Goal: Task Accomplishment & Management: Manage account settings

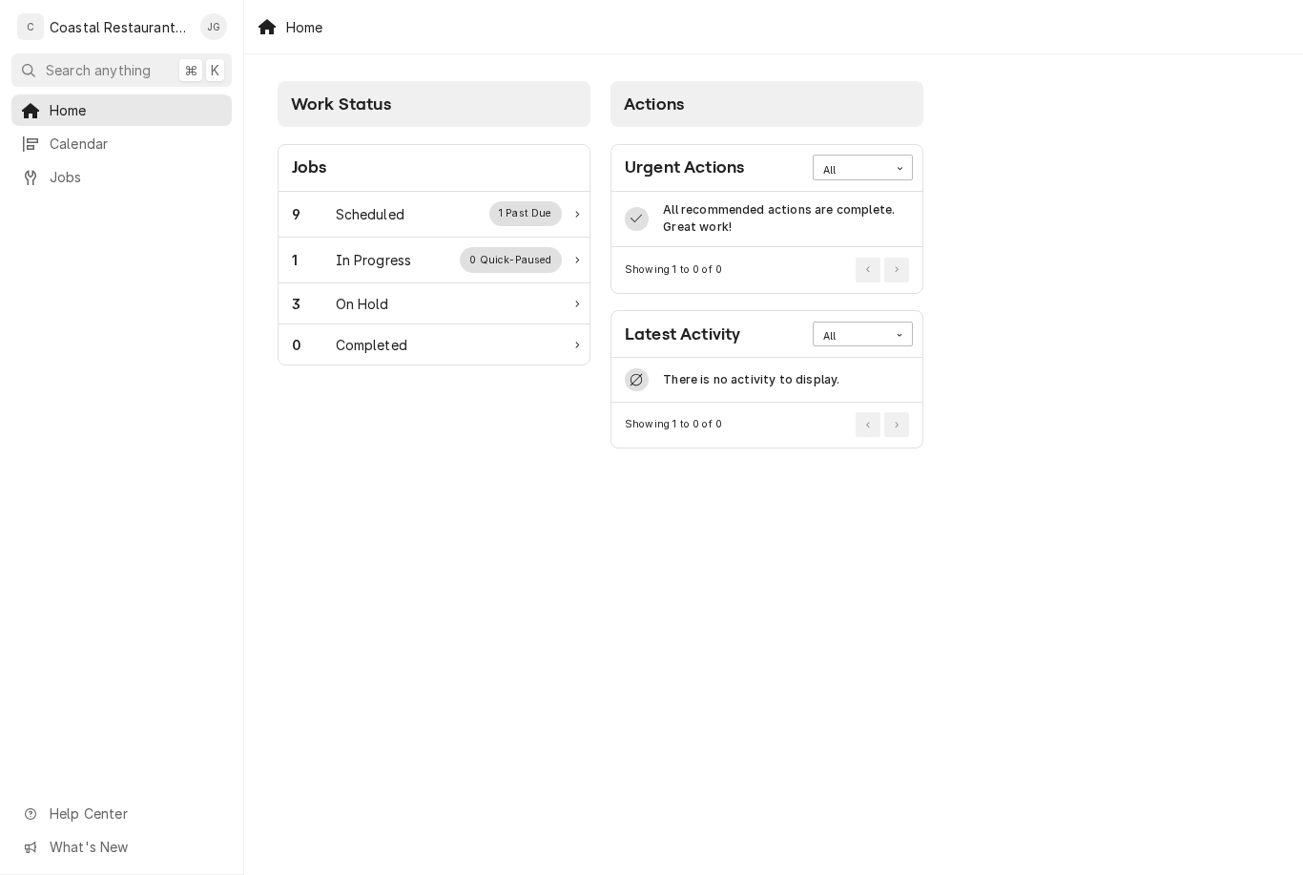
click at [1010, 652] on div "Work Status Jobs 9 Scheduled 1 Past Due 1 In Progress 0 Quick-Paused 3 On Hold …" at bounding box center [773, 464] width 1059 height 821
click at [1078, 518] on div "Work Status Jobs 9 Scheduled 1 Past Due 1 In Progress 0 Quick-Paused 3 On Hold …" at bounding box center [773, 464] width 1059 height 821
click at [1091, 594] on div "Work Status Jobs 9 Scheduled 1 Past Due 1 In Progress 0 Quick-Paused 3 On Hold …" at bounding box center [773, 464] width 1059 height 821
click at [1094, 602] on div "Work Status Jobs 9 Scheduled 1 Past Due 1 In Progress 0 Quick-Paused 3 On Hold …" at bounding box center [773, 464] width 1059 height 821
click at [959, 689] on div "Work Status Jobs 9 Scheduled 1 Past Due 1 In Progress 0 Quick-Paused 3 On Hold …" at bounding box center [773, 464] width 1059 height 821
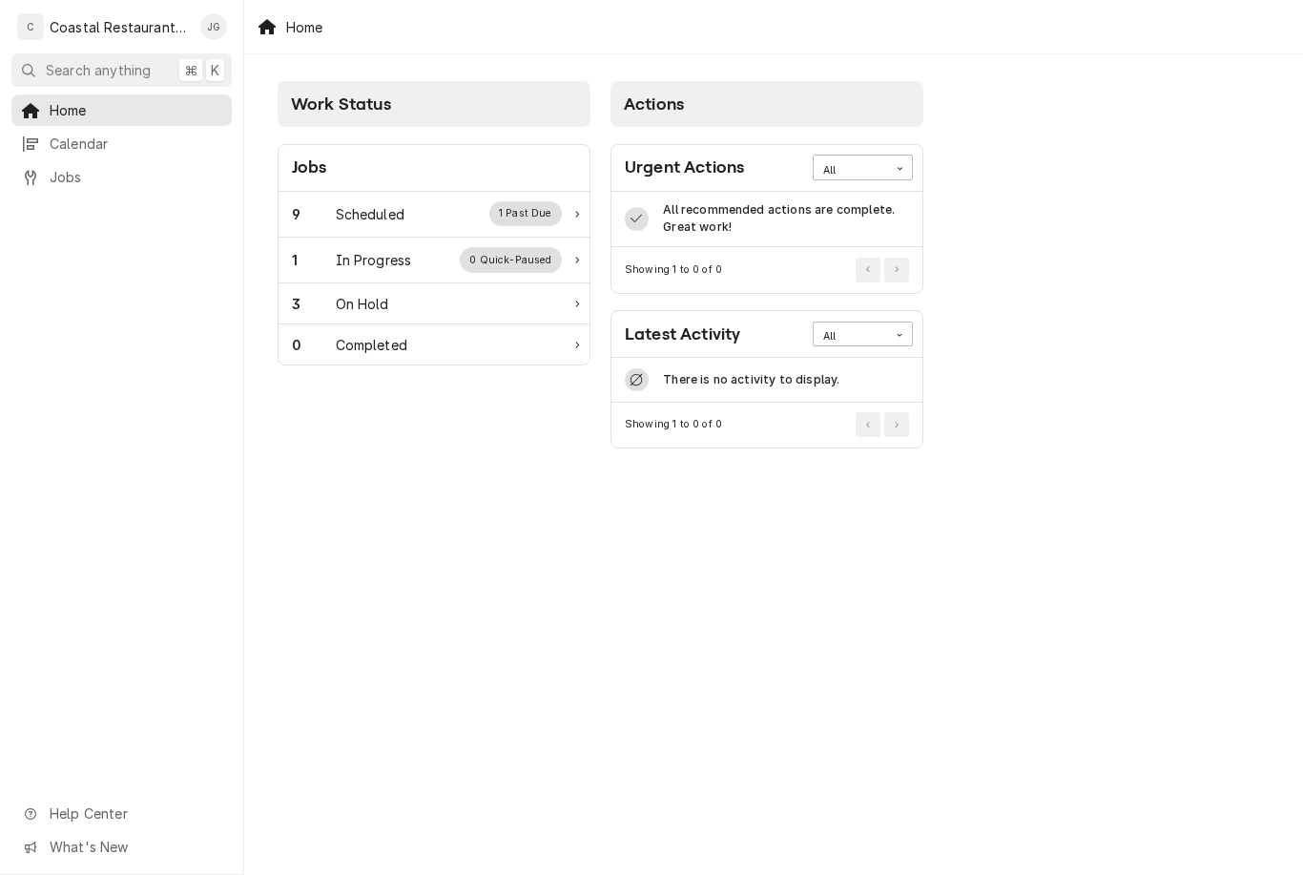
click at [977, 681] on div "Work Status Jobs 9 Scheduled 1 Past Due 1 In Progress 0 Quick-Paused 3 On Hold …" at bounding box center [773, 464] width 1059 height 821
click at [387, 207] on div "Scheduled" at bounding box center [370, 214] width 69 height 20
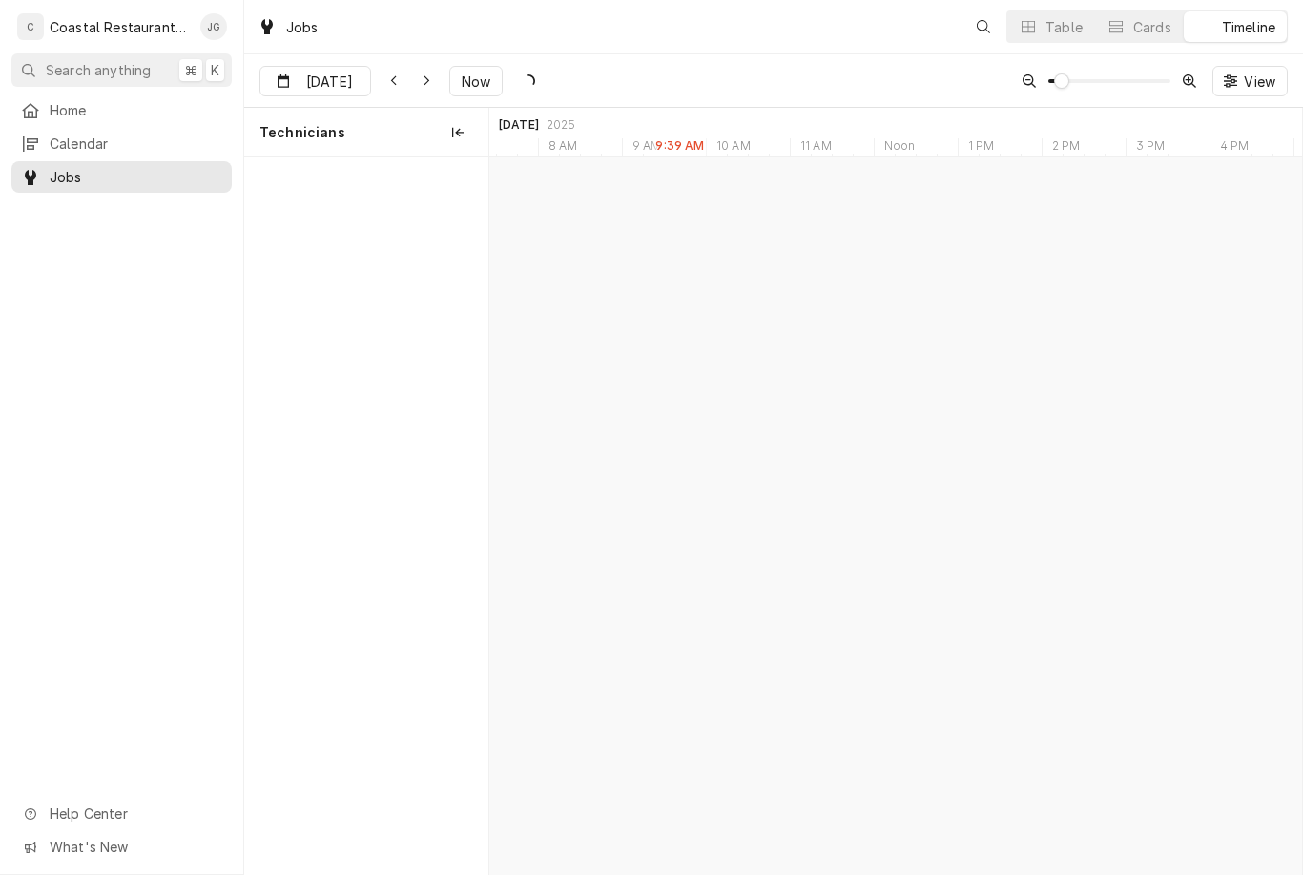
scroll to position [0, 16116]
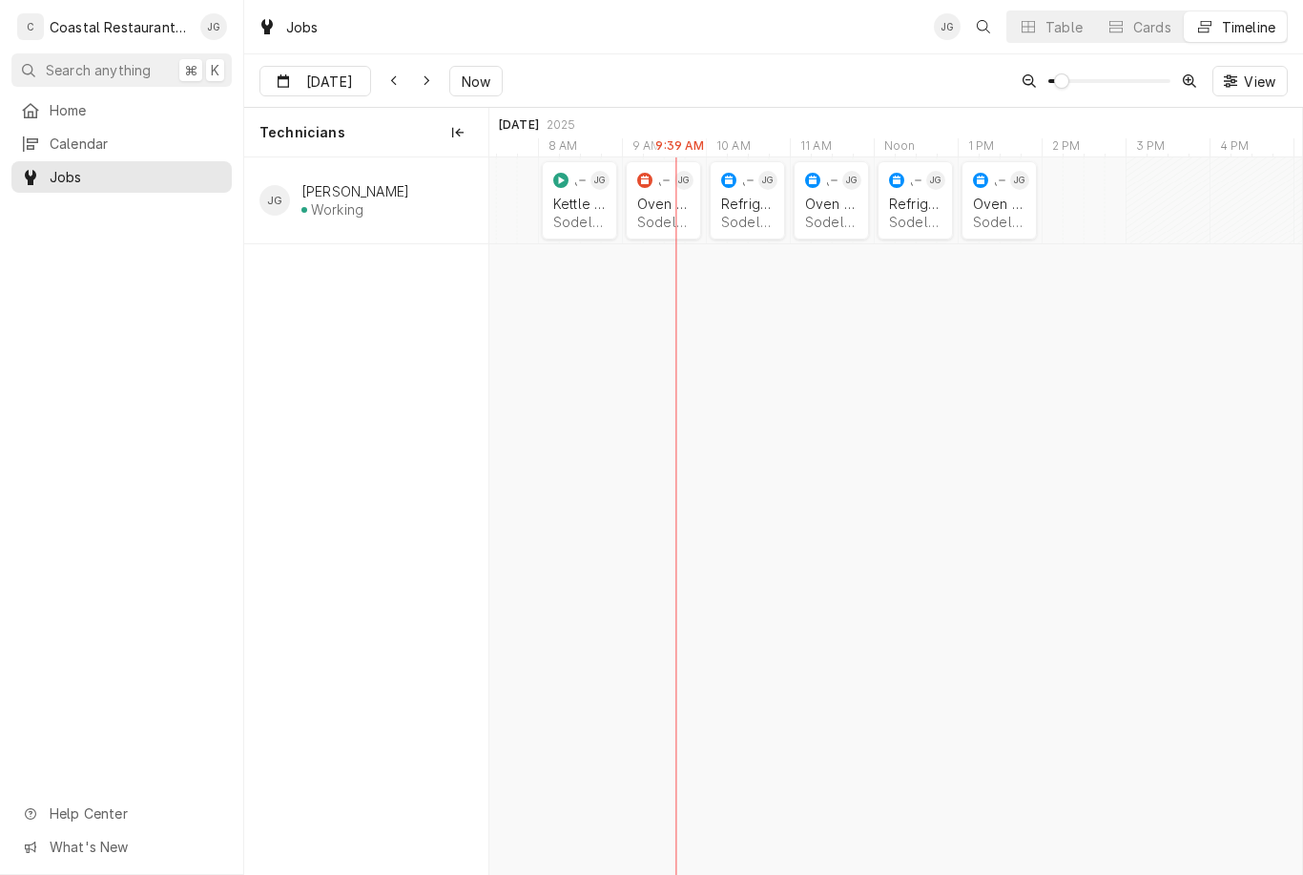
click at [563, 199] on div "Kettle Repair" at bounding box center [579, 204] width 52 height 16
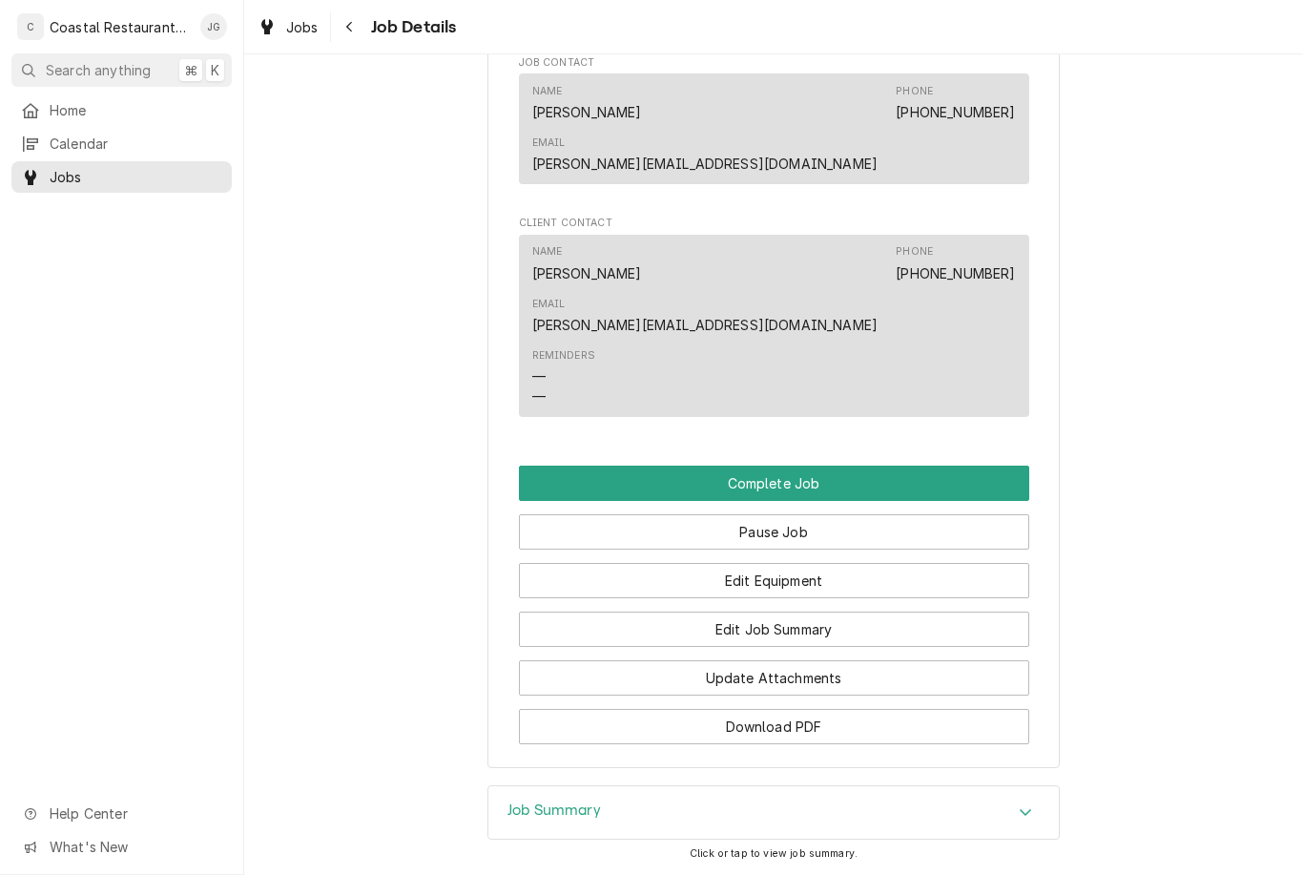
scroll to position [1613, 0]
click at [794, 613] on button "Edit Job Summary" at bounding box center [774, 630] width 511 height 35
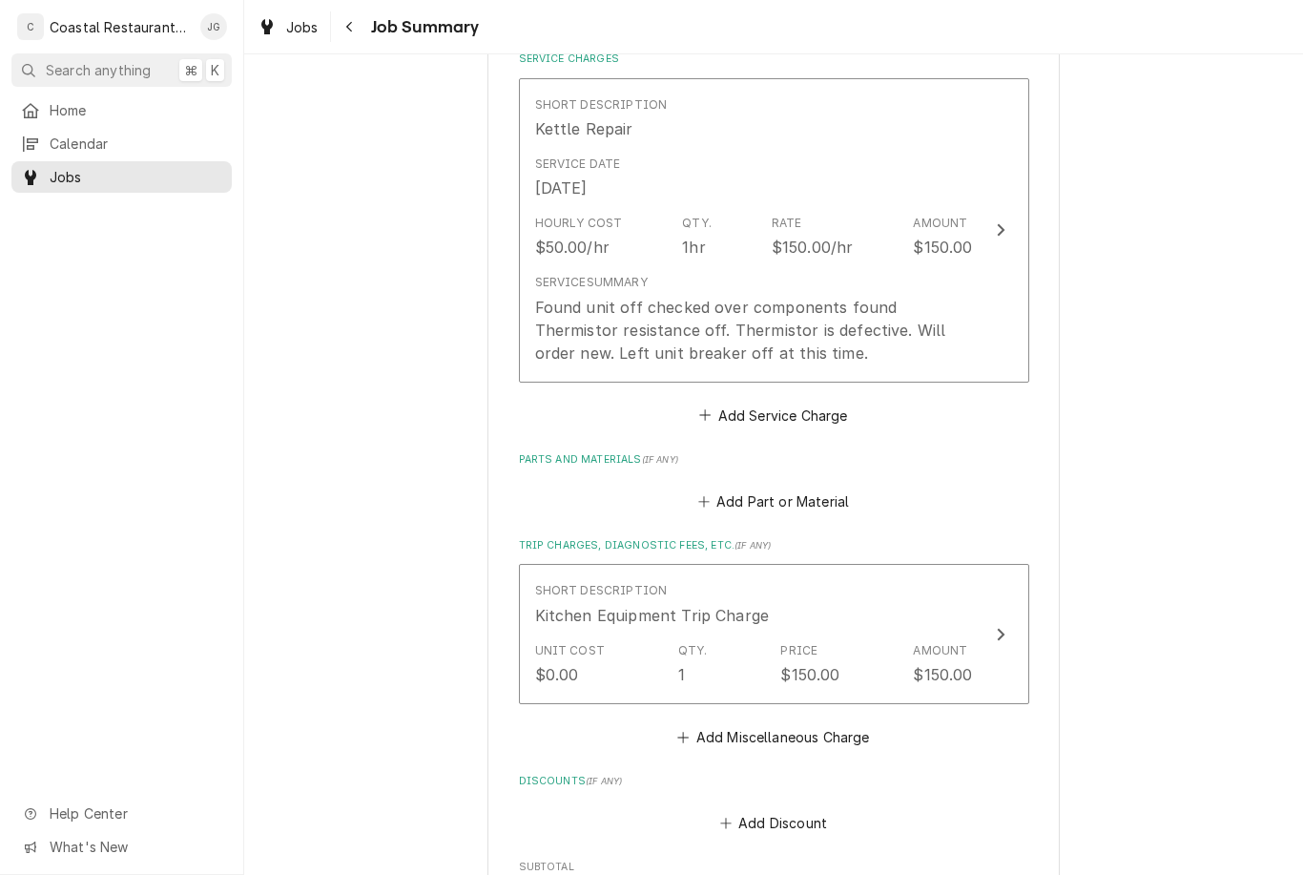
scroll to position [479, 0]
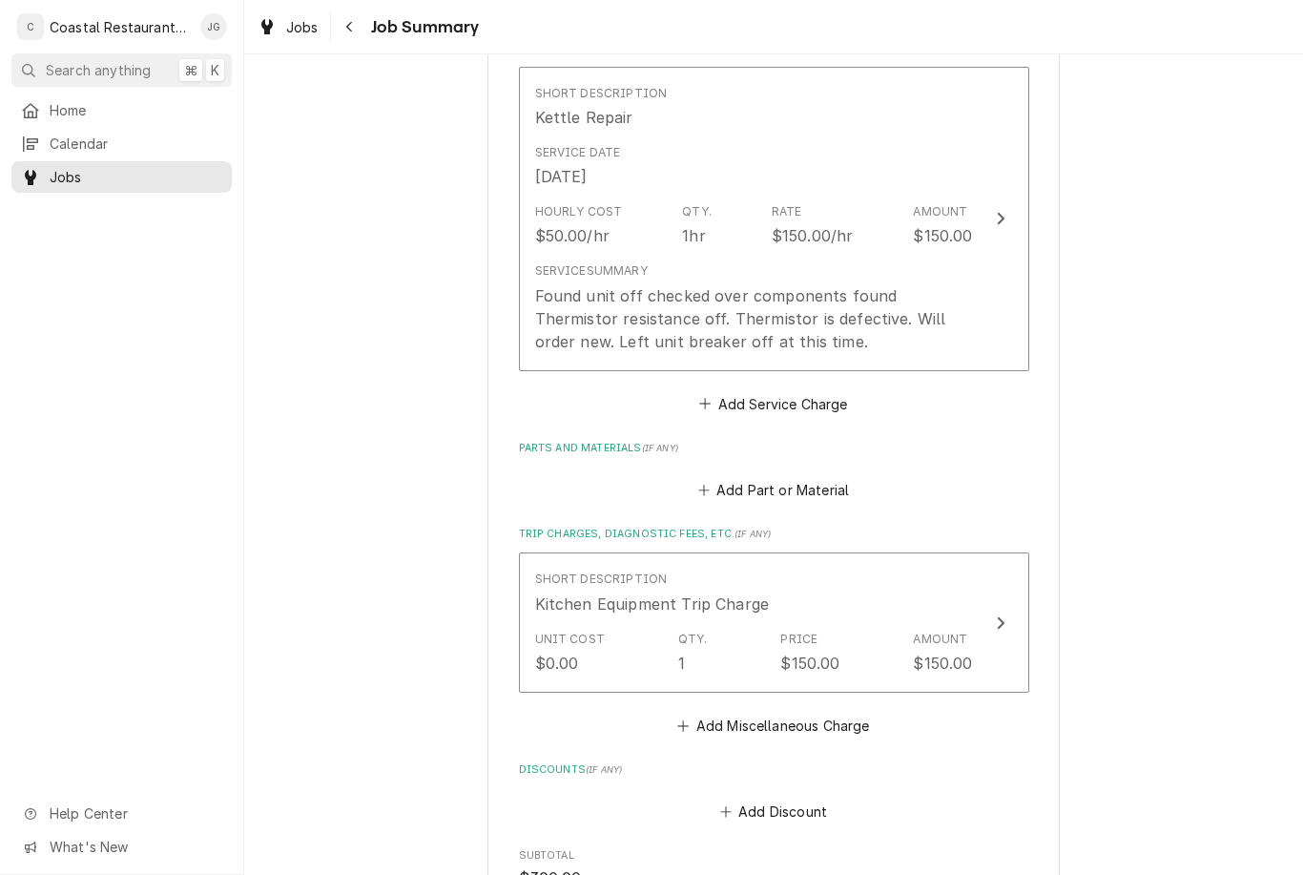
click at [709, 399] on icon "Service Charges" at bounding box center [705, 404] width 10 height 10
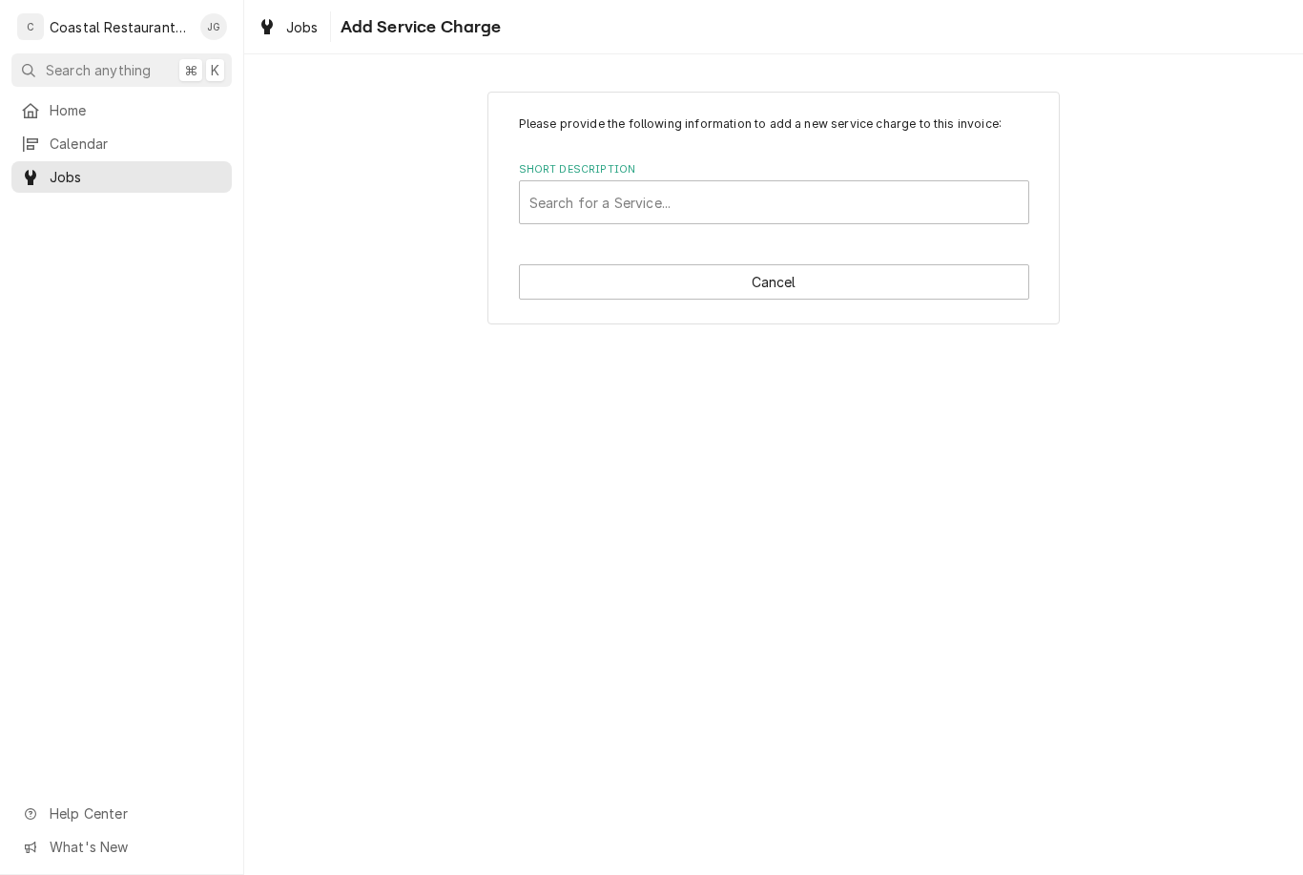
click at [762, 281] on button "Cancel" at bounding box center [774, 281] width 511 height 35
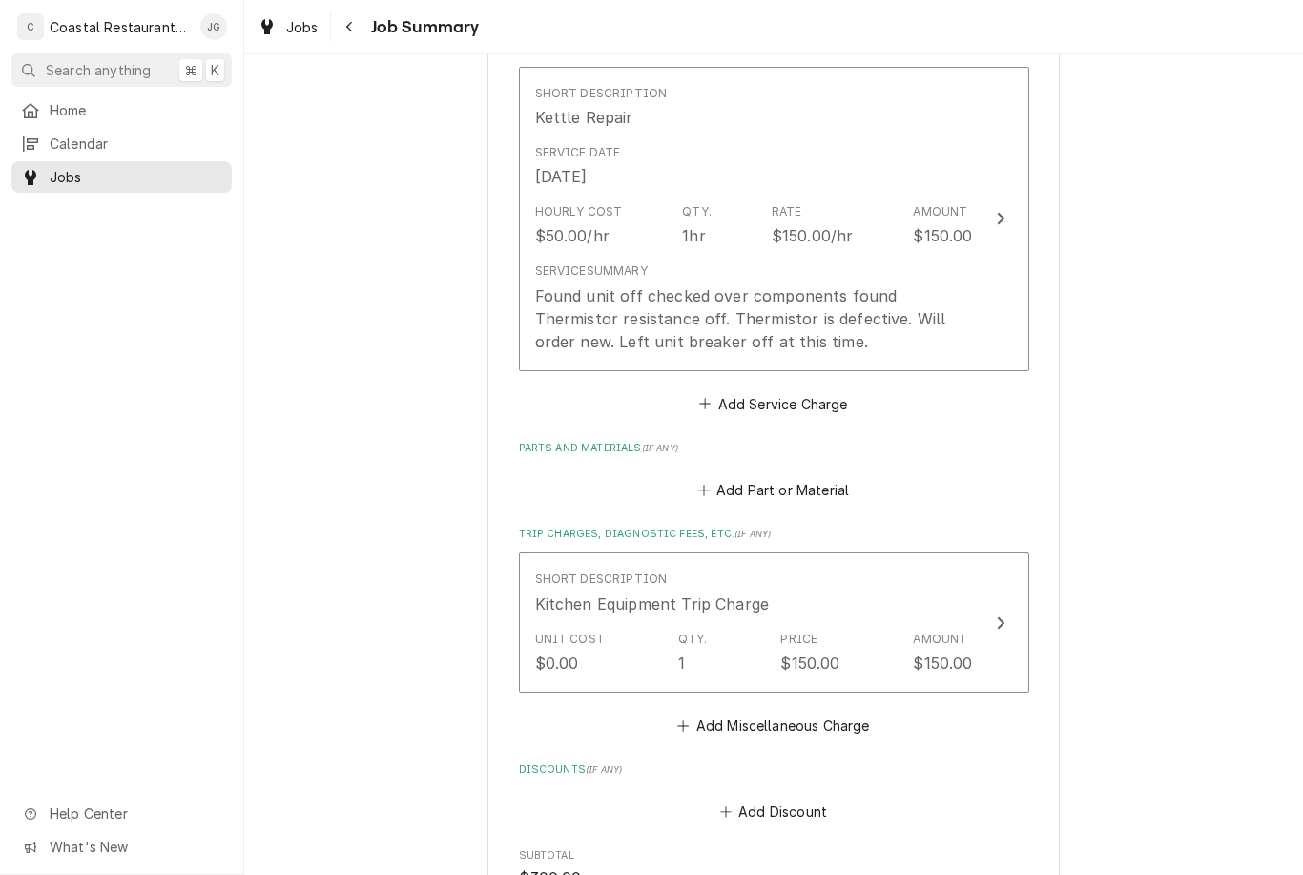
click at [773, 300] on div "Found unit off checked over components found Thermistor resistance off. Thermis…" at bounding box center [754, 318] width 438 height 69
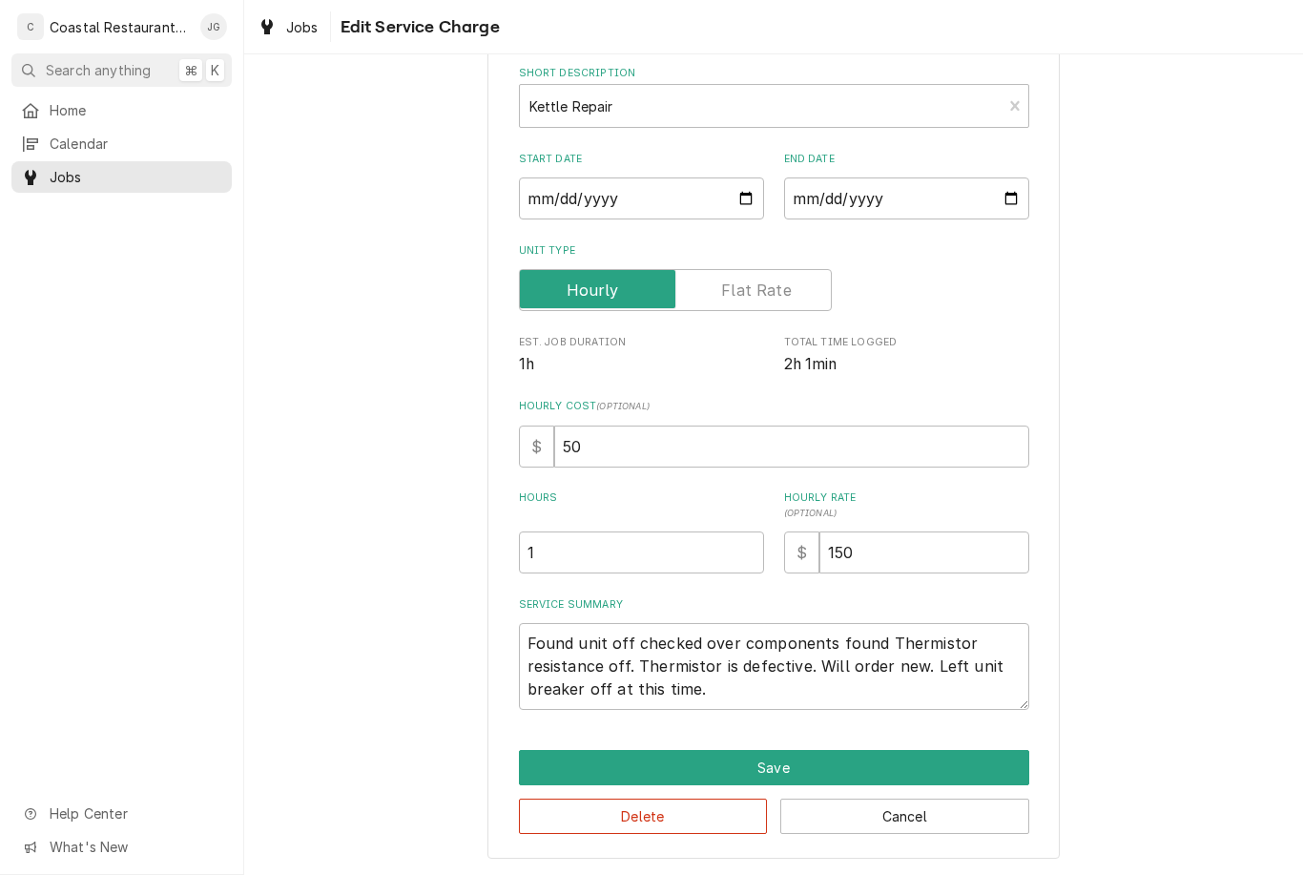
scroll to position [95, 0]
click at [705, 680] on textarea "Found unit off checked over components found Thermistor resistance off. Thermis…" at bounding box center [774, 667] width 511 height 87
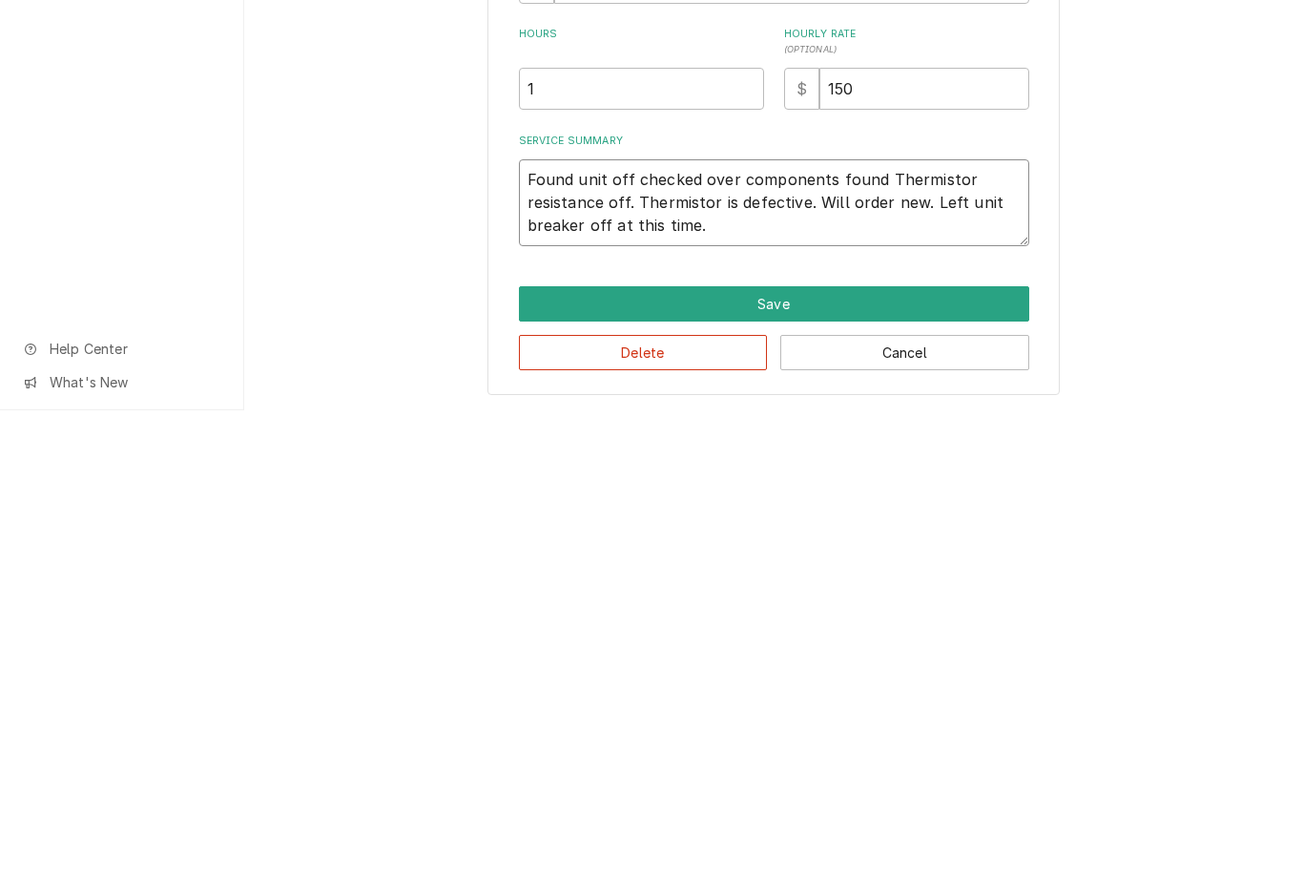
type textarea "x"
type textarea "Found unit off checked over components found Thermistor resistance off. Thermis…"
type textarea "x"
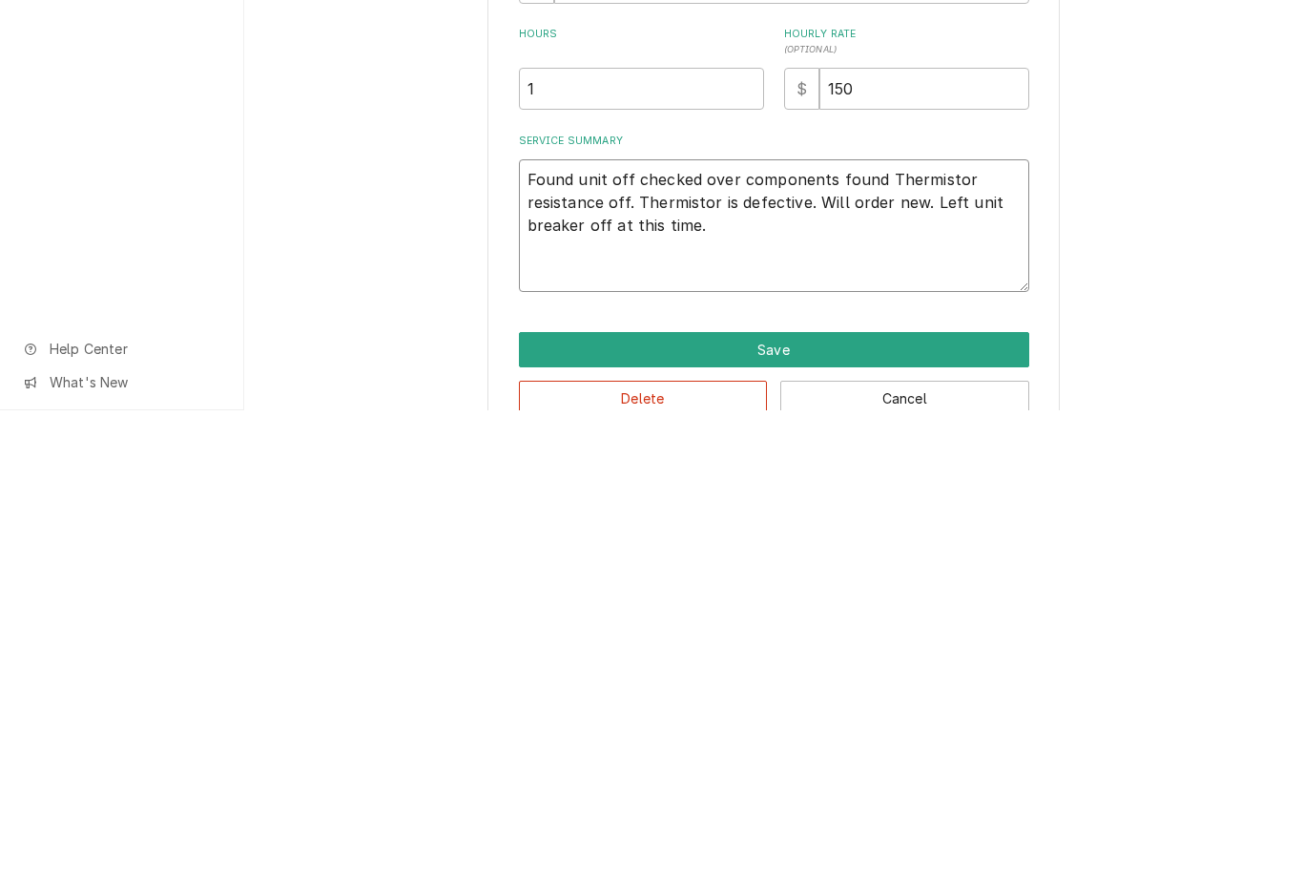
type textarea "Found unit off checked over components found Thermistor resistance off. Thermis…"
type textarea "x"
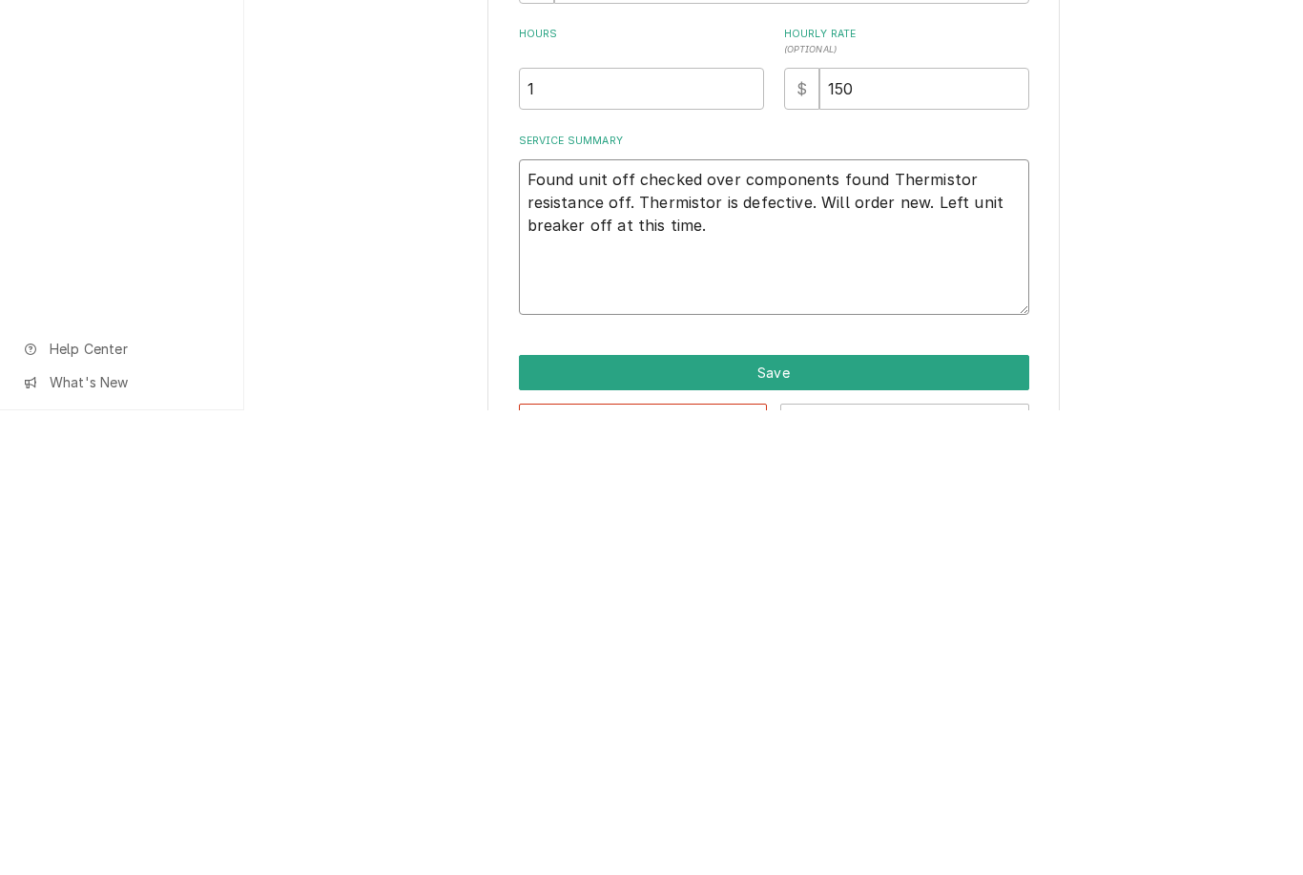
type textarea "Found unit off checked over components found Thermistor resistance off. Thermis…"
type textarea "x"
type textarea "Found unit off checked over components found Thermistor resistance off. Thermis…"
type textarea "x"
type textarea "Found unit off checked over components found Thermistor resistance off. Thermis…"
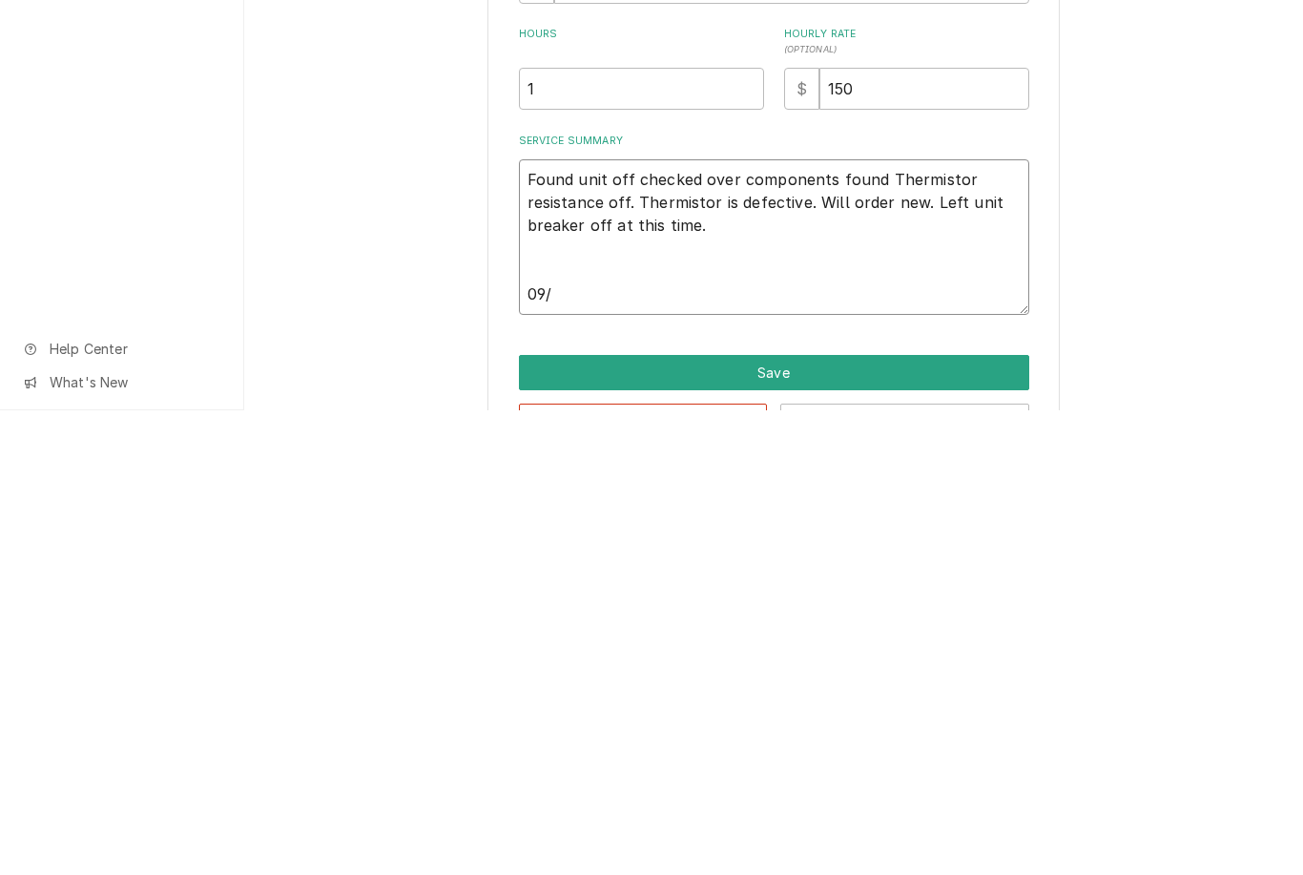
type textarea "x"
type textarea "Found unit off checked over components found Thermistor resistance off. Thermis…"
type textarea "x"
type textarea "Found unit off checked over components found Thermistor resistance off. Thermis…"
type textarea "x"
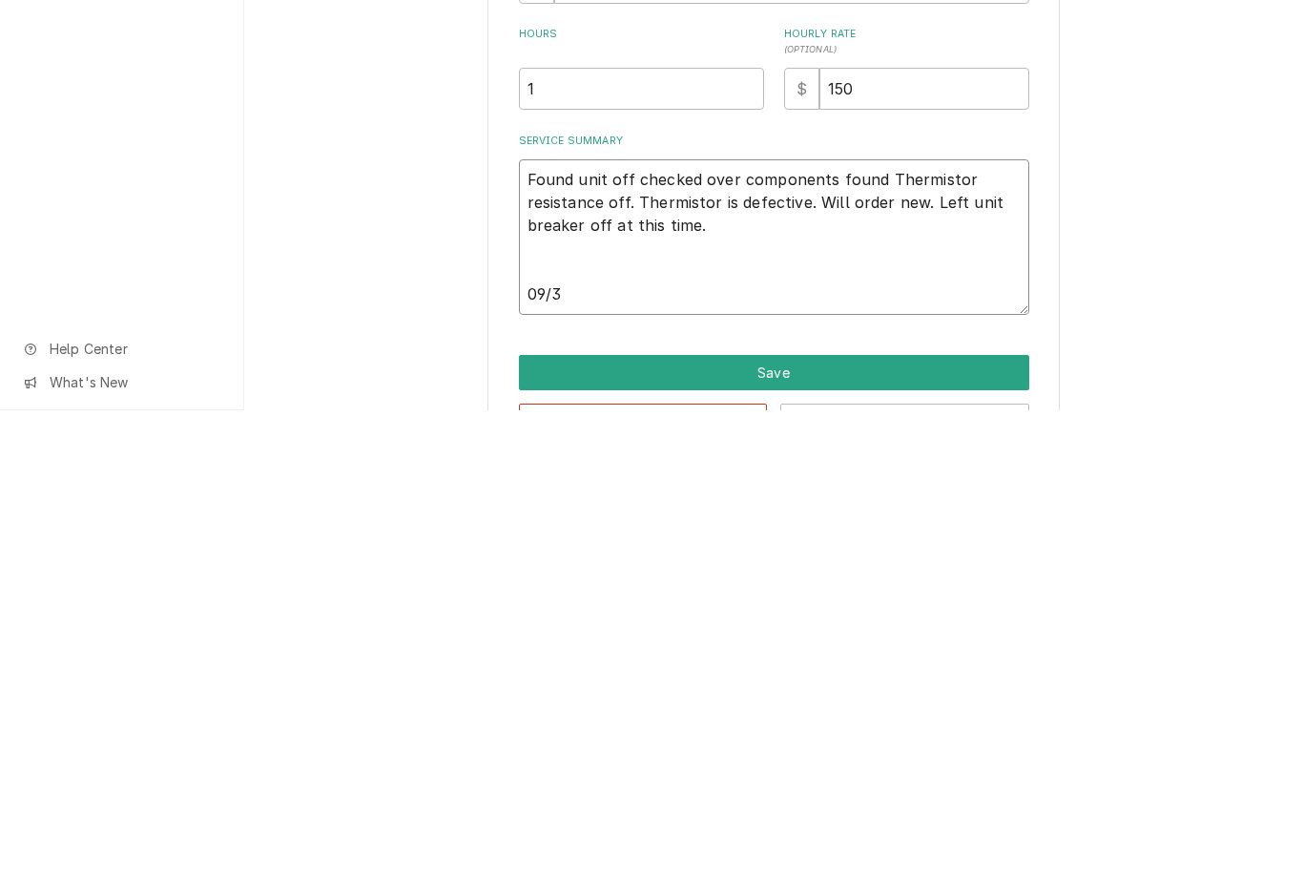
type textarea "Found unit off checked over components found Thermistor resistance off. Thermis…"
type textarea "x"
type textarea "Found unit off checked over components found Thermistor resistance off. Thermis…"
type textarea "x"
type textarea "Found unit off checked over components found Thermistor resistance off. Thermis…"
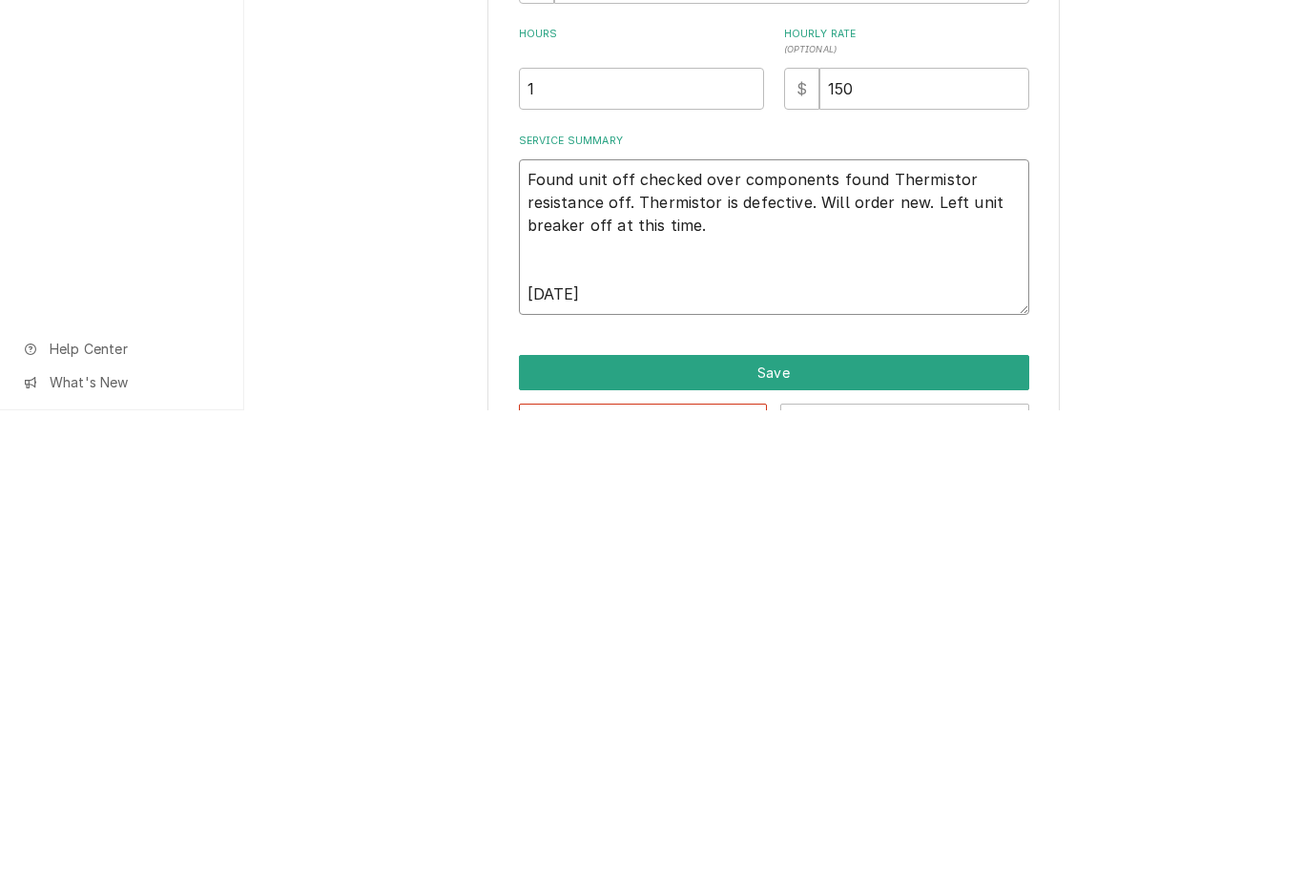
type textarea "x"
type textarea "Found unit off checked over components found Thermistor resistance off. Thermis…"
type textarea "x"
type textarea "Found unit off checked over components found Thermistor resistance off. Thermis…"
type textarea "x"
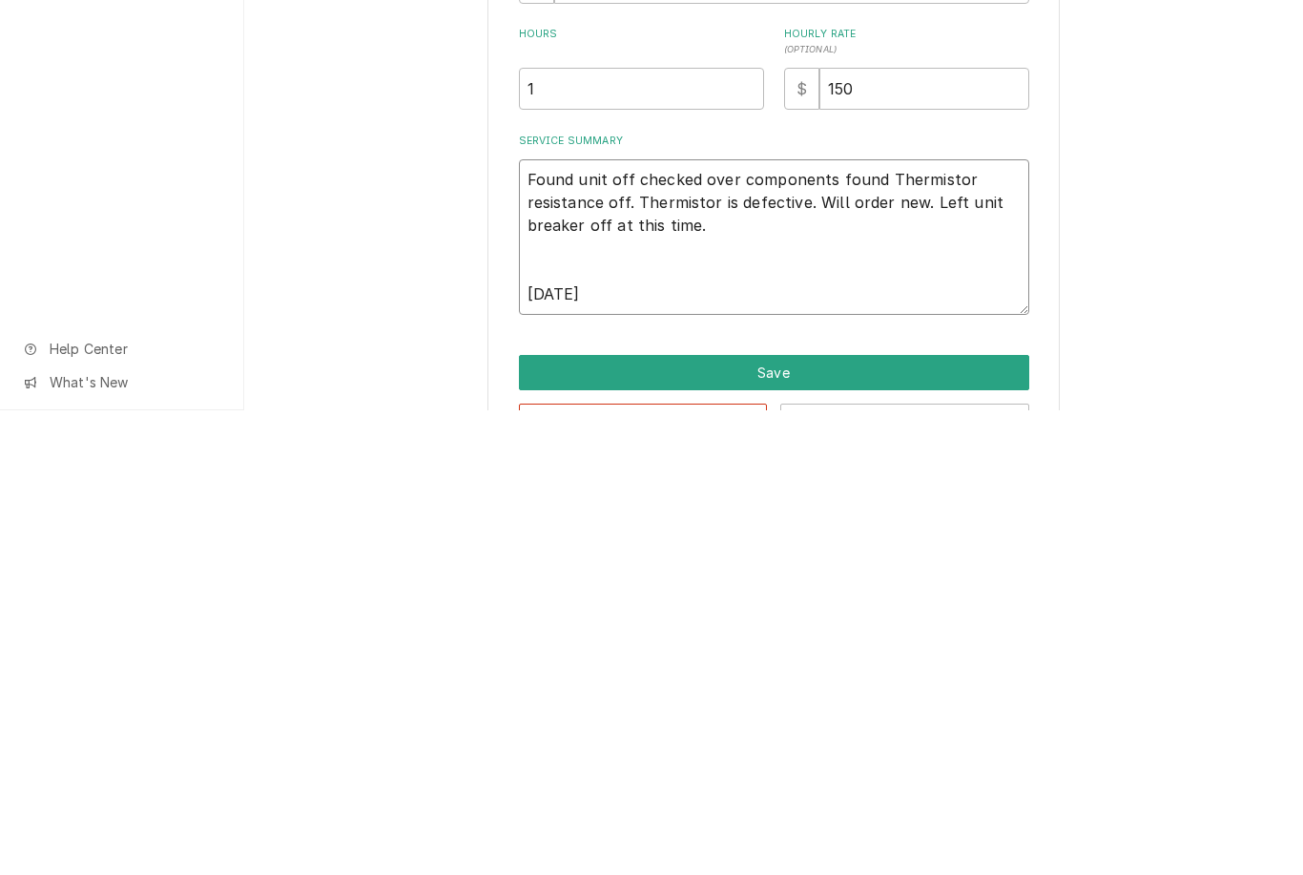
type textarea "Found unit off checked over components found Thermistor resistance off. Thermis…"
type textarea "x"
type textarea "Found unit off checked over components found Thermistor resistance off. Thermis…"
type textarea "x"
type textarea "Found unit off checked over components found Thermistor resistance off. Thermis…"
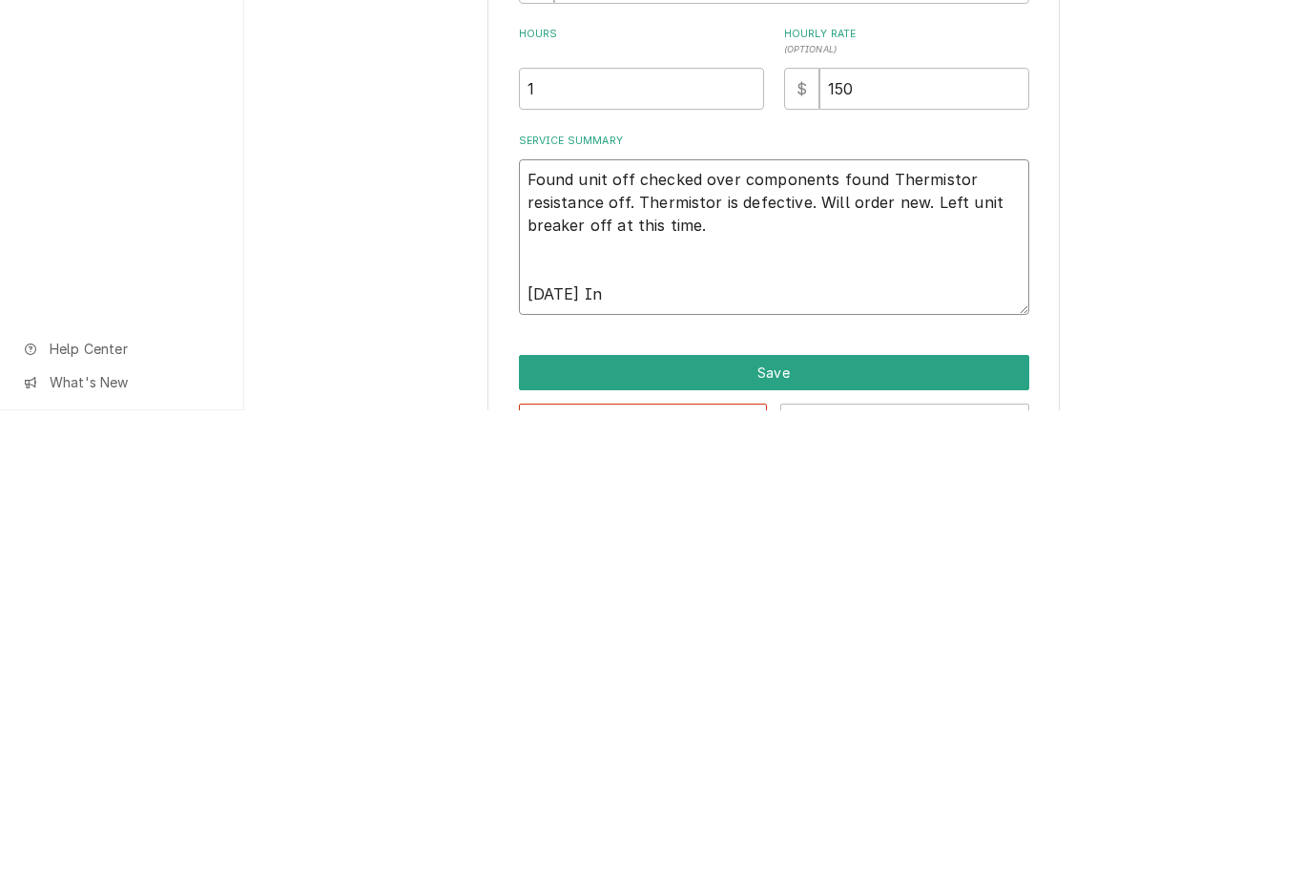
type textarea "x"
type textarea "Found unit off checked over components found Thermistor resistance off. Thermis…"
type textarea "x"
type textarea "Found unit off checked over components found Thermistor resistance off. Thermis…"
type textarea "x"
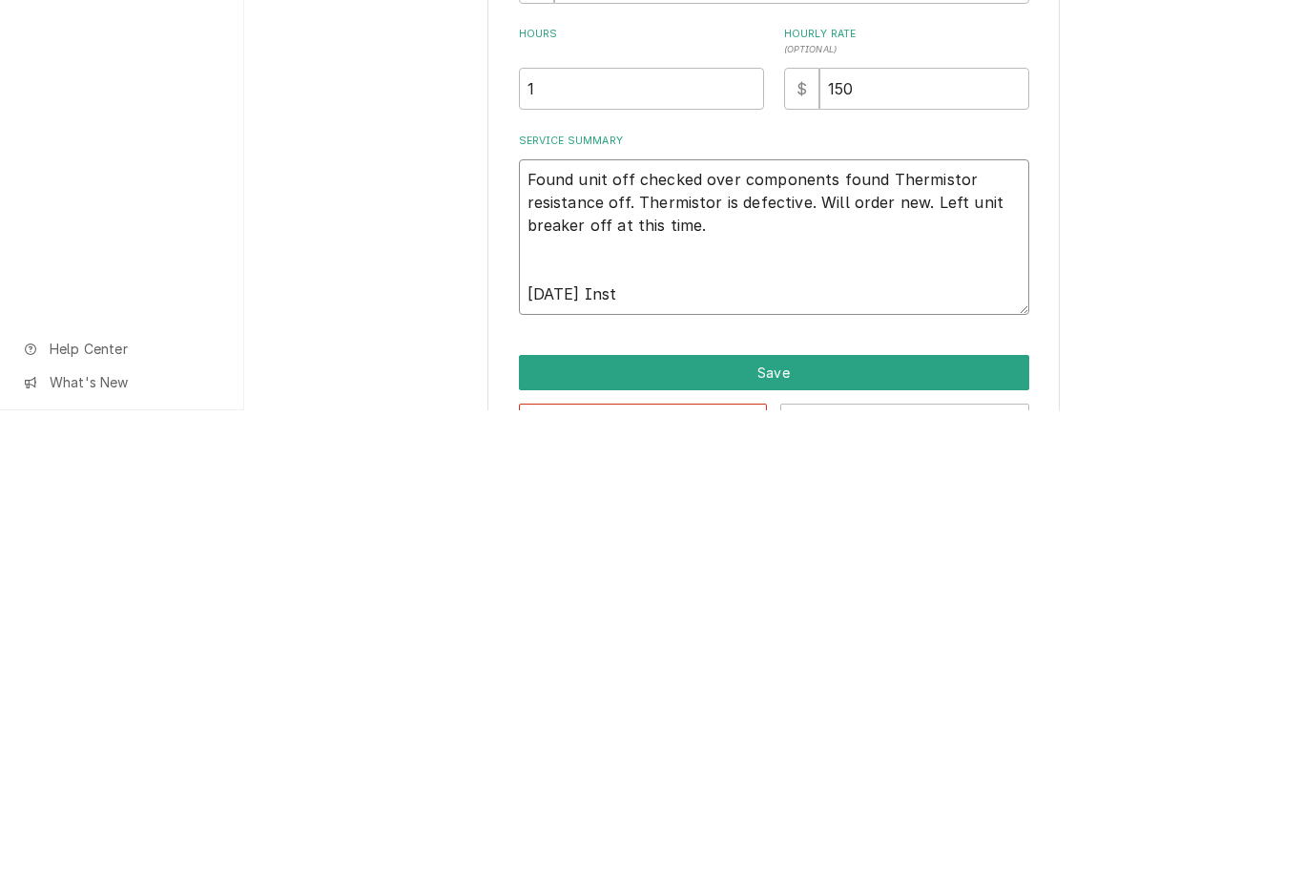
type textarea "Found unit off checked over components found Thermistor resistance off. Thermis…"
type textarea "x"
type textarea "Found unit off checked over components found Thermistor resistance off. Thermis…"
type textarea "x"
type textarea "Found unit off checked over components found Thermistor resistance off. Thermis…"
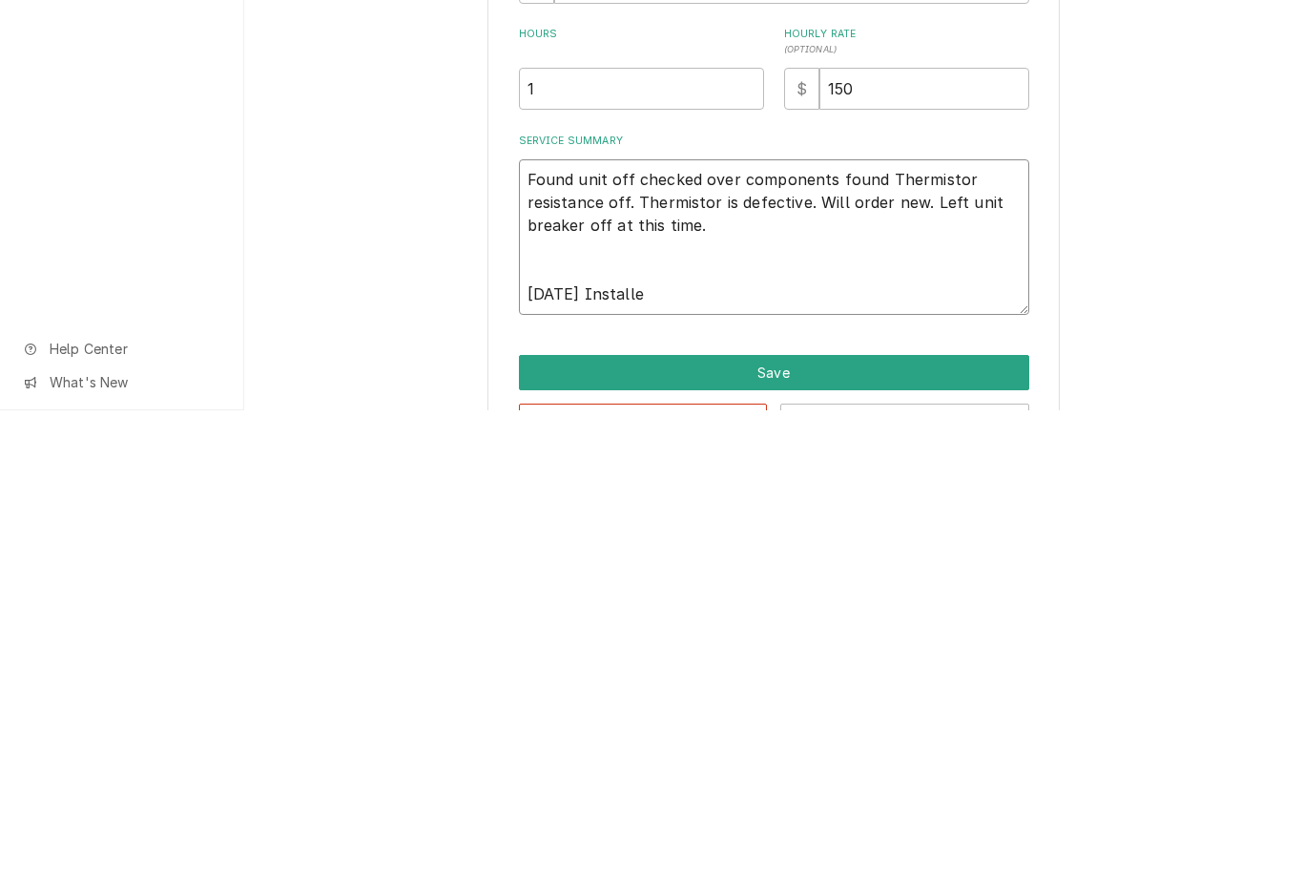
type textarea "x"
type textarea "Found unit off checked over components found Thermistor resistance off. Thermis…"
type textarea "x"
type textarea "Found unit off checked over components found Thermistor resistance off. Thermis…"
type textarea "x"
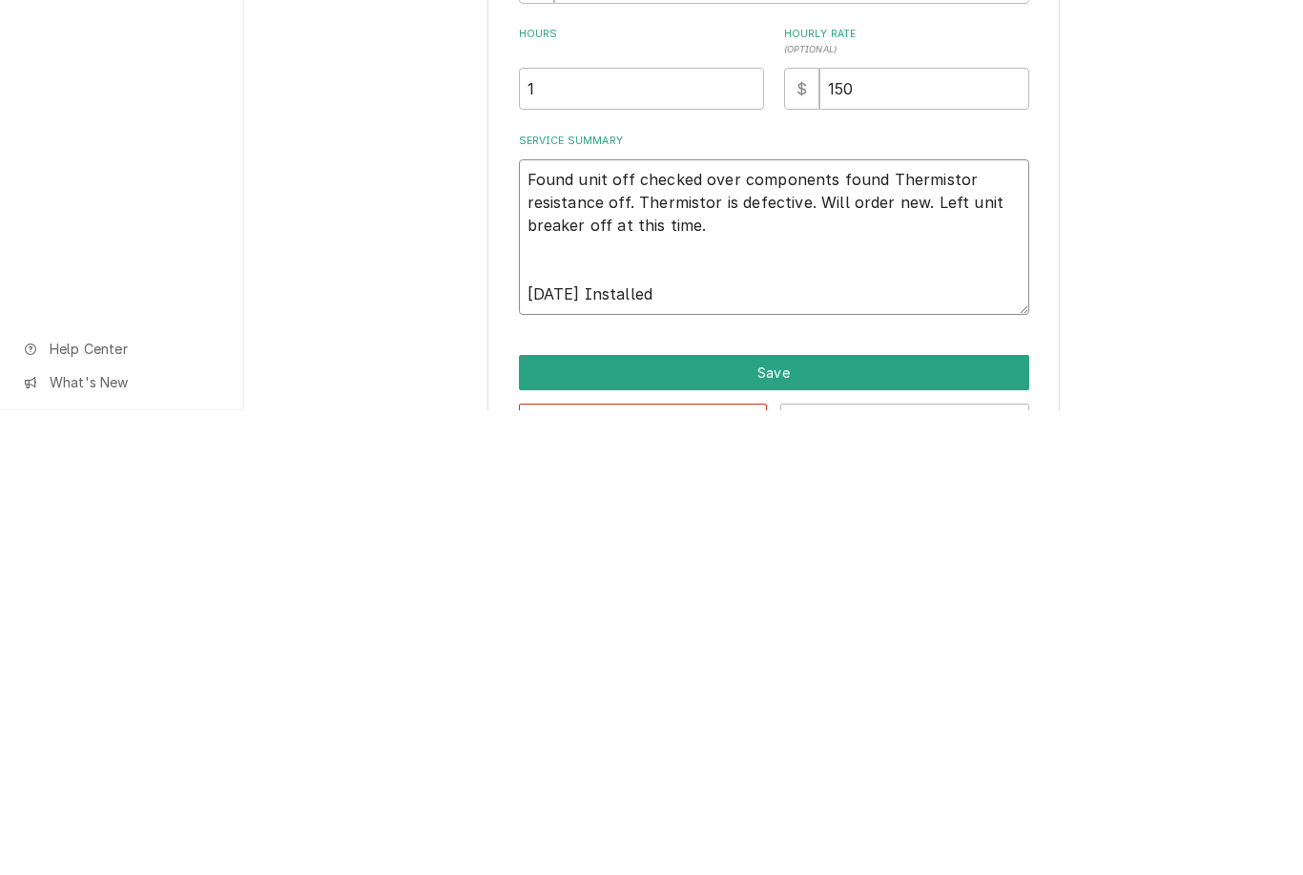
type textarea "Found unit off checked over components found Thermistor resistance off. Thermis…"
type textarea "x"
type textarea "Found unit off checked over components found Thermistor resistance off. Thermis…"
type textarea "x"
type textarea "Found unit off checked over components found Thermistor resistance off. Thermis…"
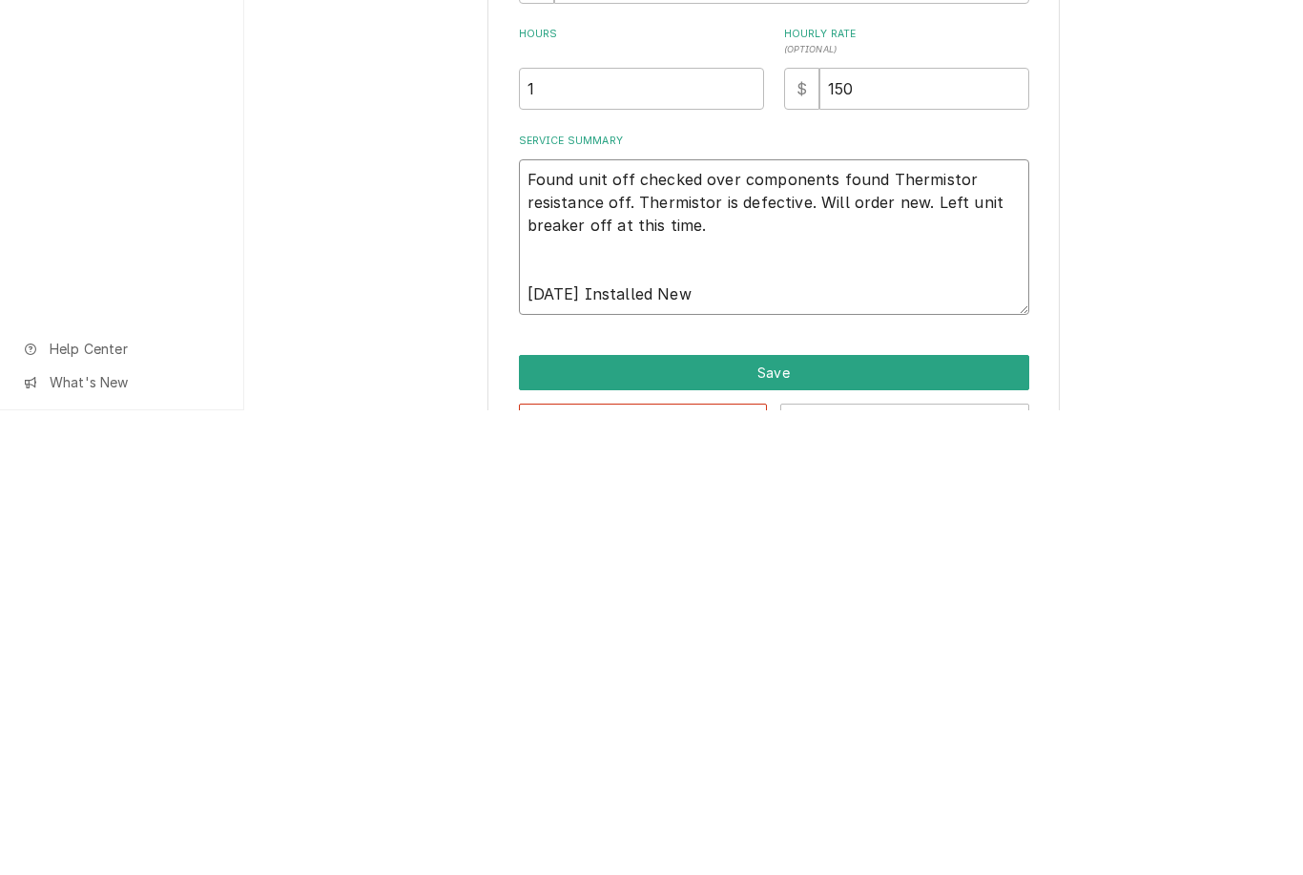
type textarea "x"
type textarea "Found unit off checked over components found Thermistor resistance off. Thermis…"
type textarea "x"
type textarea "Found unit off checked over components found Thermistor resistance off. Thermis…"
type textarea "x"
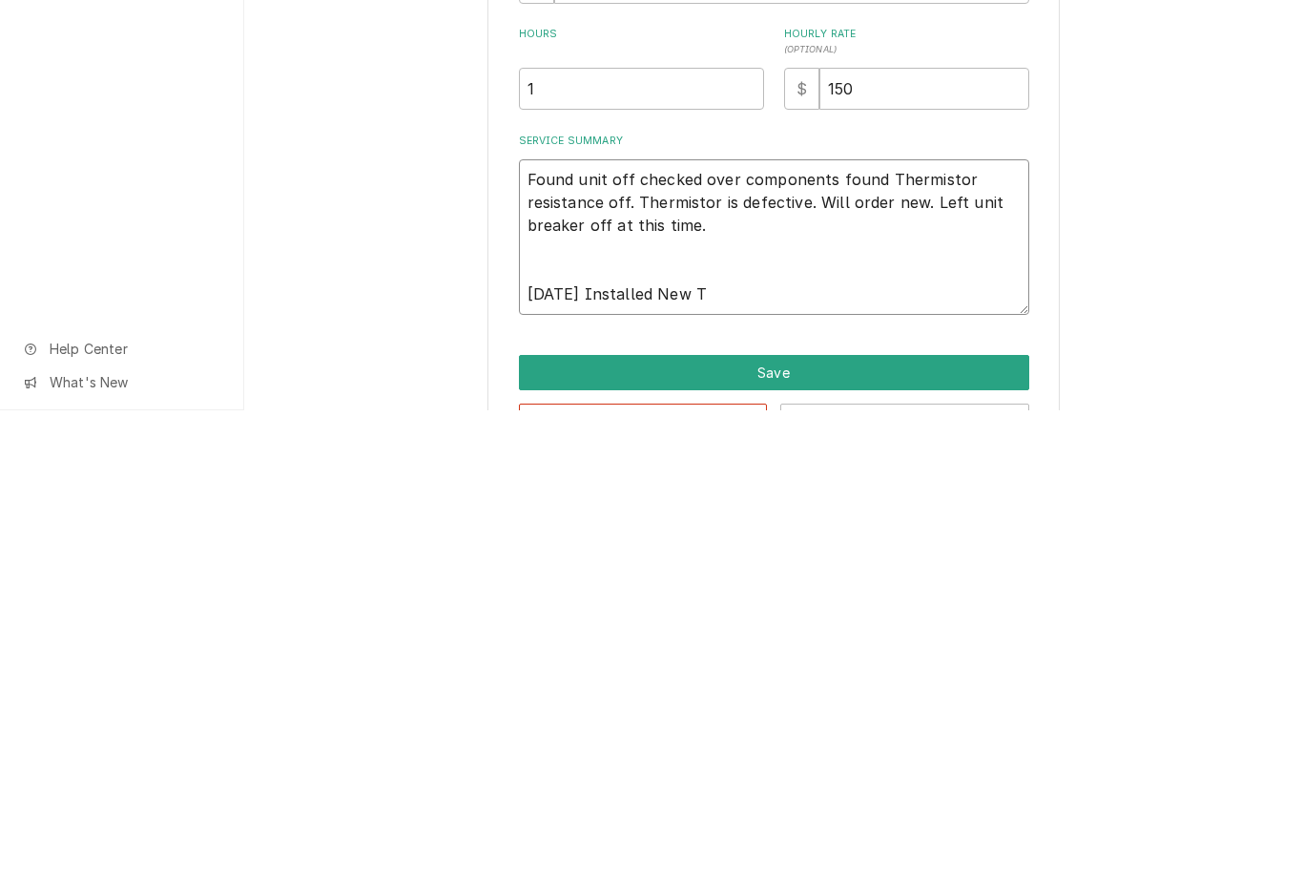
type textarea "Found unit off checked over components found Thermistor resistance off. Thermis…"
type textarea "x"
type textarea "Found unit off checked over components found Thermistor resistance off. Thermis…"
type textarea "x"
type textarea "Found unit off checked over components found Thermistor resistance off. Thermis…"
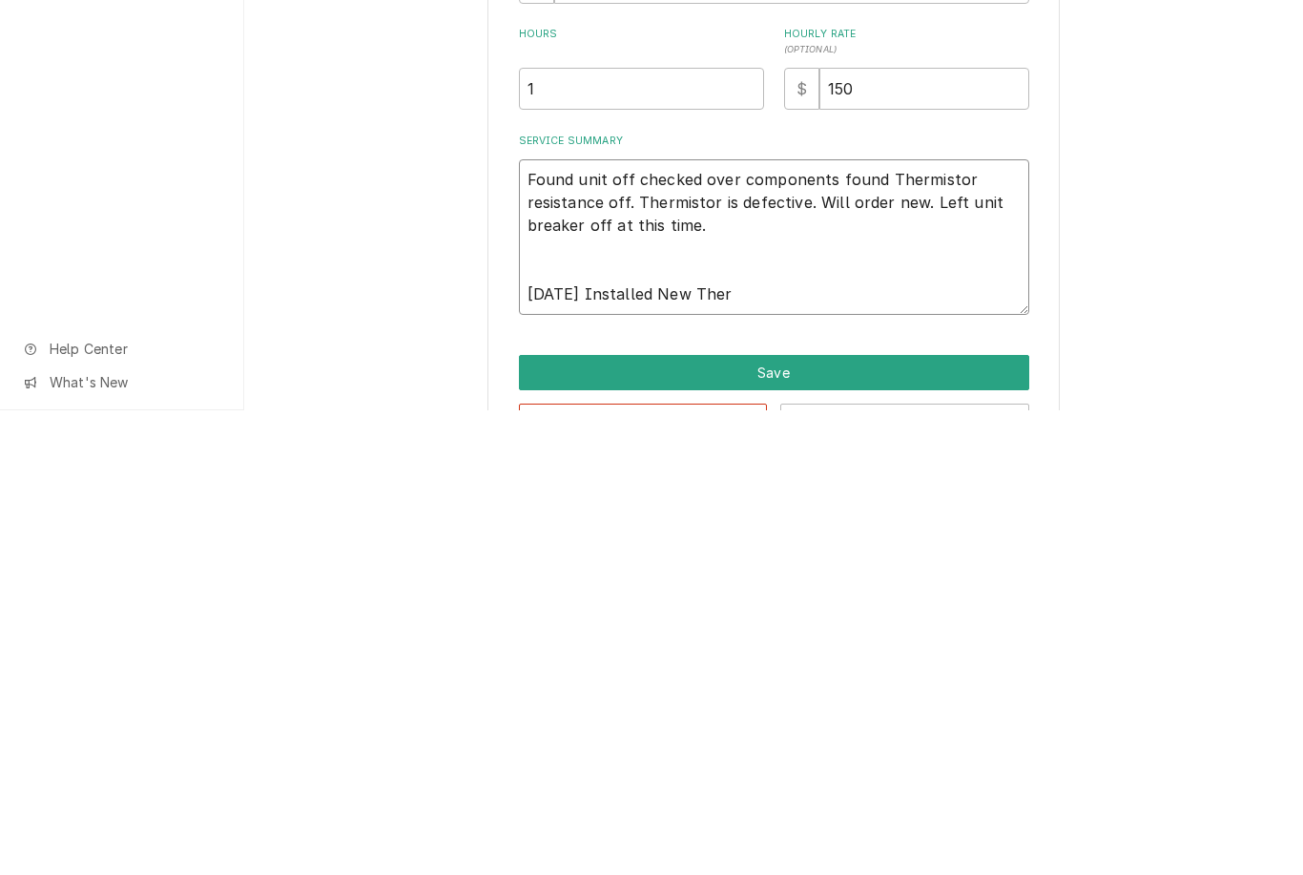
type textarea "x"
type textarea "Found unit off checked over components found Thermistor resistance off. Thermis…"
type textarea "x"
type textarea "Found unit off checked over components found Thermistor resistance off. Thermis…"
type textarea "x"
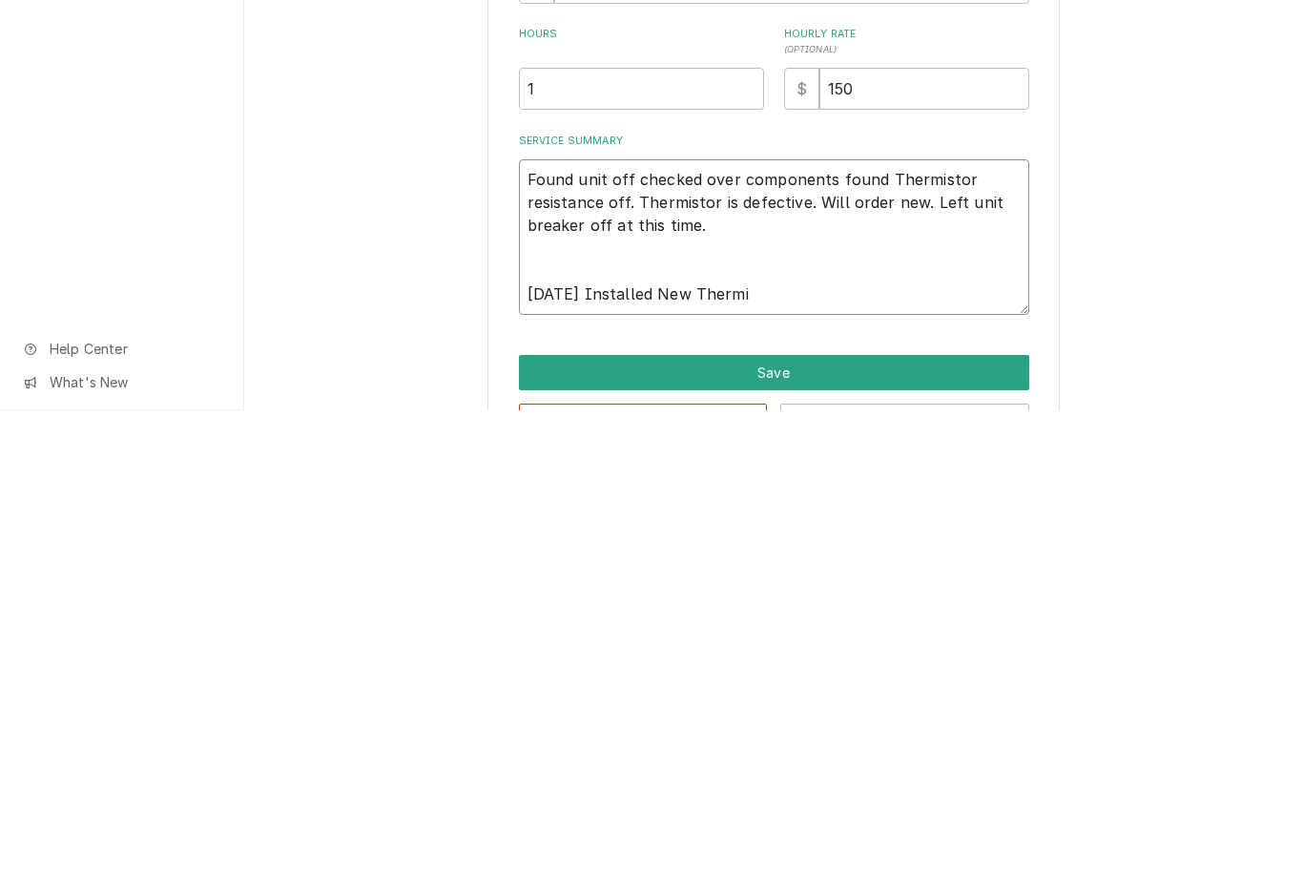
type textarea "Found unit off checked over components found Thermistor resistance off. Thermis…"
type textarea "x"
type textarea "Found unit off checked over components found Thermistor resistance off. Thermis…"
type textarea "x"
type textarea "Found unit off checked over components found Thermistor resistance off. Thermis…"
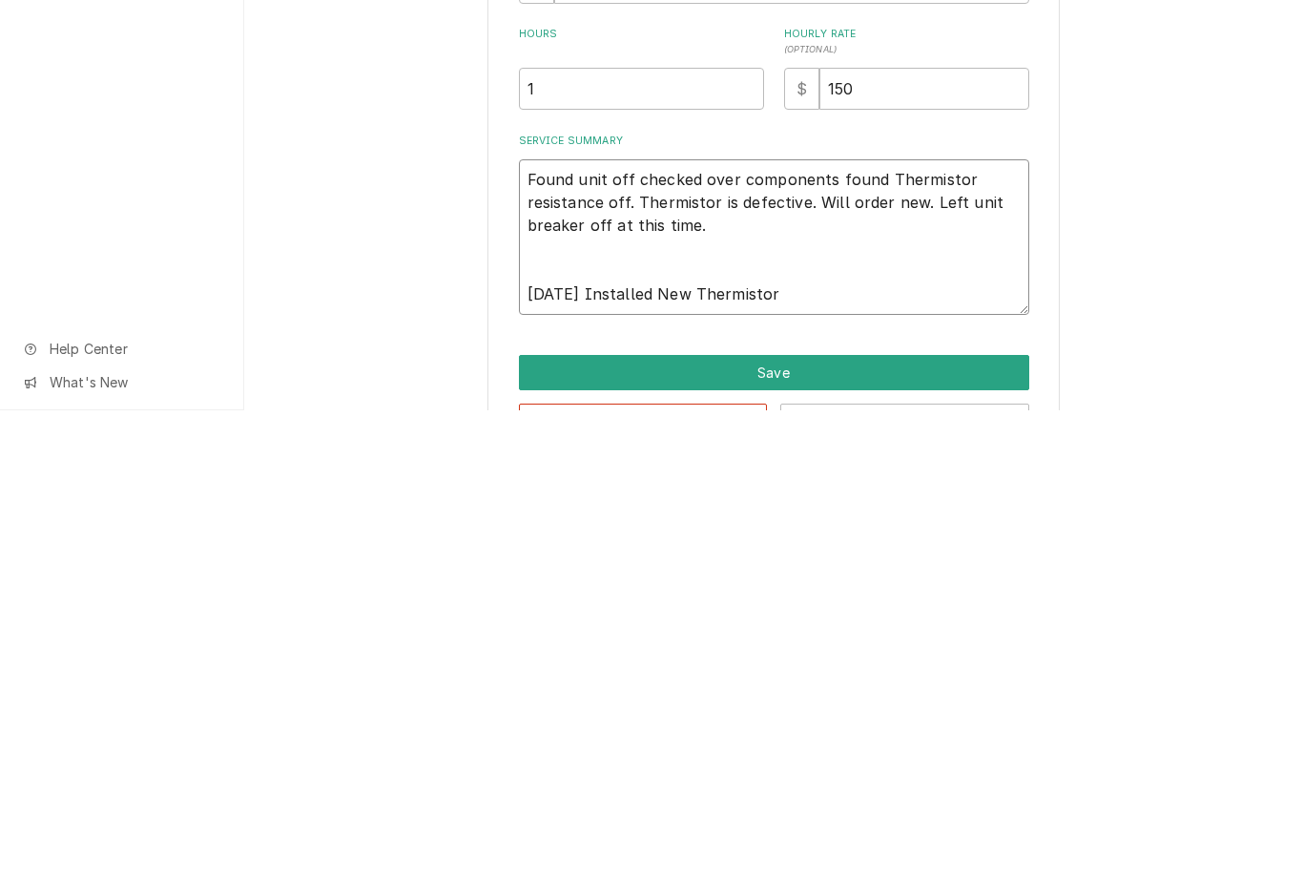
type textarea "x"
type textarea "Found unit off checked over components found Thermistor resistance off. Thermis…"
type textarea "x"
type textarea "Found unit off checked over components found Thermistor resistance off. Thermis…"
type textarea "x"
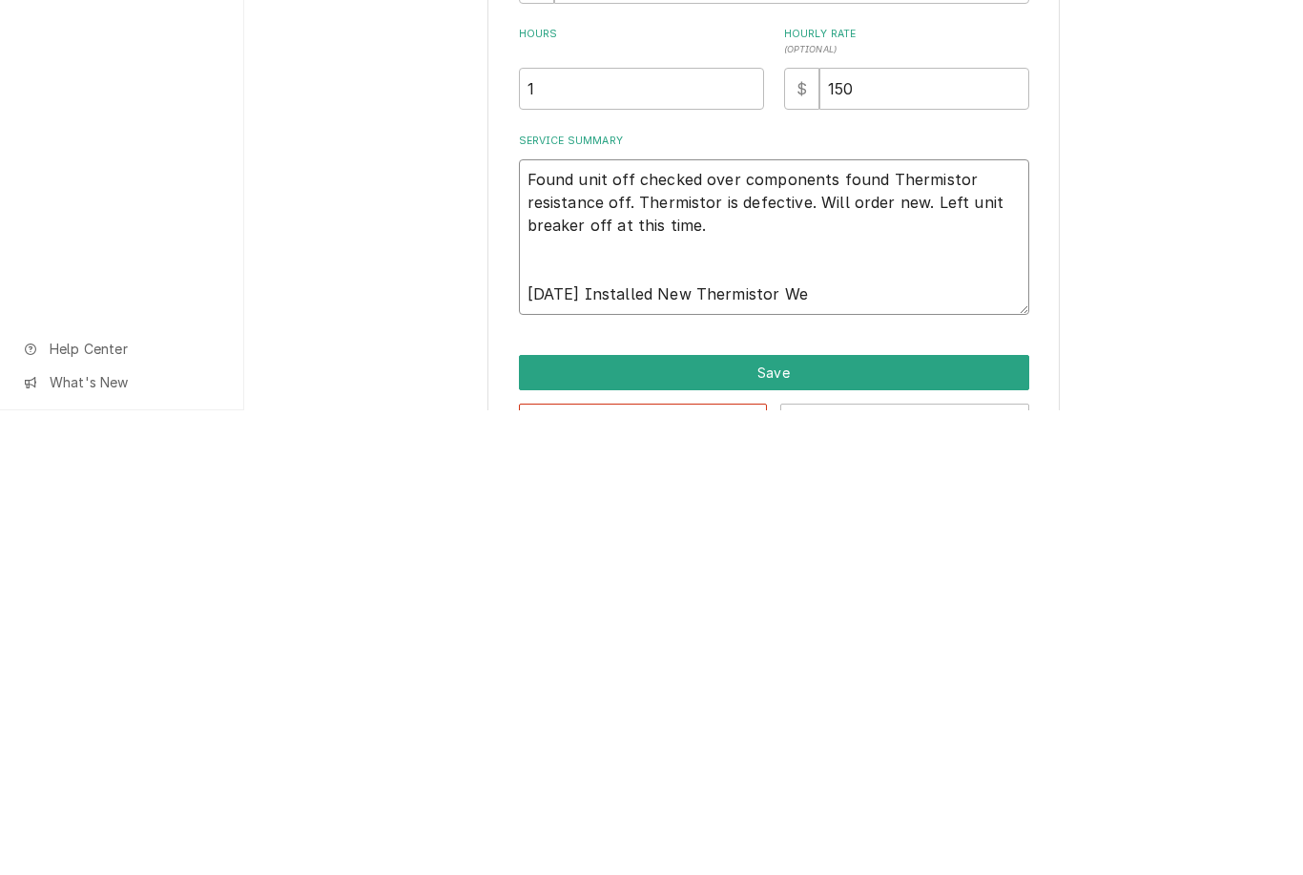
type textarea "Found unit off checked over components found Thermistor resistance off. Thermis…"
type textarea "x"
type textarea "Found unit off checked over components found Thermistor resistance off. Thermis…"
type textarea "x"
type textarea "Found unit off checked over components found Thermistor resistance off. Thermis…"
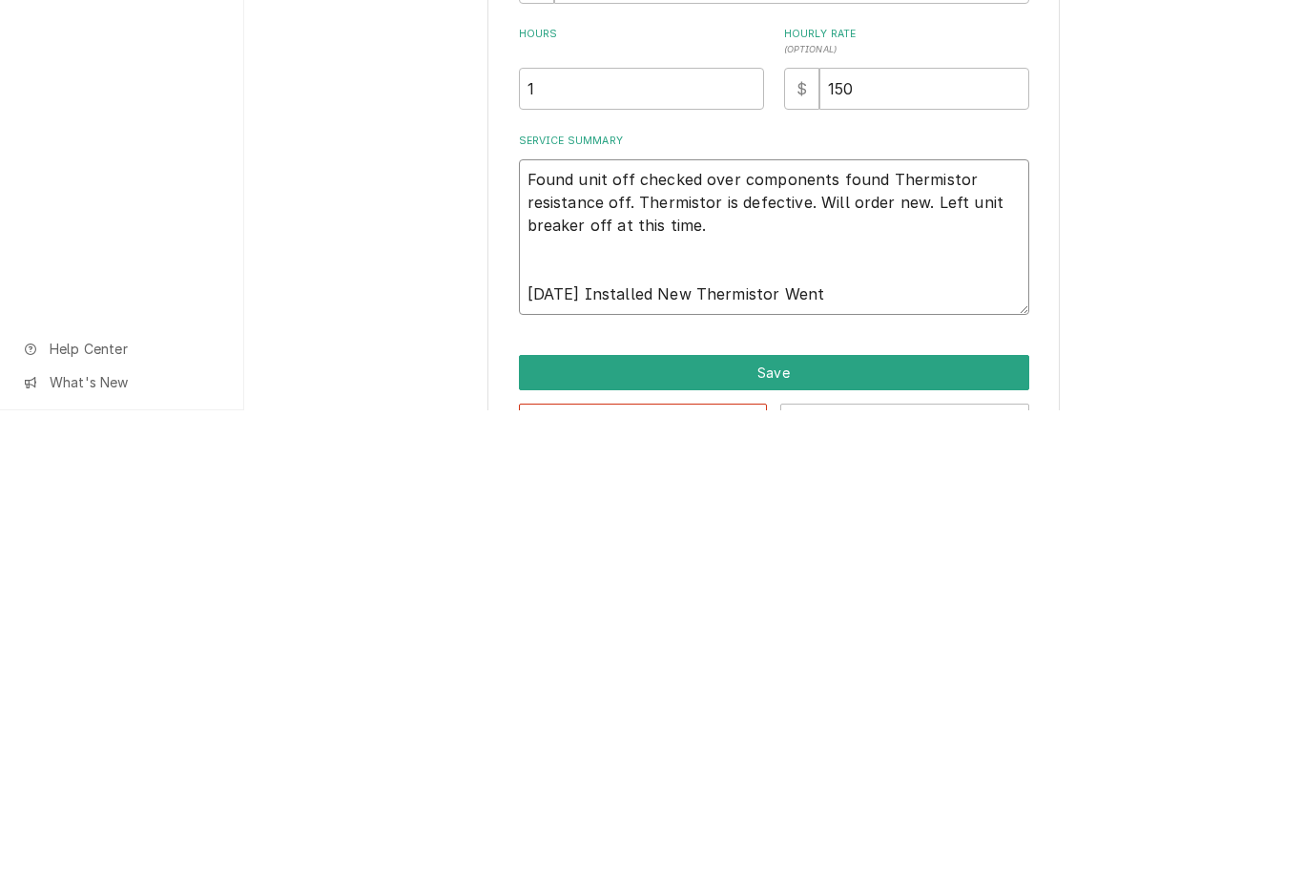
type textarea "x"
type textarea "Found unit off checked over components found Thermistor resistance off. Thermis…"
type textarea "x"
type textarea "Found unit off checked over components found Thermistor resistance off. Thermis…"
type textarea "x"
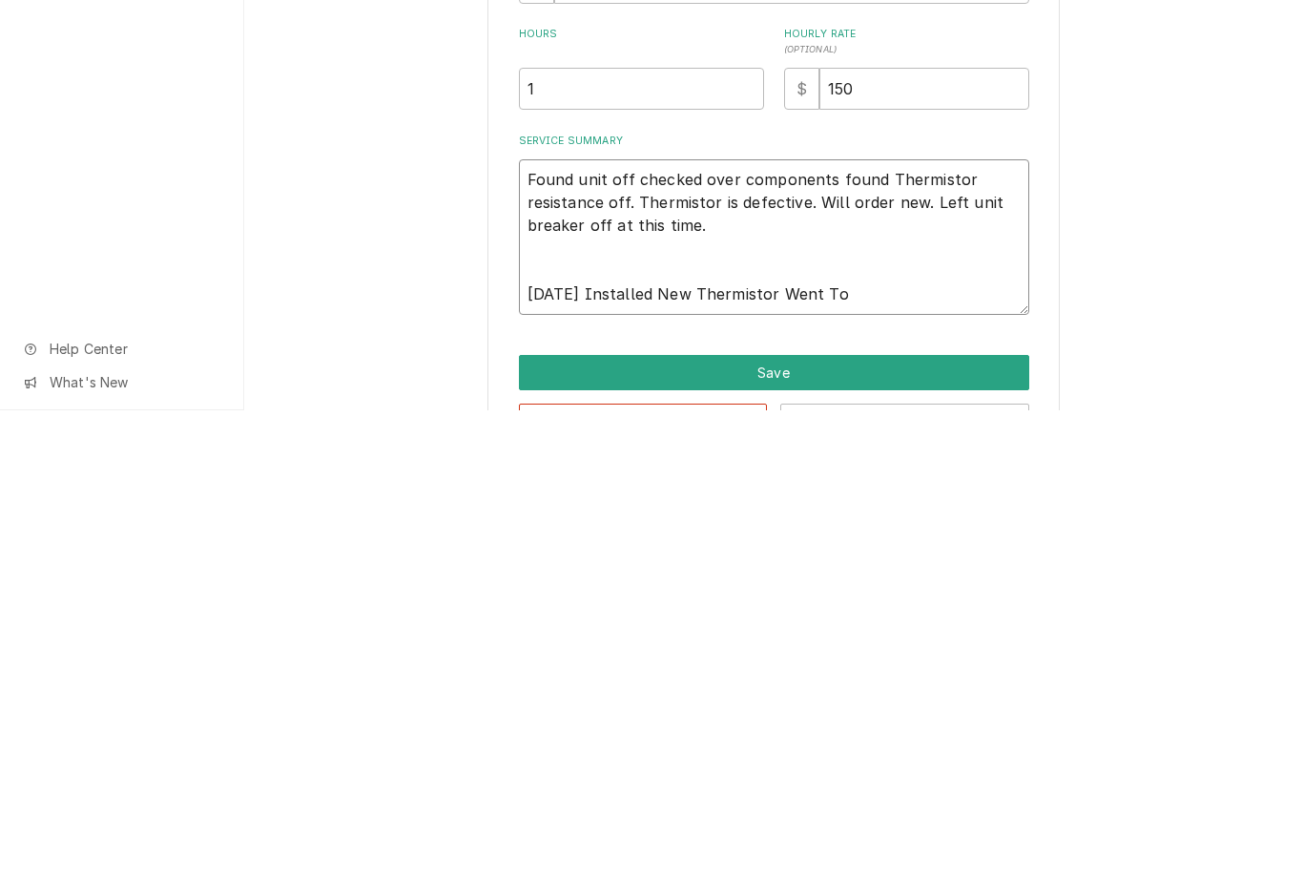
type textarea "Found unit off checked over components found Thermistor resistance off. Thermis…"
type textarea "x"
type textarea "Found unit off checked over components found Thermistor resistance off. Thermis…"
type textarea "x"
type textarea "Found unit off checked over components found Thermistor resistance off. Thermis…"
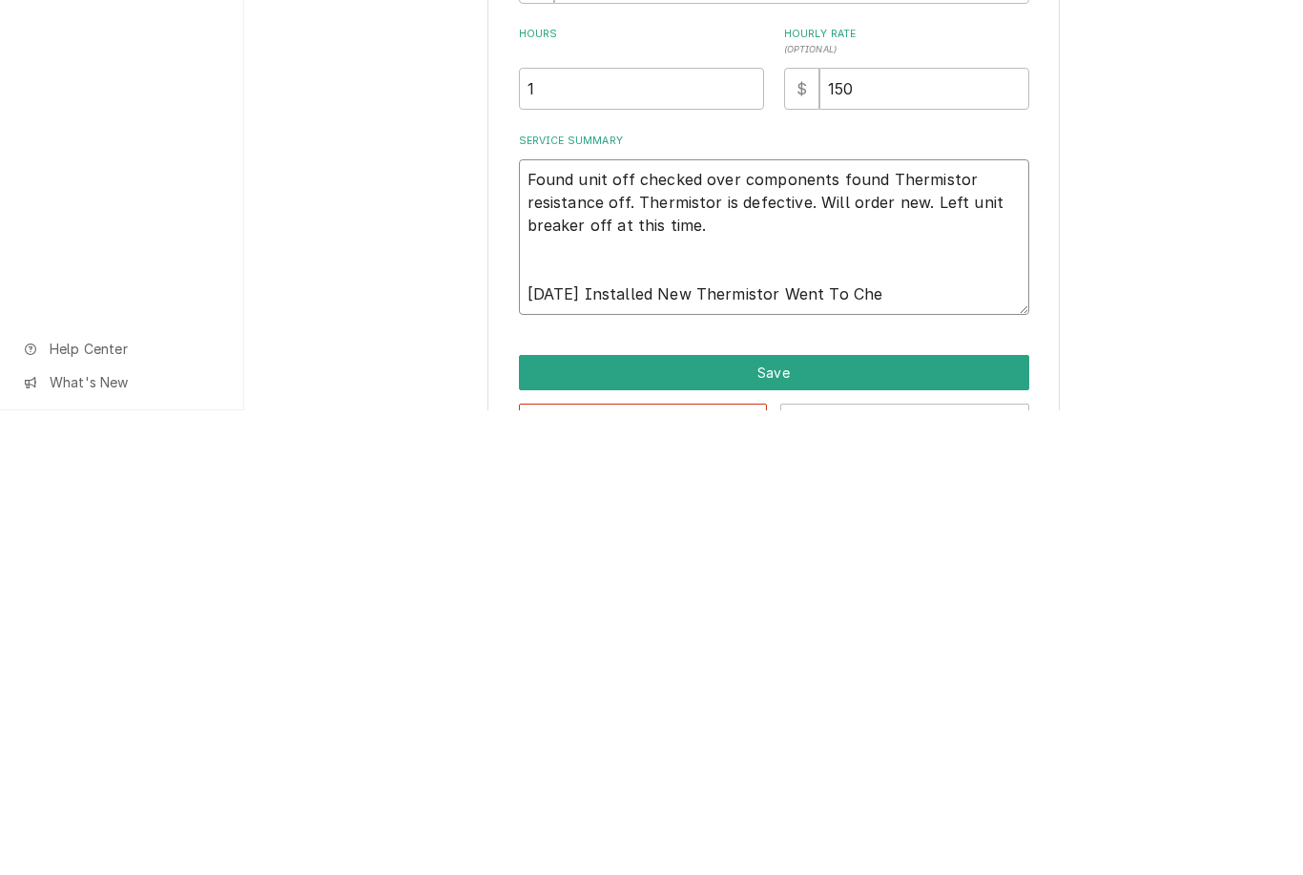
type textarea "x"
type textarea "Found unit off checked over components found Thermistor resistance off. Thermis…"
type textarea "x"
type textarea "Found unit off checked over components found Thermistor resistance off. Thermis…"
type textarea "x"
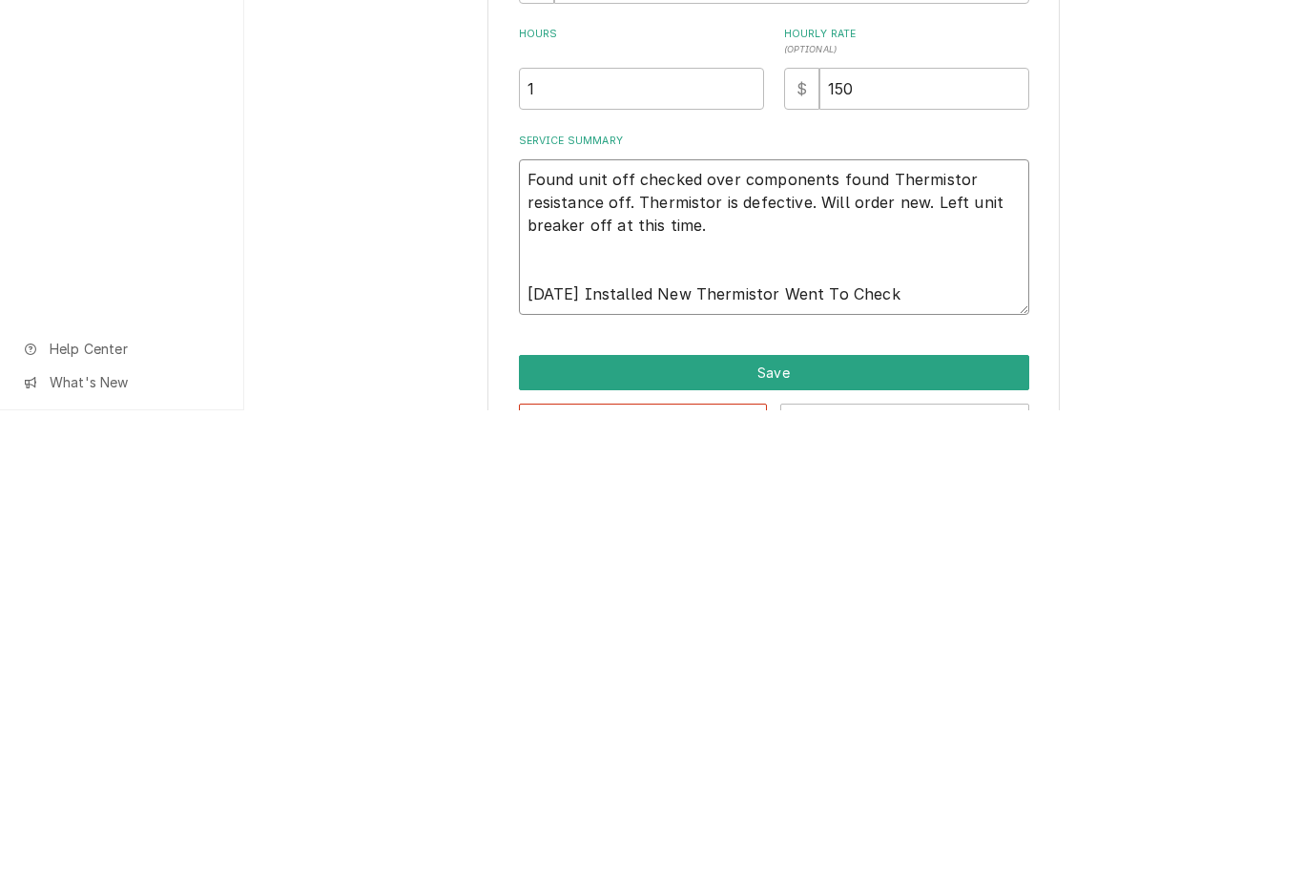
type textarea "Found unit off checked over components found Thermistor resistance off. Thermis…"
type textarea "x"
type textarea "Found unit off checked over components found Thermistor resistance off. Thermis…"
type textarea "x"
type textarea "Found unit off checked over components found Thermistor resistance off. Thermis…"
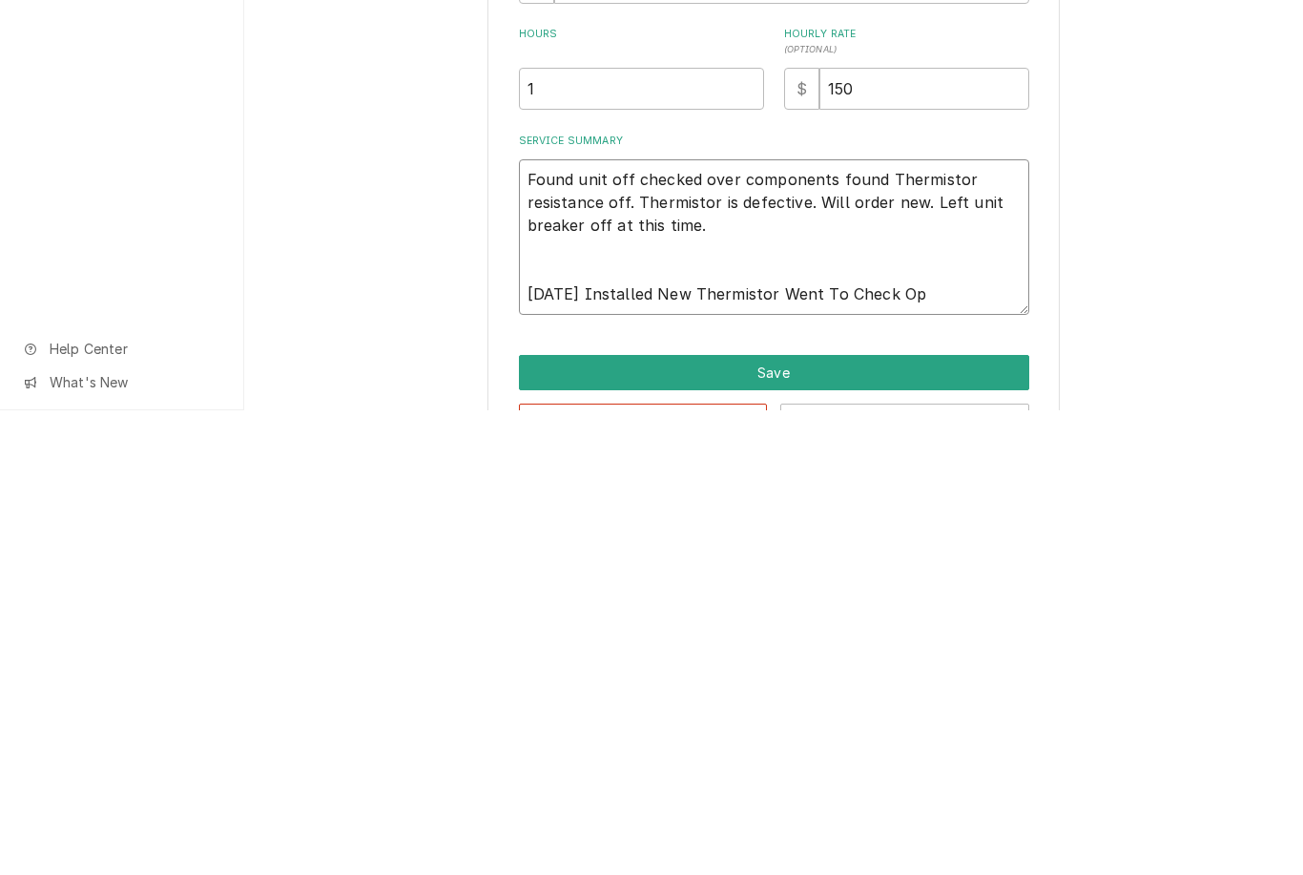
type textarea "x"
type textarea "Found unit off checked over components found Thermistor resistance off. Thermis…"
type textarea "x"
type textarea "Found unit off checked over components found Thermistor resistance off. Thermis…"
type textarea "x"
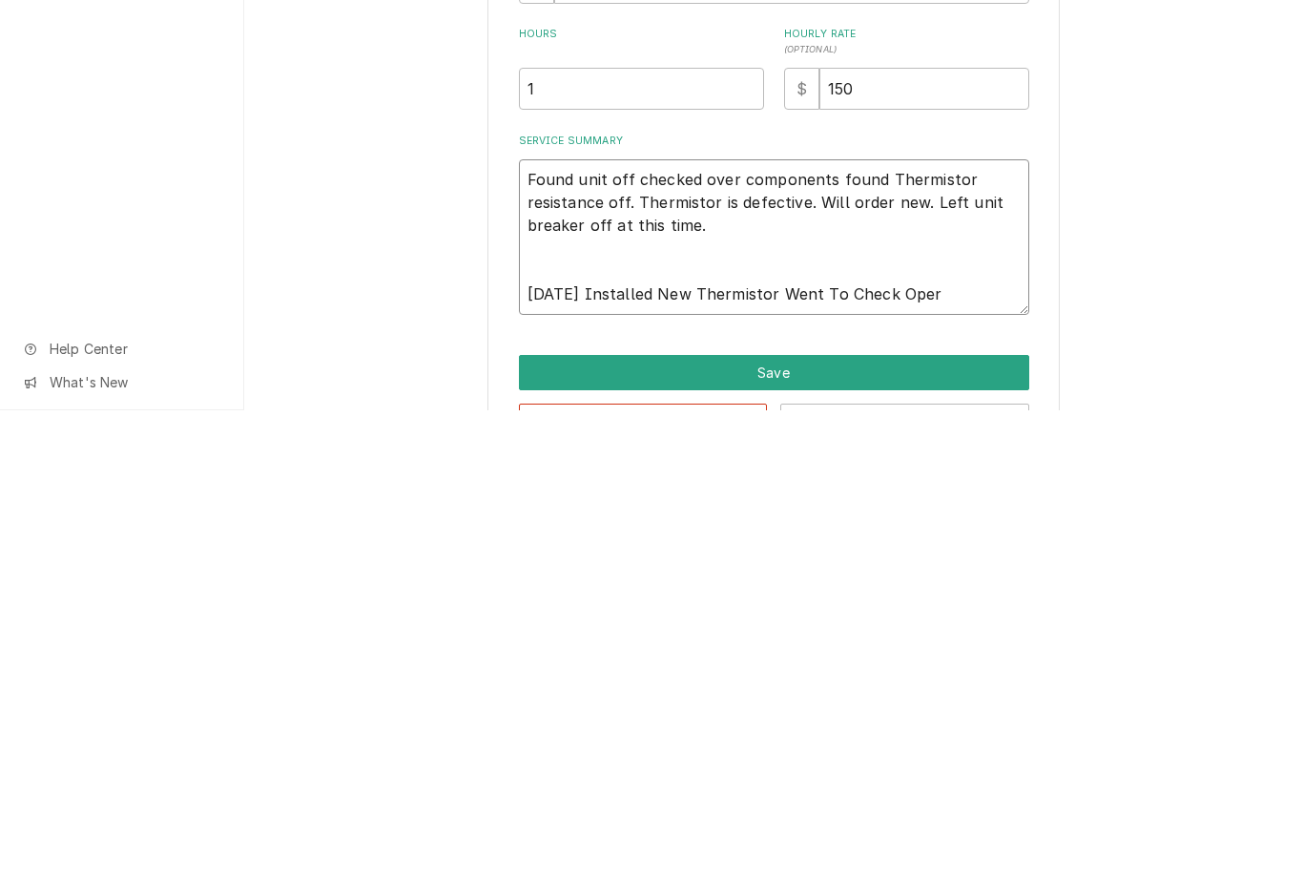
type textarea "Found unit off checked over components found Thermistor resistance off. Thermis…"
type textarea "x"
type textarea "Found unit off checked over components found Thermistor resistance off. Thermis…"
type textarea "x"
type textarea "Found unit off checked over components found Thermistor resistance off. Thermis…"
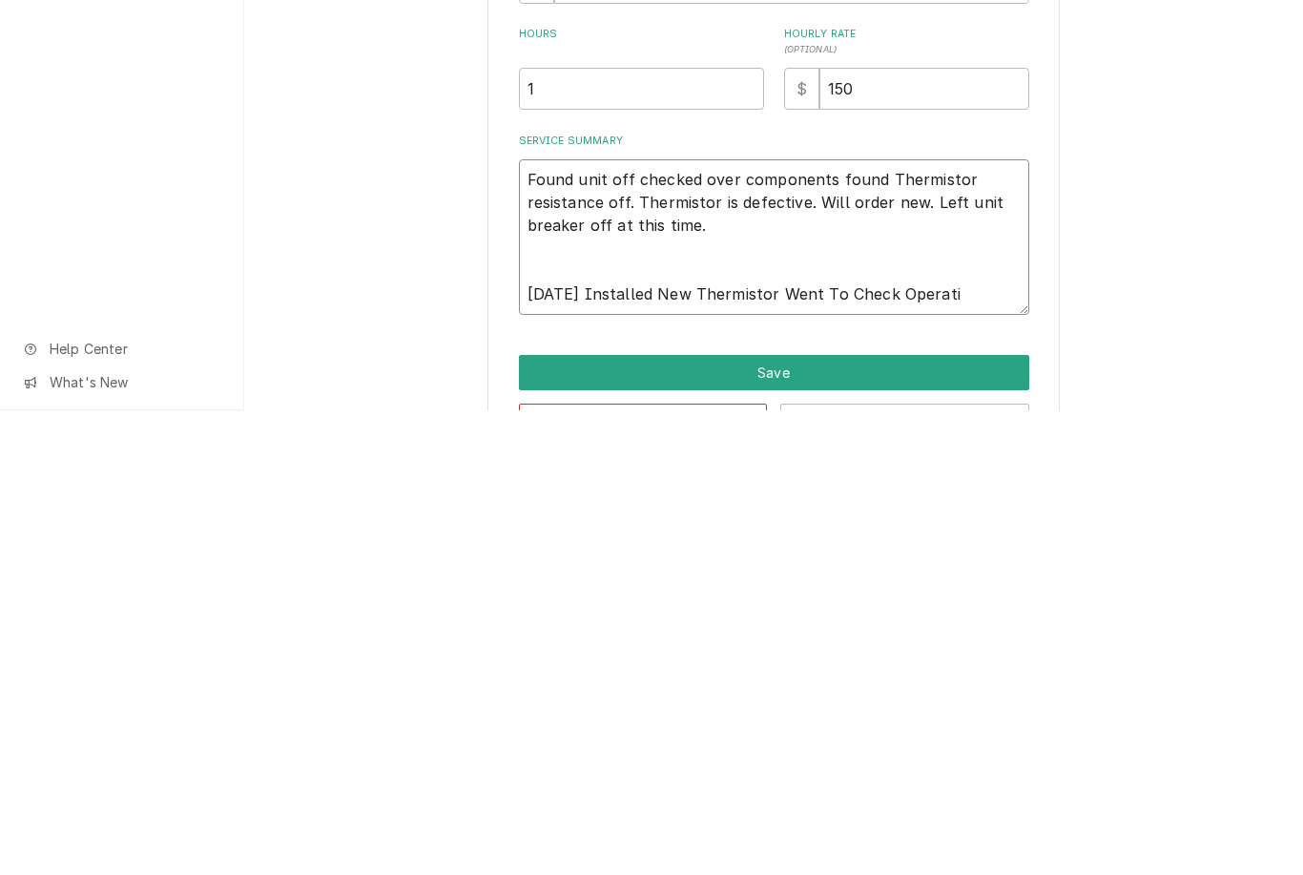
type textarea "x"
type textarea "Found unit off checked over components found Thermistor resistance off. Thermis…"
type textarea "x"
type textarea "Found unit off checked over components found Thermistor resistance off. Thermis…"
type textarea "x"
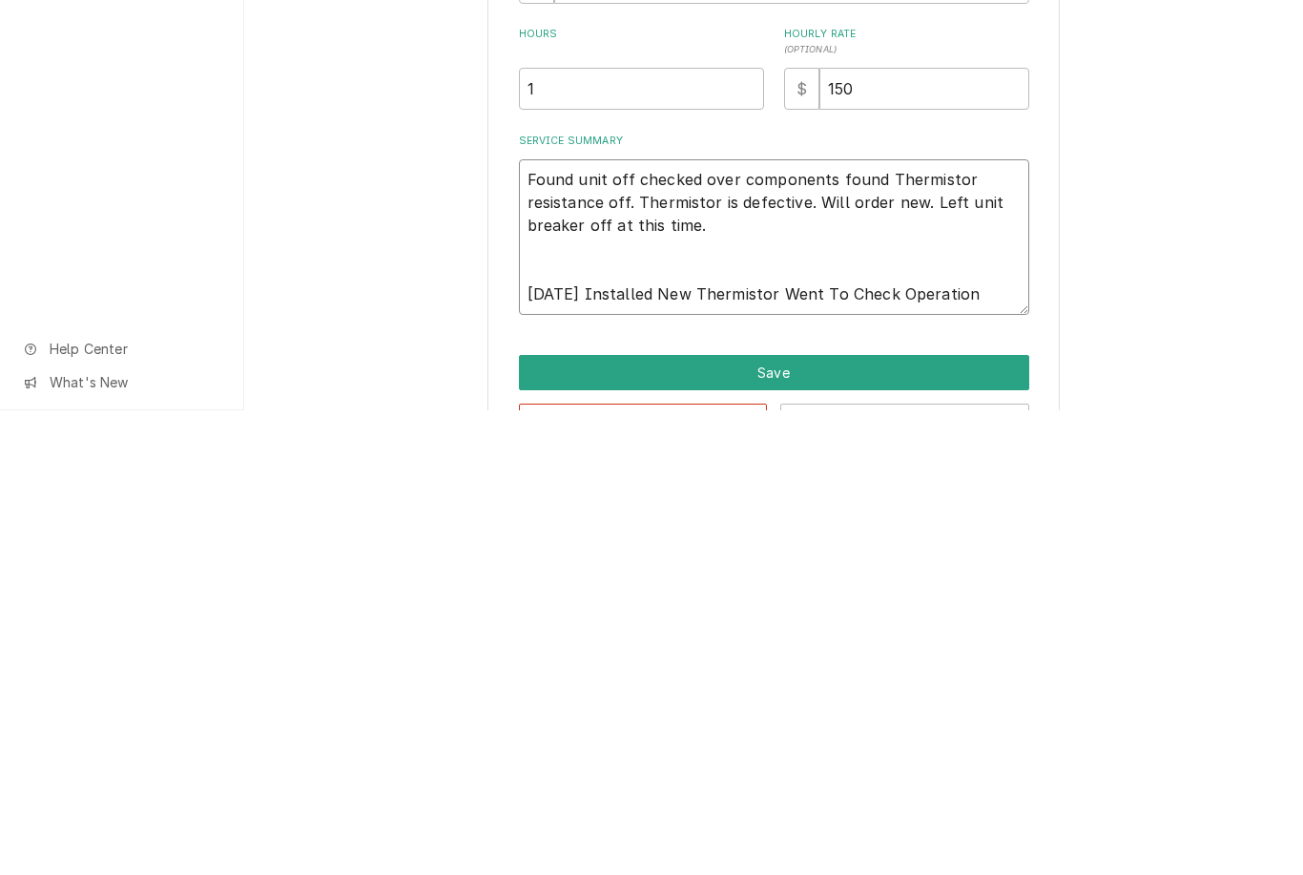
type textarea "Found unit off checked over components found Thermistor resistance off. Thermis…"
type textarea "x"
type textarea "Found unit off checked over components found Thermistor resistance off. Thermis…"
type textarea "x"
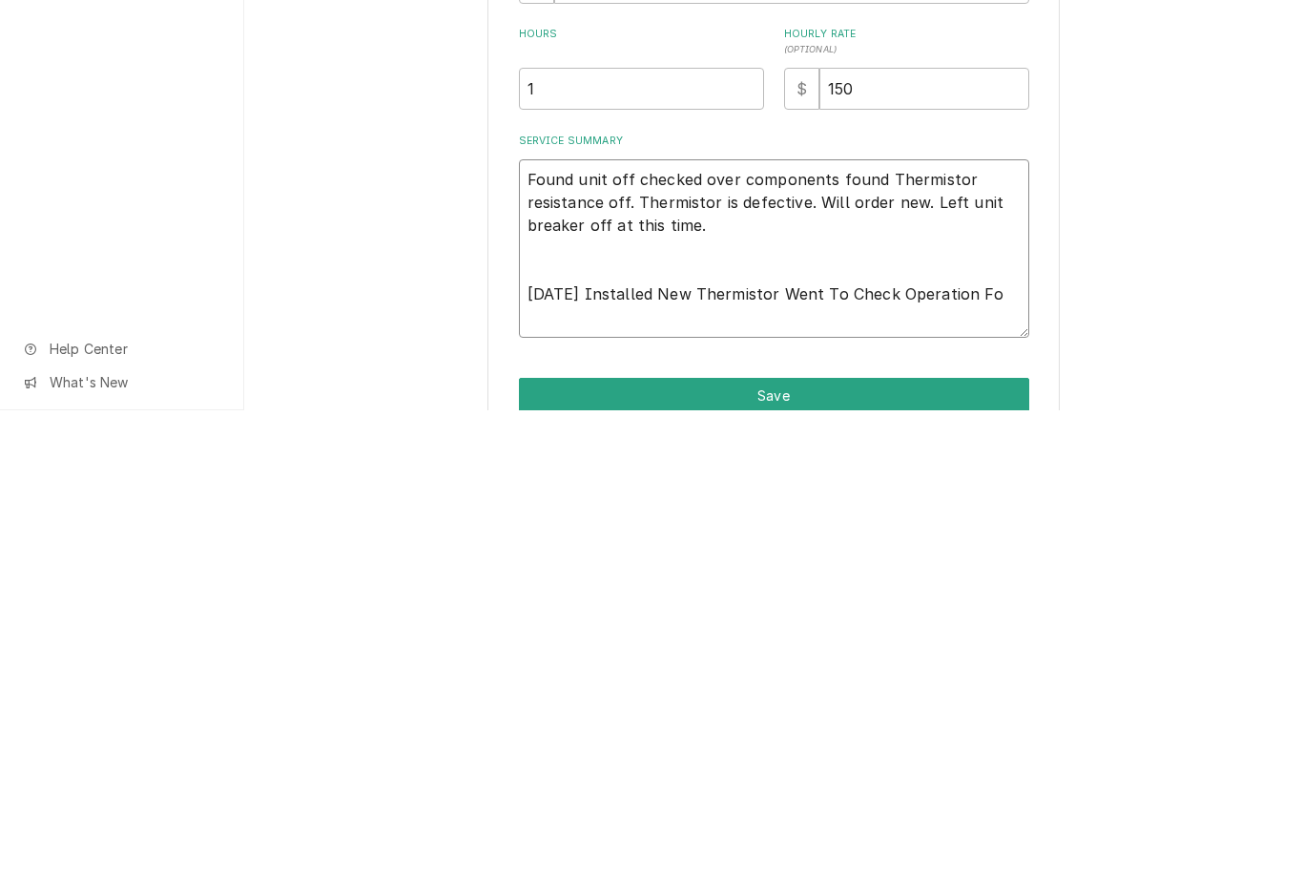
type textarea "Found unit off checked over components found Thermistor resistance off. Thermis…"
type textarea "x"
type textarea "Found unit off checked over components found Thermistor resistance off. Thermis…"
type textarea "x"
type textarea "Found unit off checked over components found Thermistor resistance off. Thermis…"
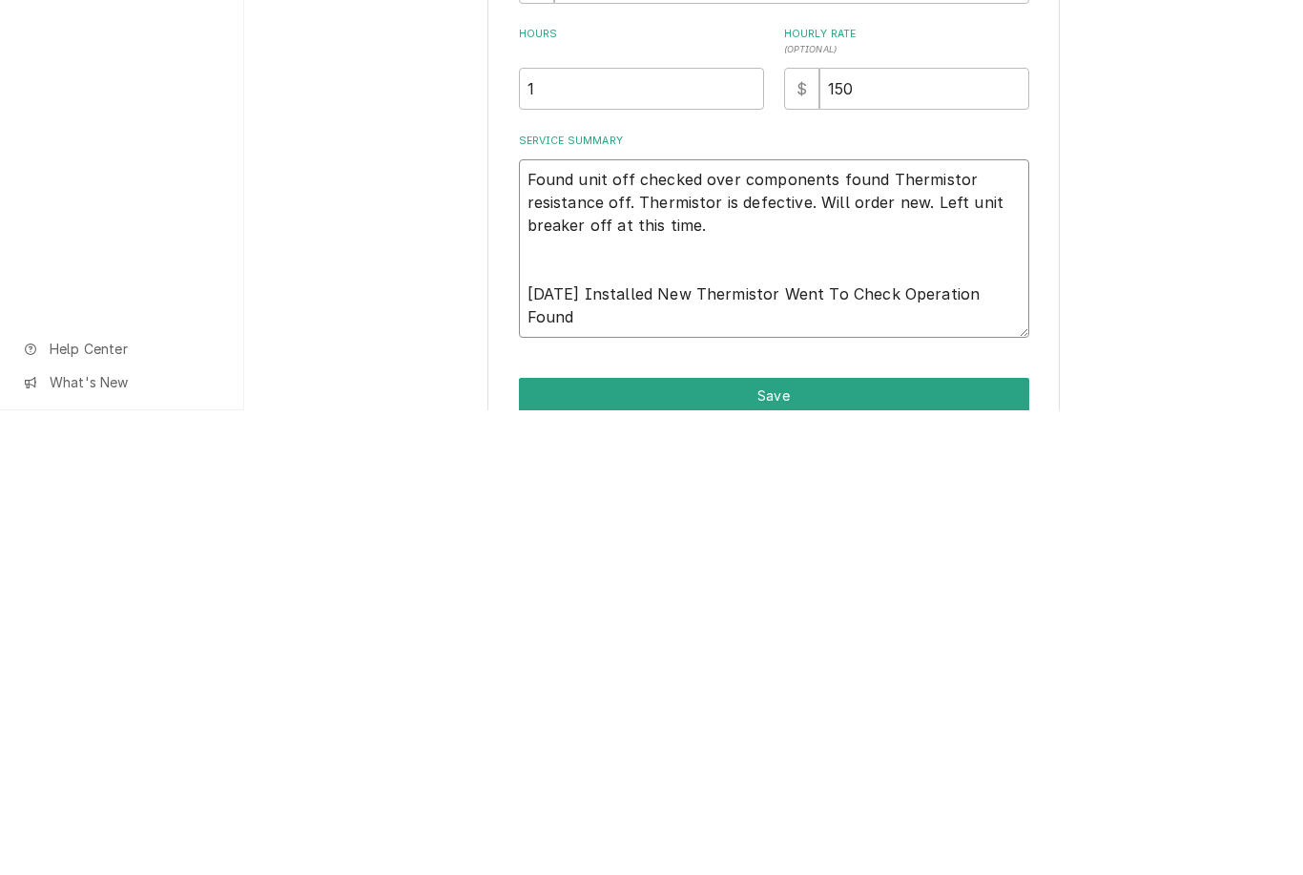
type textarea "x"
type textarea "Found unit off checked over components found Thermistor resistance off. Thermis…"
type textarea "x"
type textarea "Found unit off checked over components found Thermistor resistance off. Thermis…"
type textarea "x"
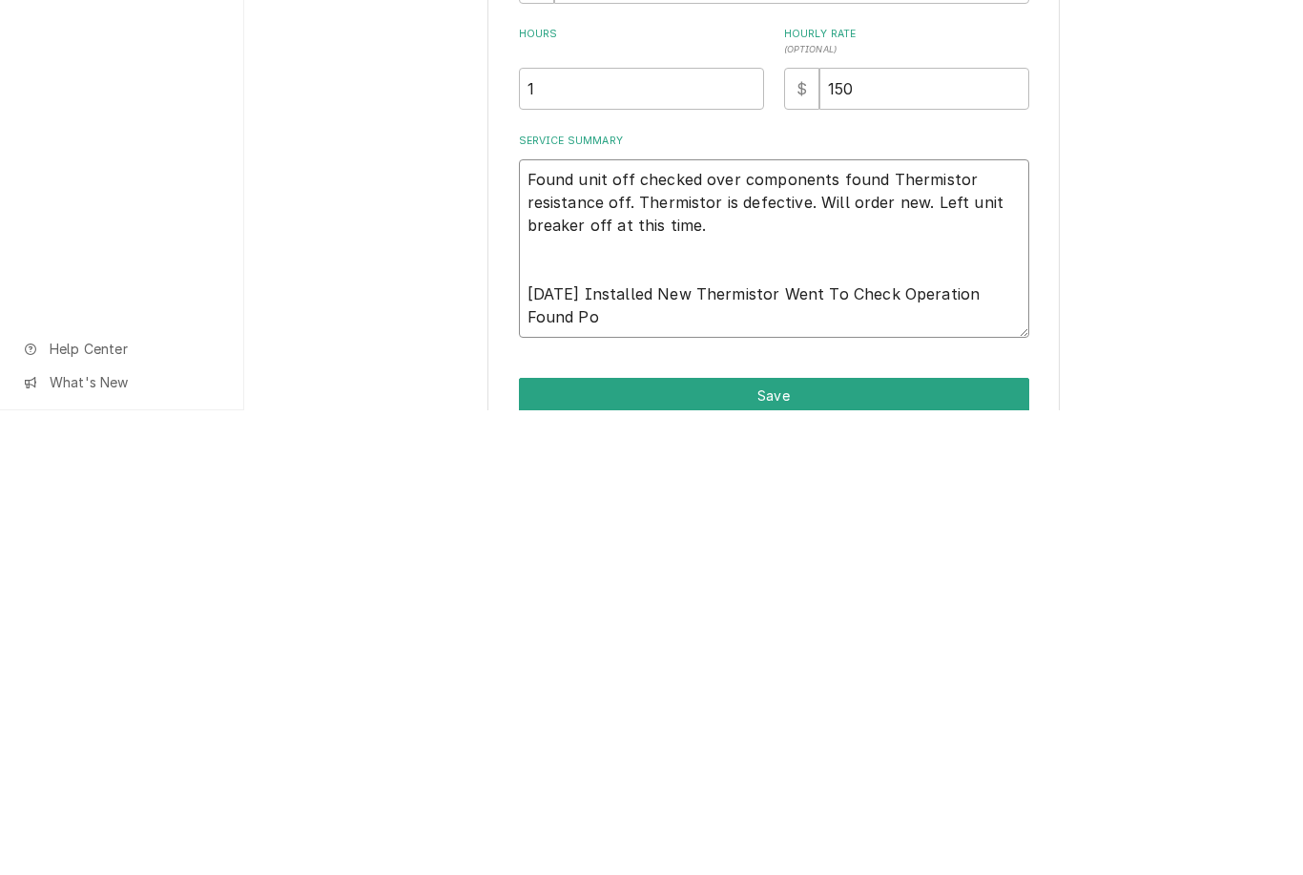
type textarea "Found unit off checked over components found Thermistor resistance off. Thermis…"
type textarea "x"
type textarea "Found unit off checked over components found Thermistor resistance off. Thermis…"
type textarea "x"
type textarea "Found unit off checked over components found Thermistor resistance off. Thermis…"
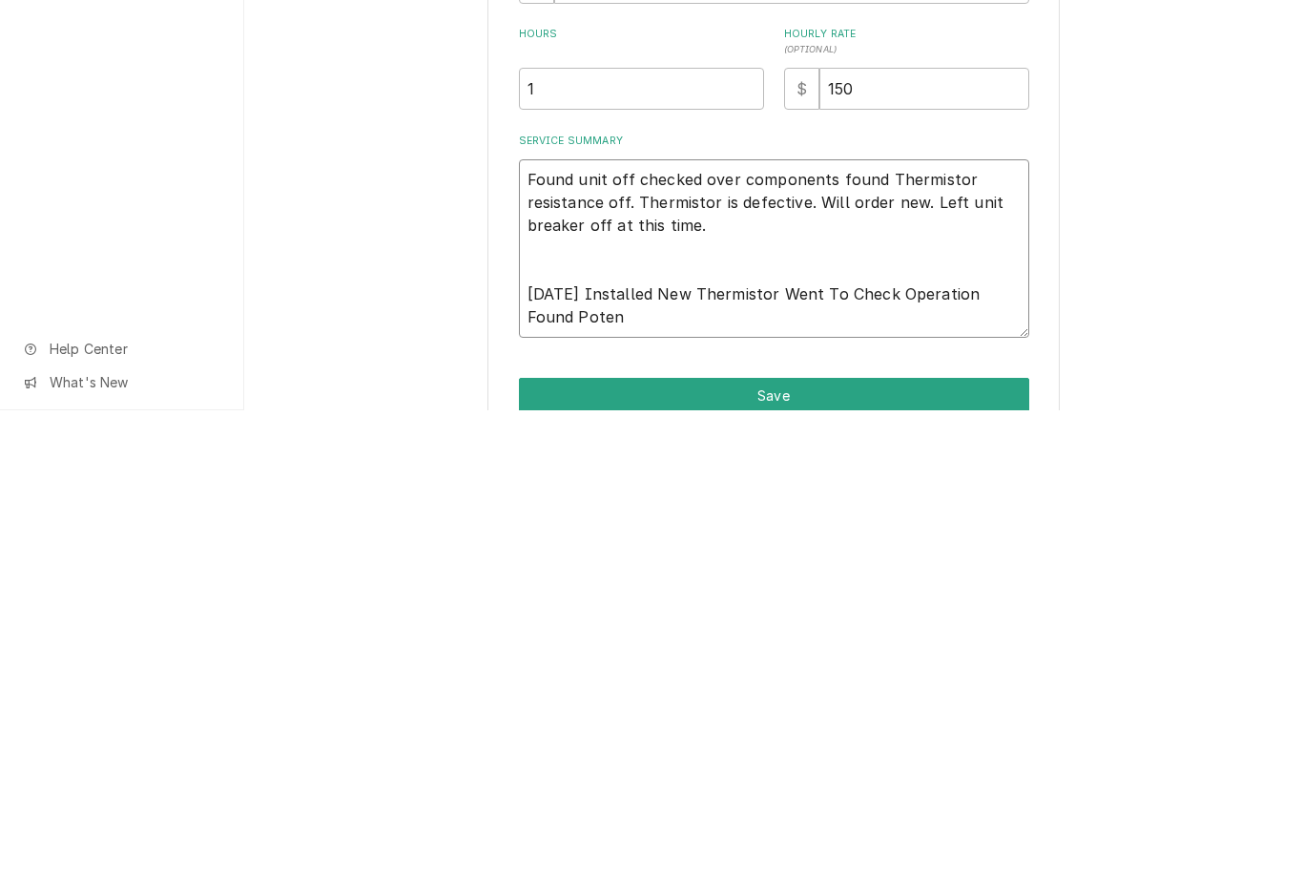
type textarea "x"
type textarea "Found unit off checked over components found Thermistor resistance off. Thermis…"
type textarea "x"
type textarea "Found unit off checked over components found Thermistor resistance off. Thermis…"
type textarea "x"
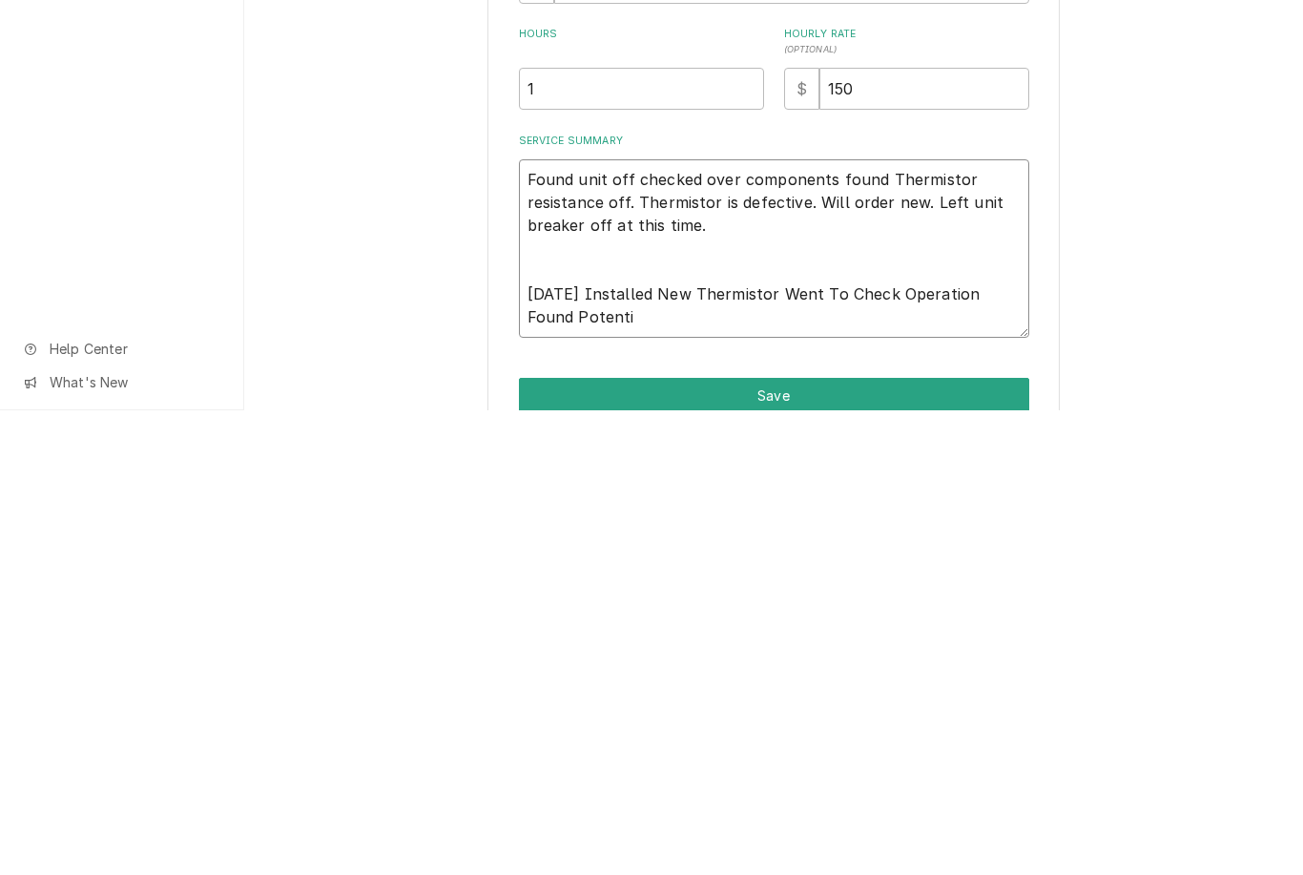
type textarea "Found unit off checked over components found Thermistor resistance off. Thermis…"
type textarea "x"
type textarea "Found unit off checked over components found Thermistor resistance off. Thermis…"
type textarea "x"
type textarea "Found unit off checked over components found Thermistor resistance off. Thermis…"
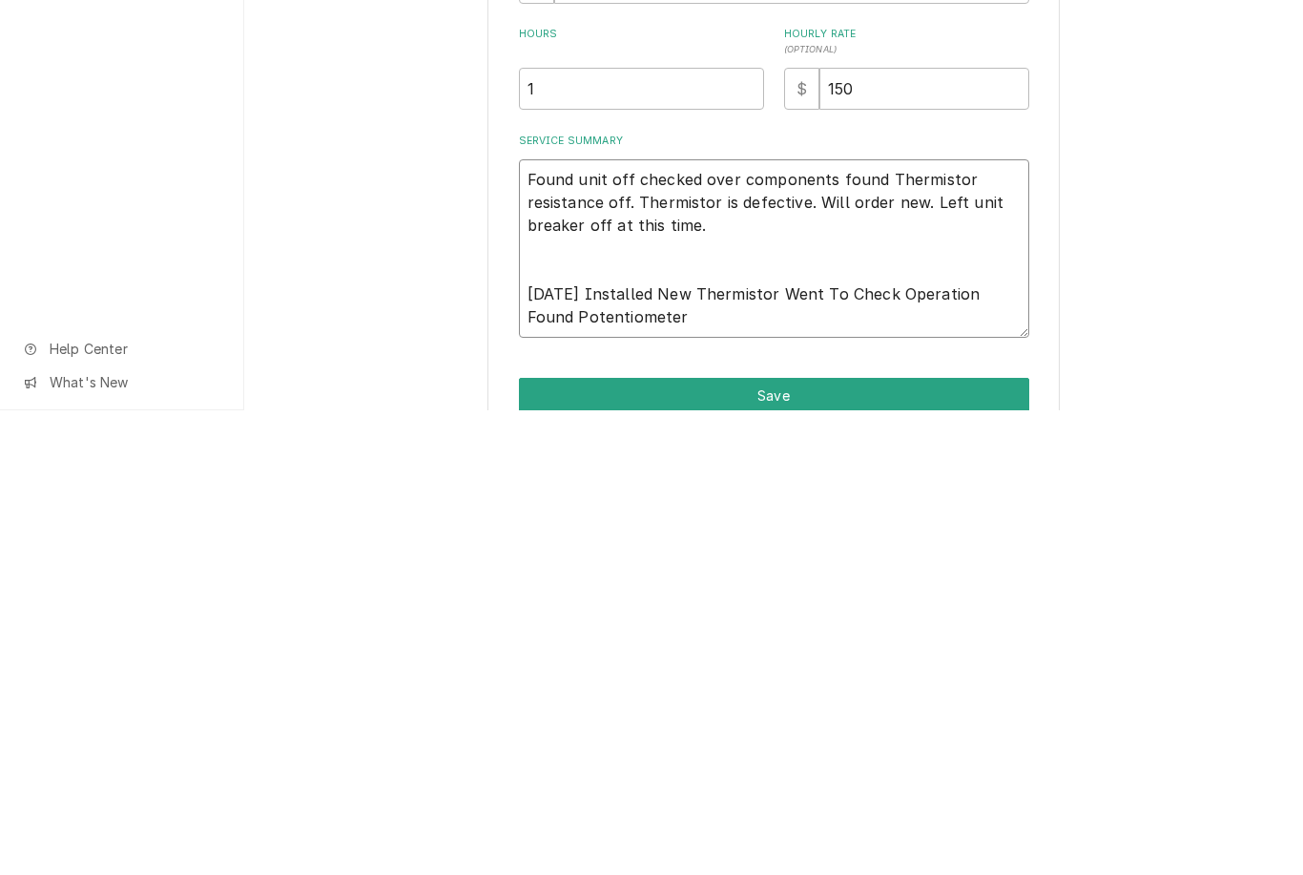
type textarea "x"
type textarea "Found unit off checked over components found Thermistor resistance off. Thermis…"
type textarea "x"
type textarea "Found unit off checked over components found Thermistor resistance off. Thermis…"
type textarea "x"
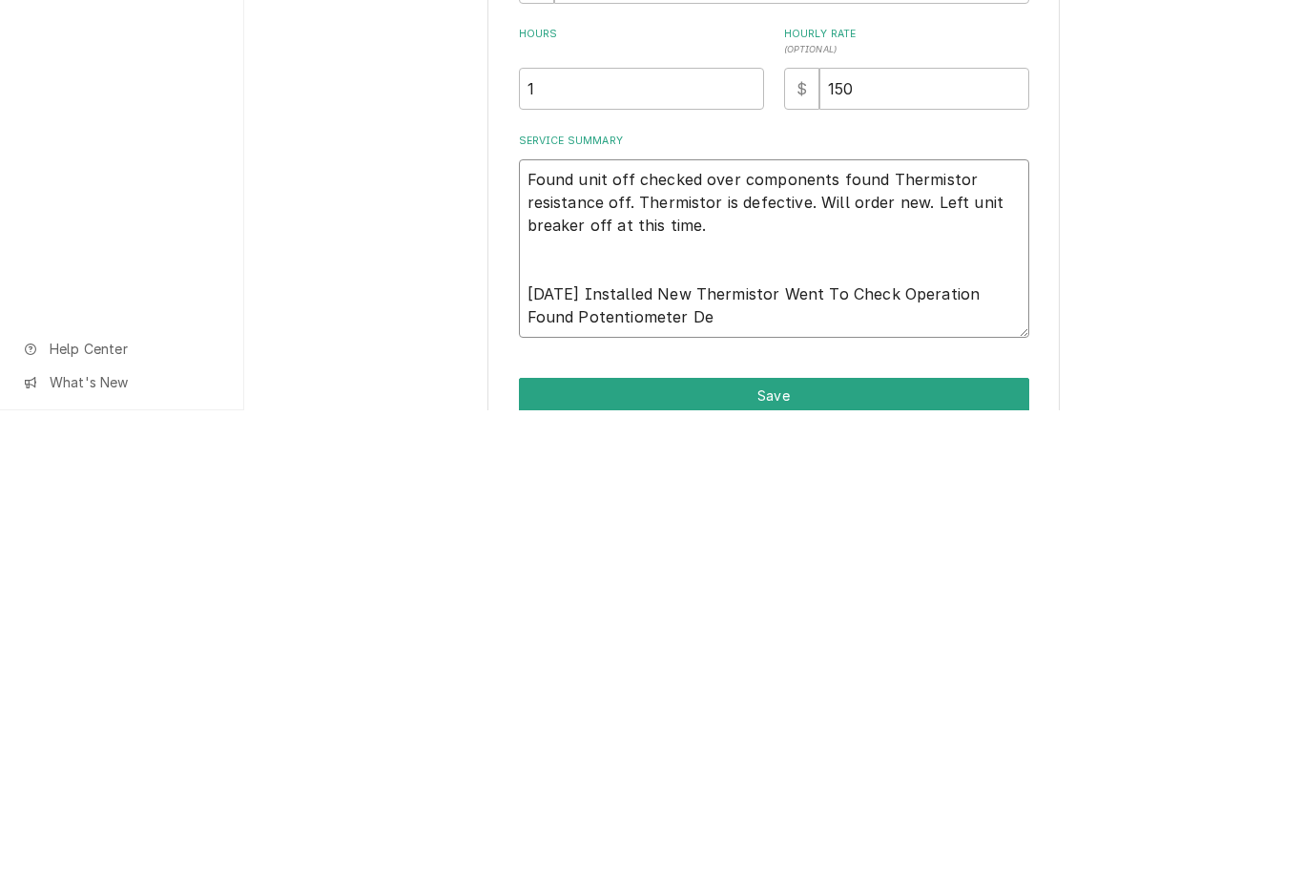
type textarea "Found unit off checked over components found Thermistor resistance off. Thermis…"
type textarea "x"
type textarea "Found unit off checked over components found Thermistor resistance off. Thermis…"
type textarea "x"
type textarea "Found unit off checked over components found Thermistor resistance off. Thermis…"
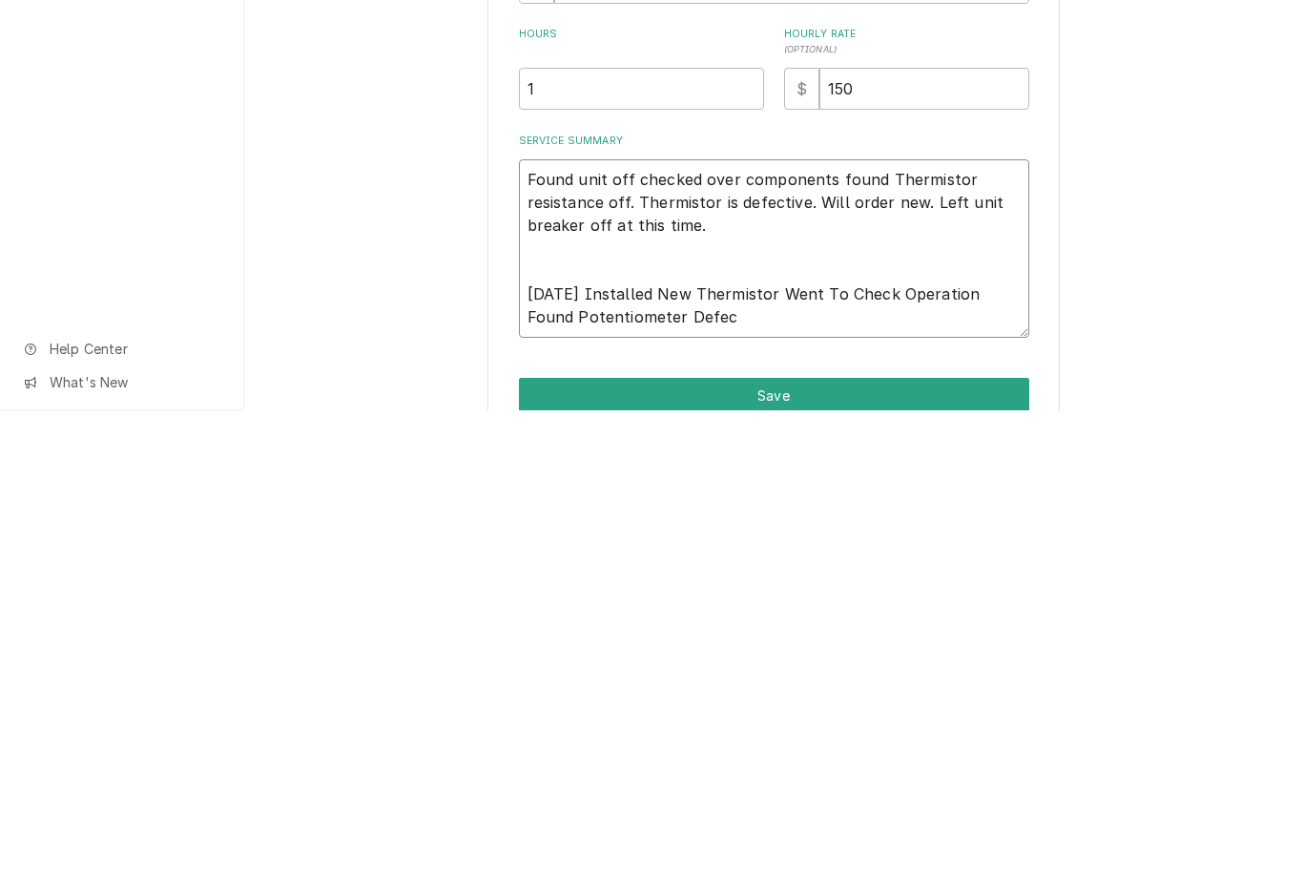
type textarea "x"
type textarea "Found unit off checked over components found Thermistor resistance off. Thermis…"
type textarea "x"
type textarea "Found unit off checked over components found Thermistor resistance off. Thermis…"
type textarea "x"
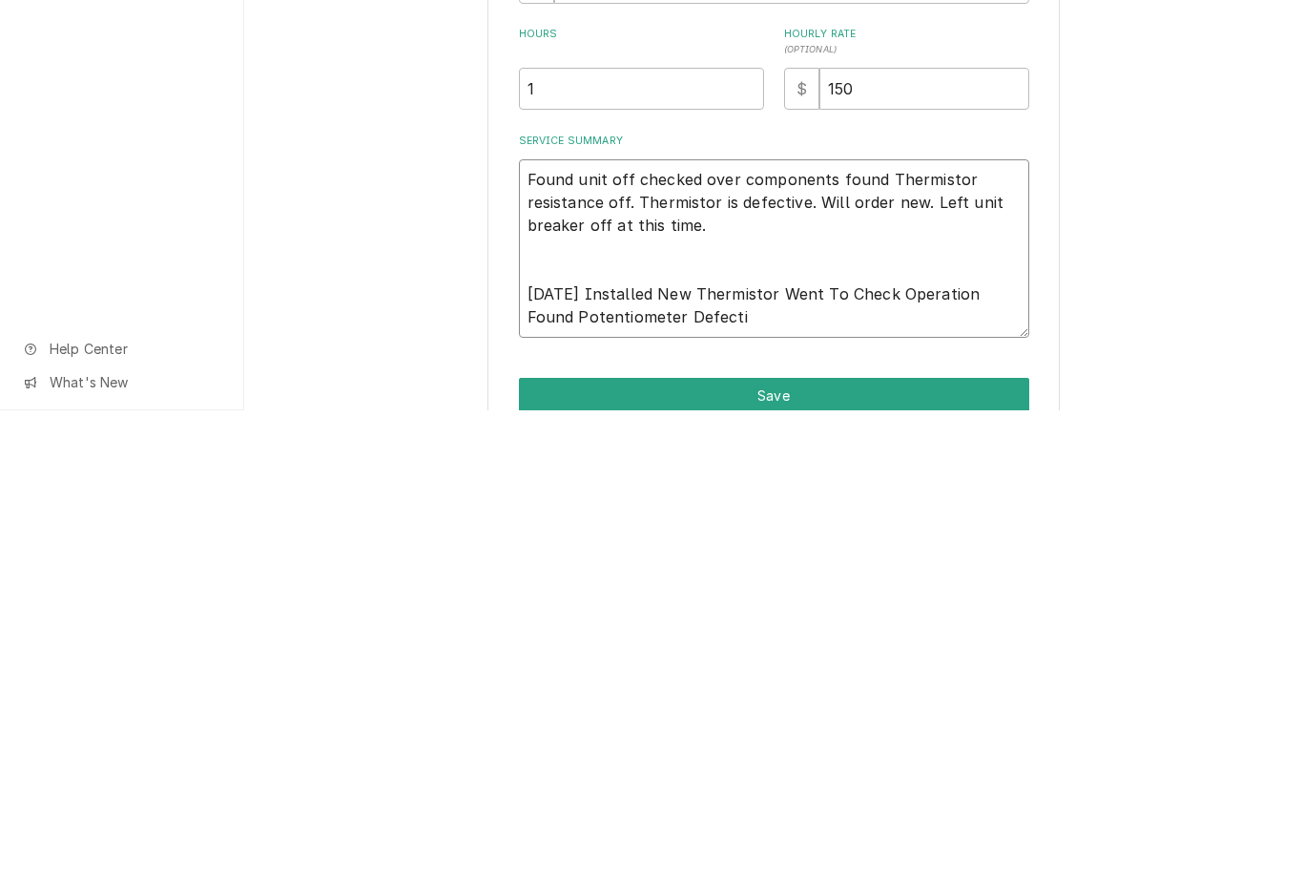
type textarea "Found unit off checked over components found Thermistor resistance off. Thermis…"
type textarea "x"
type textarea "Found unit off checked over components found Thermistor resistance off. Thermis…"
type textarea "x"
type textarea "Found unit off checked over components found Thermistor resistance off. Thermis…"
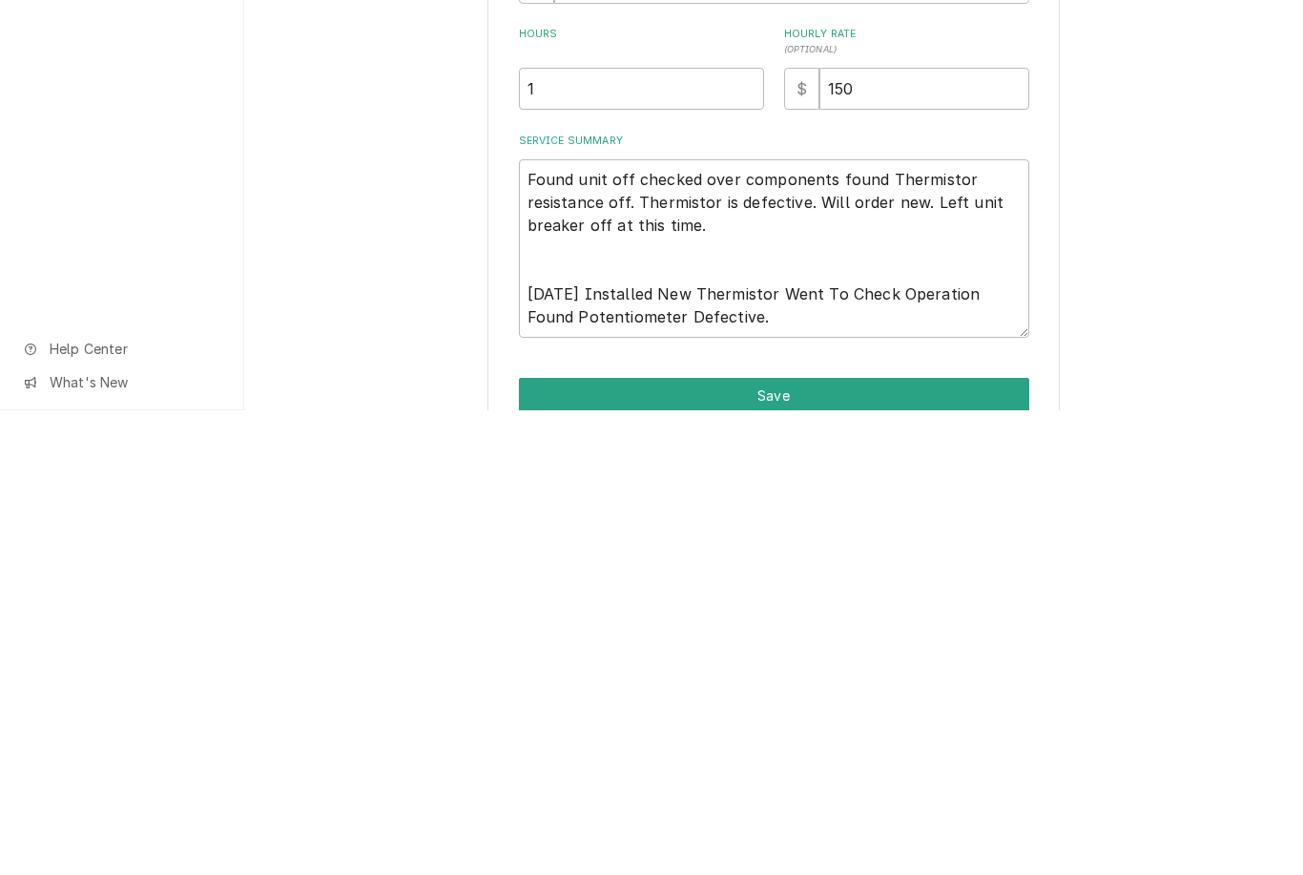
click at [1178, 302] on div "Use the fields below to edit this service charge Short Description Kettle Repai…" at bounding box center [773, 473] width 1059 height 989
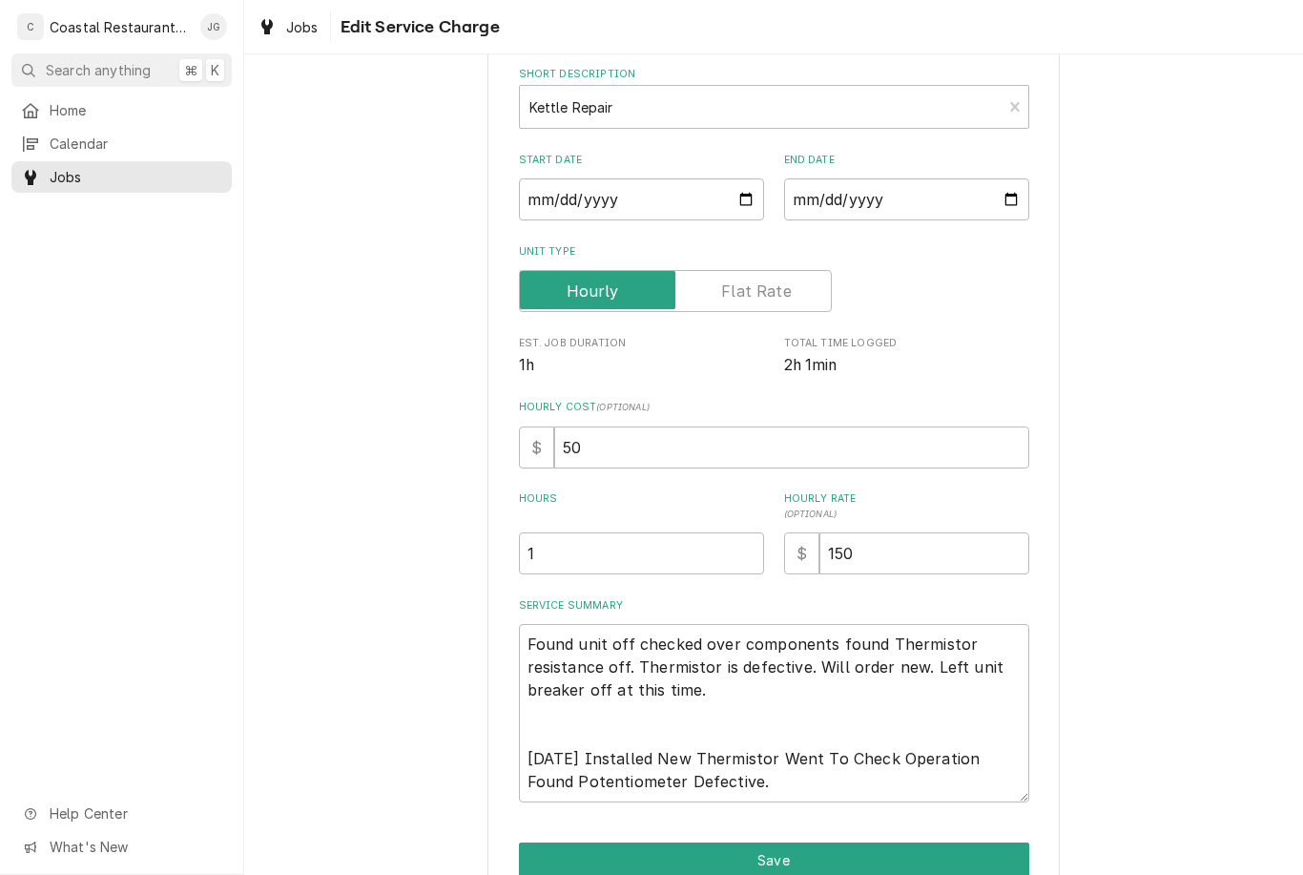
click at [824, 847] on button "Save" at bounding box center [774, 860] width 511 height 35
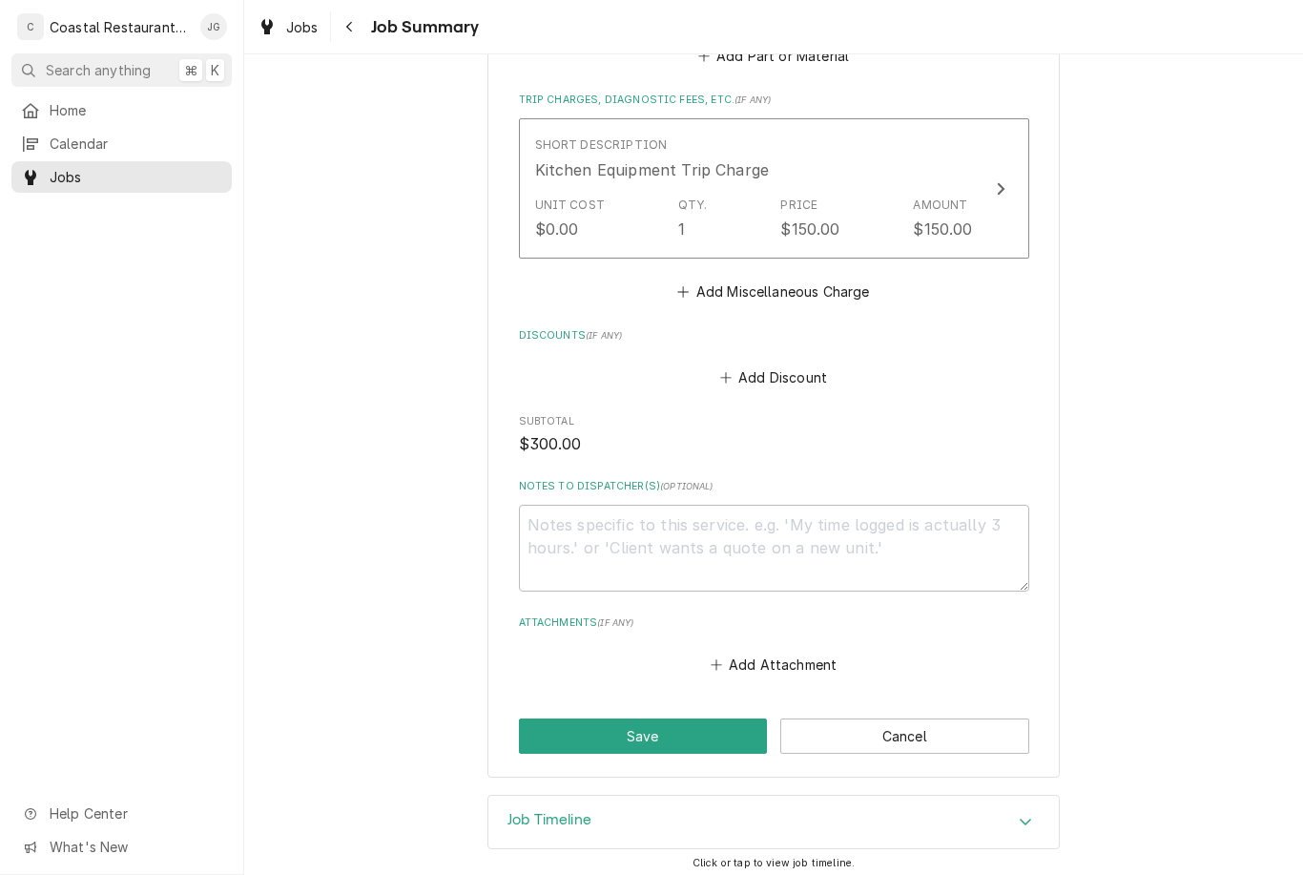
scroll to position [1004, 0]
click at [674, 732] on button "Save" at bounding box center [643, 736] width 249 height 35
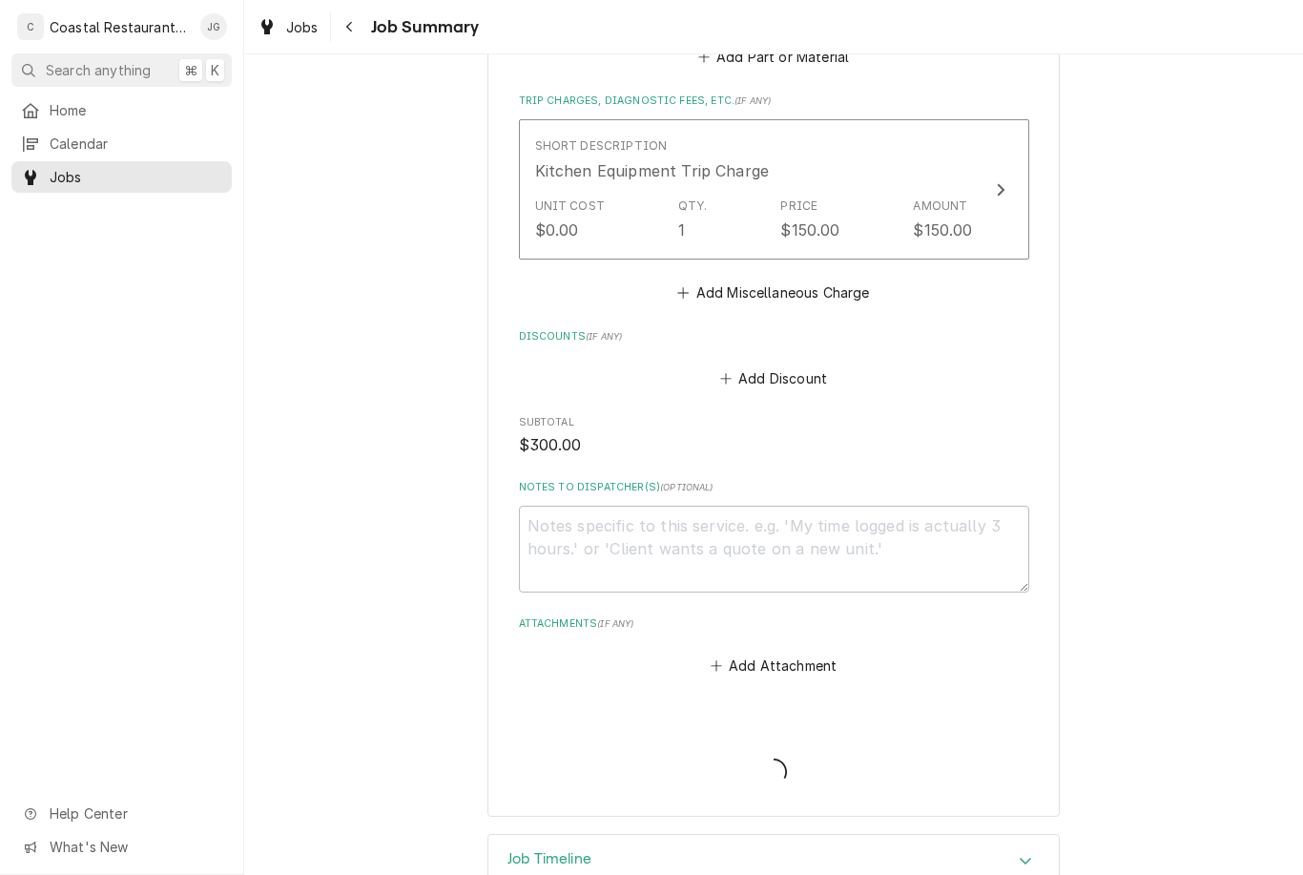
type textarea "x"
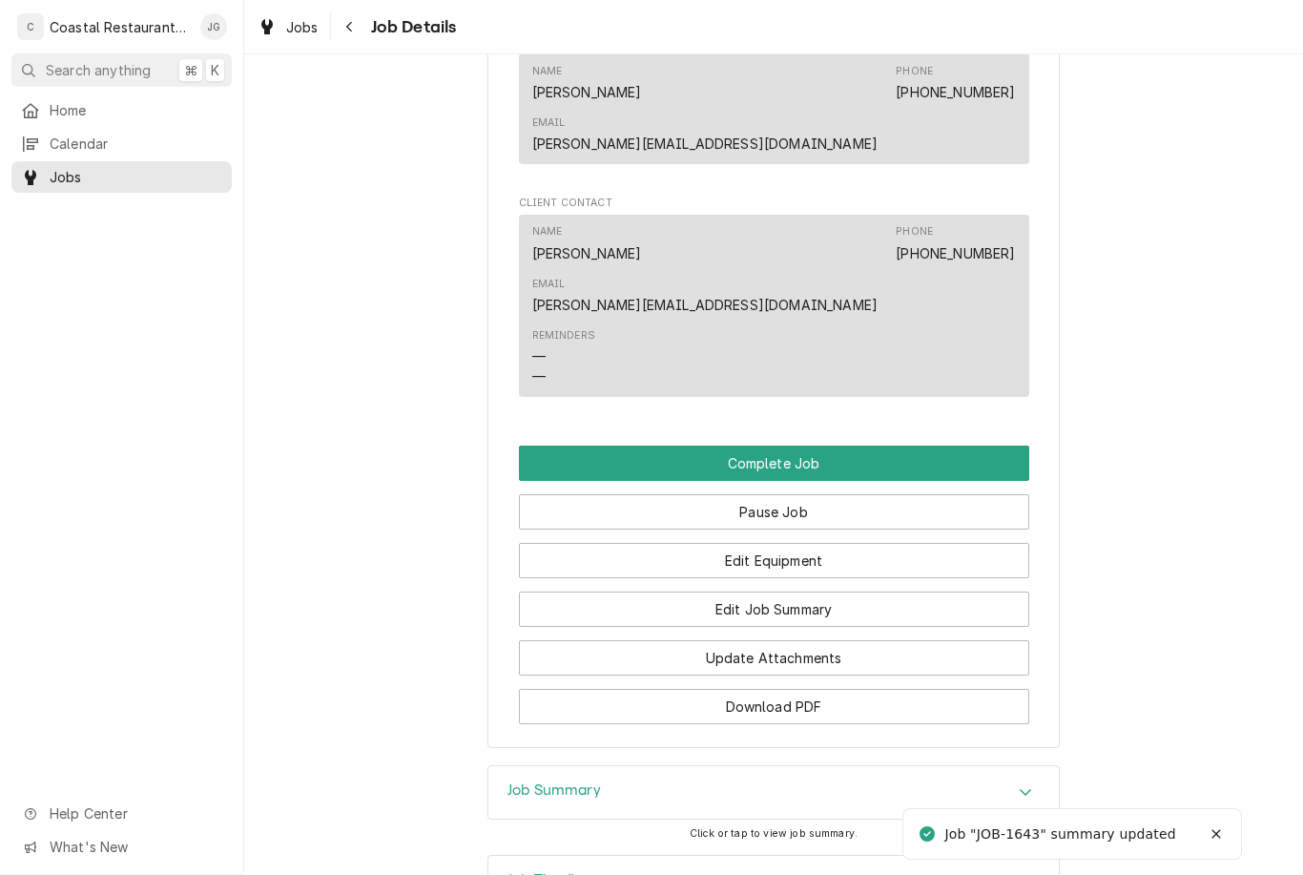
scroll to position [1653, 0]
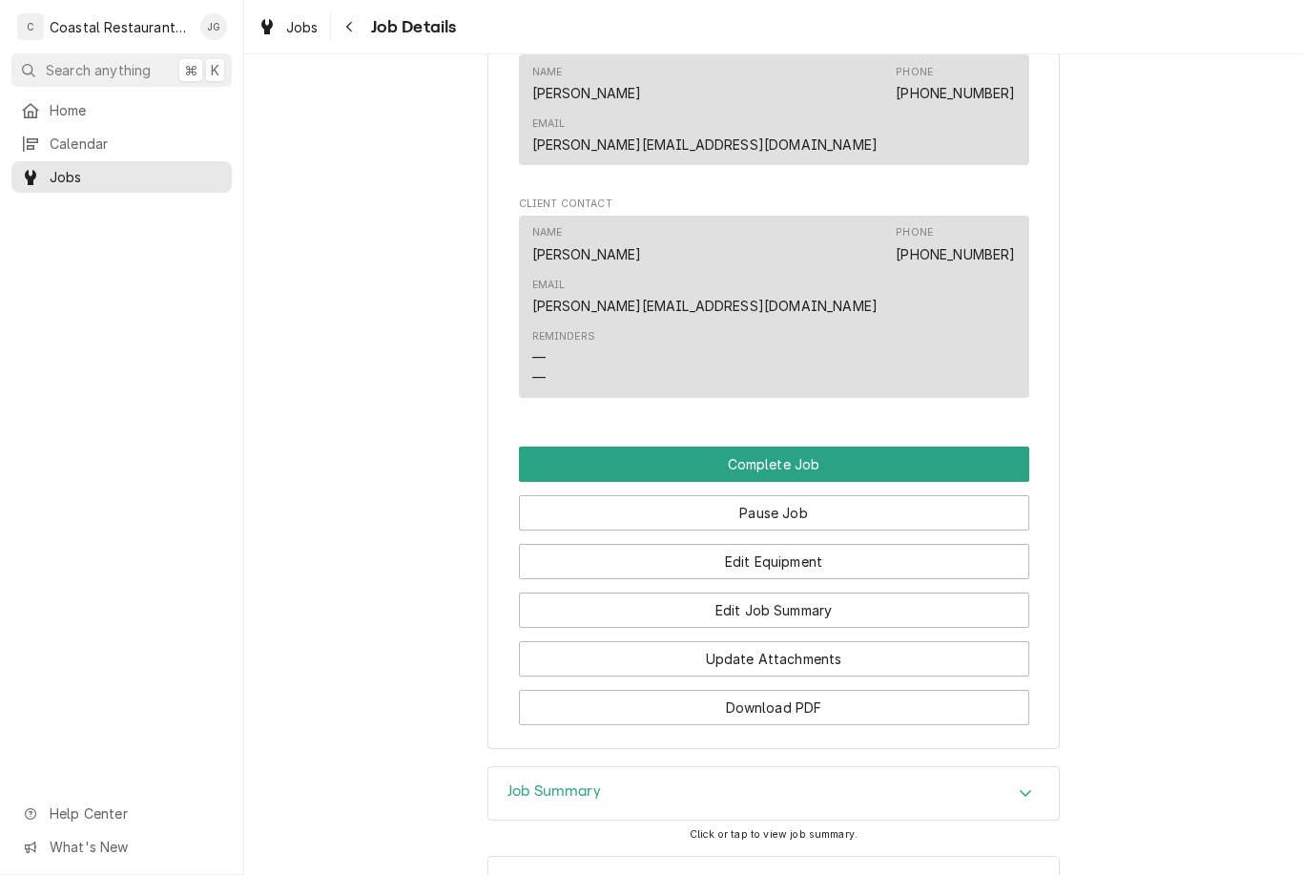
click at [849, 495] on button "Pause Job" at bounding box center [774, 512] width 511 height 35
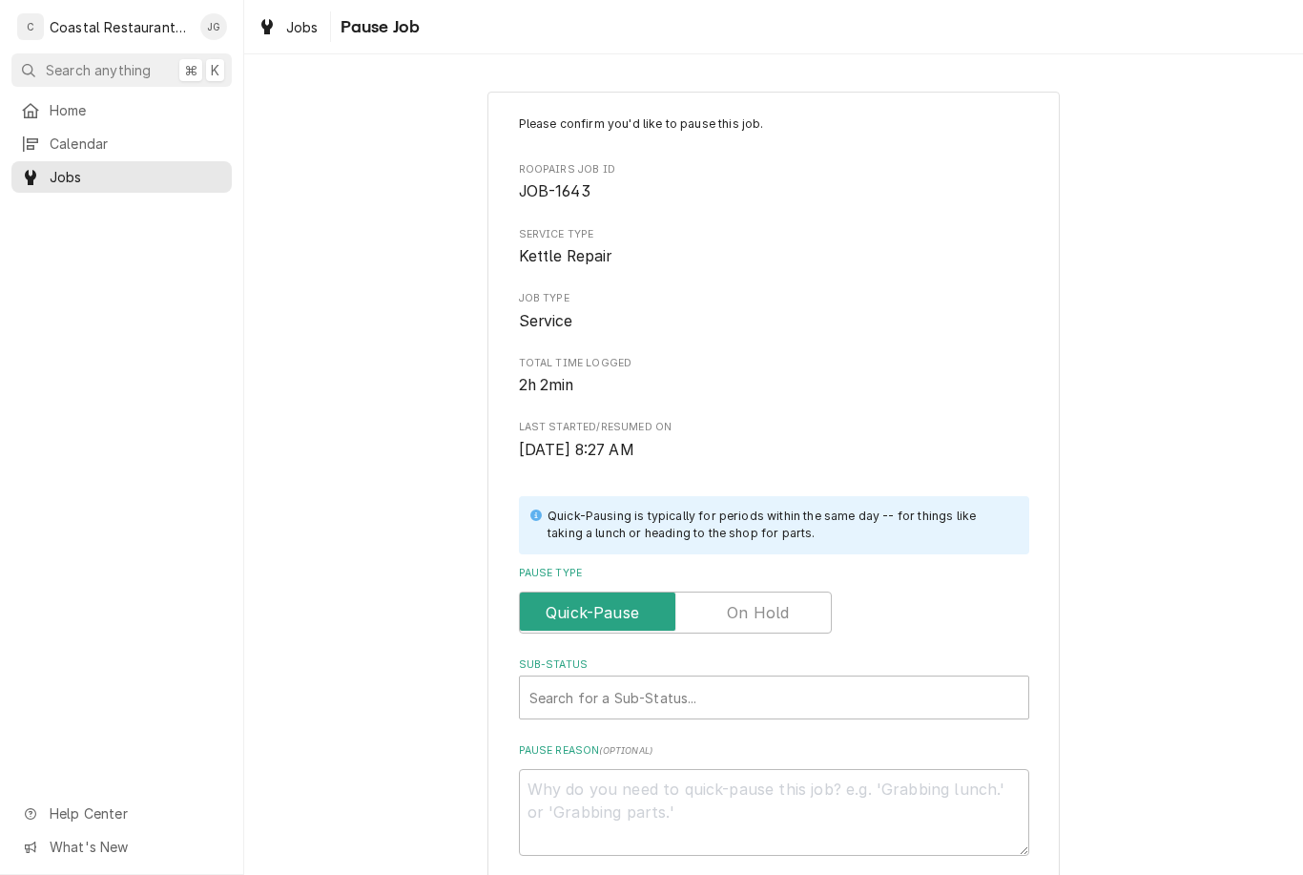
click at [781, 607] on label "Pause Type" at bounding box center [675, 613] width 313 height 42
click at [781, 607] on input "Pause Type" at bounding box center [676, 613] width 296 height 42
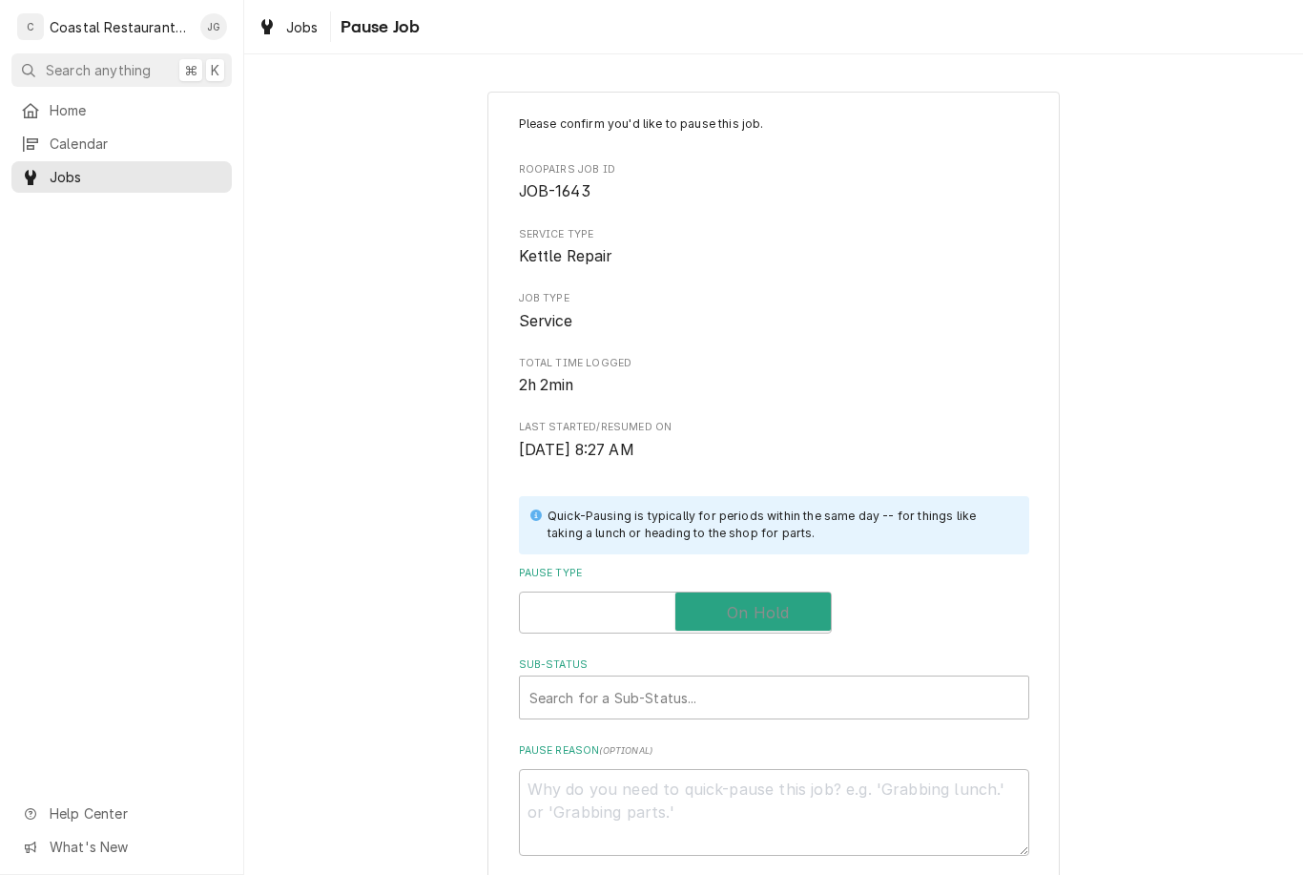
checkbox input "true"
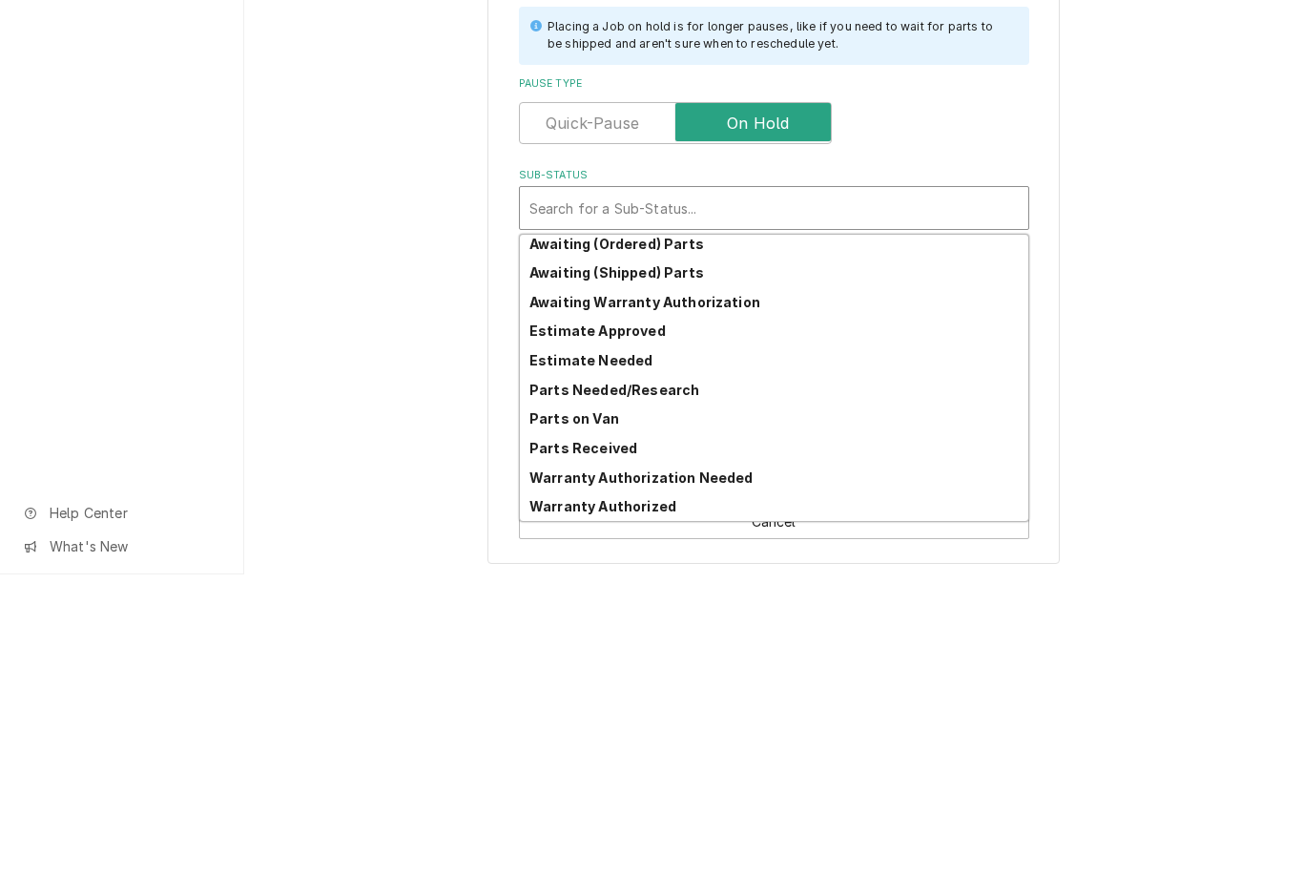
scroll to position [94, 0]
click at [684, 682] on strong "Parts Needed/Research" at bounding box center [615, 690] width 170 height 16
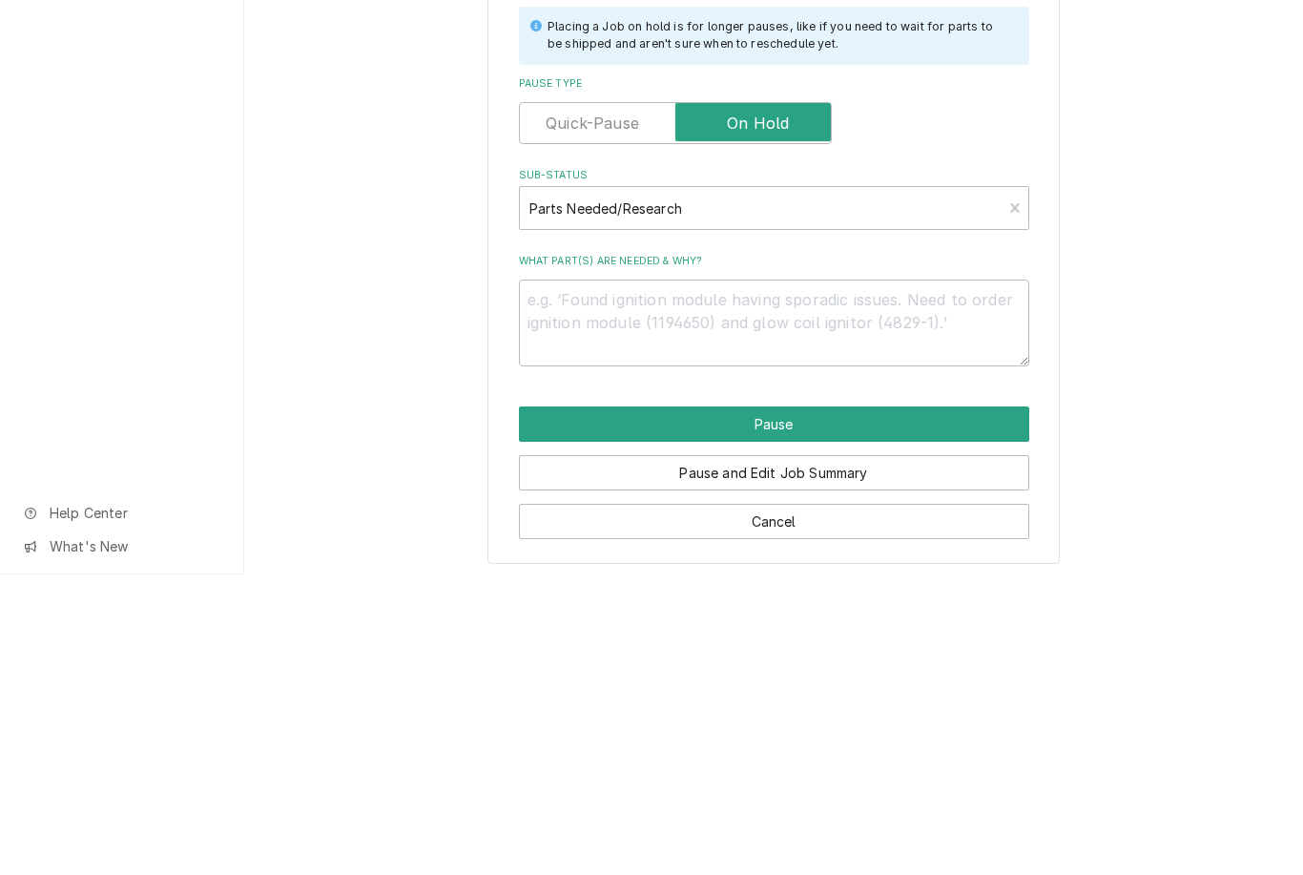
scroll to position [166, 0]
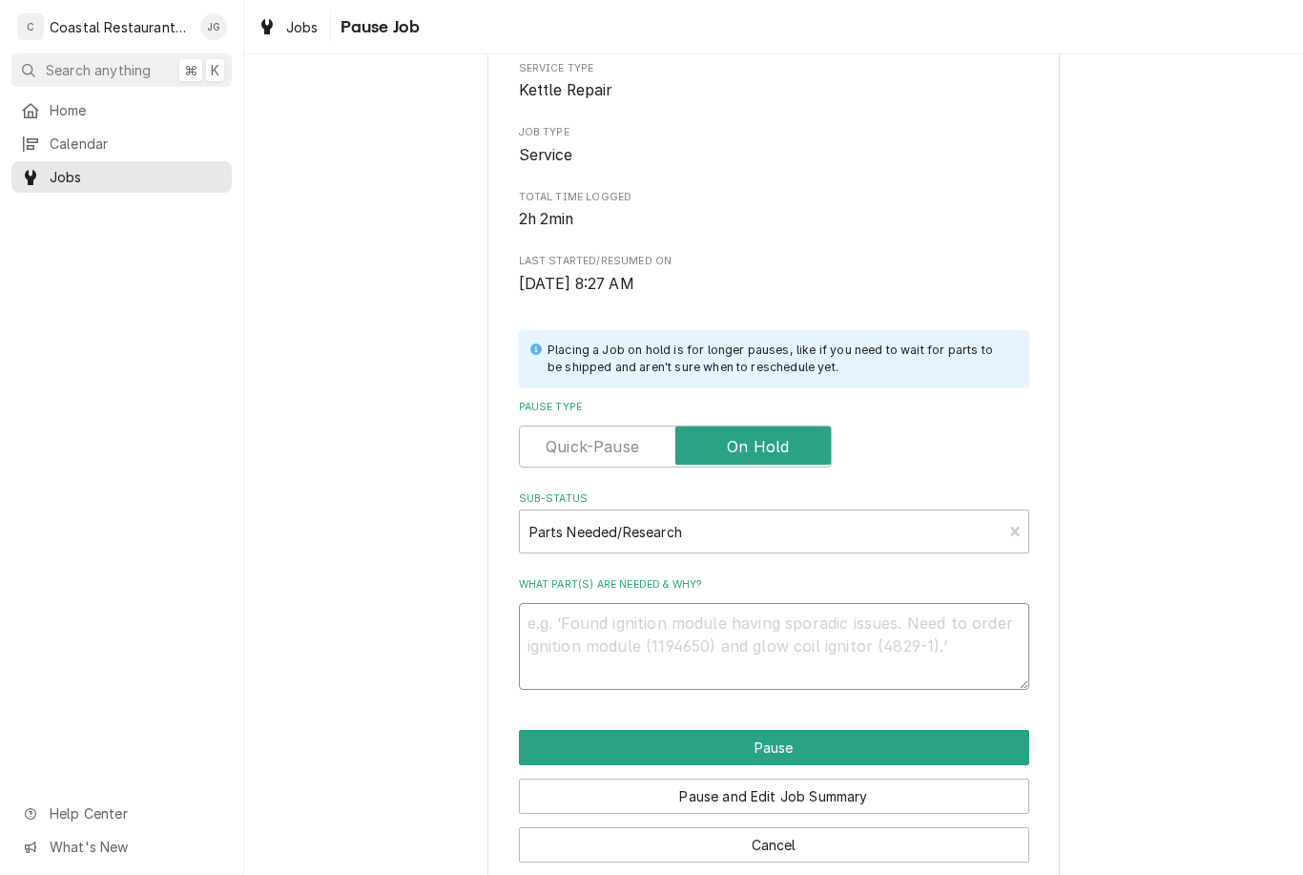
click at [674, 628] on textarea "What part(s) are needed & why?" at bounding box center [774, 646] width 511 height 87
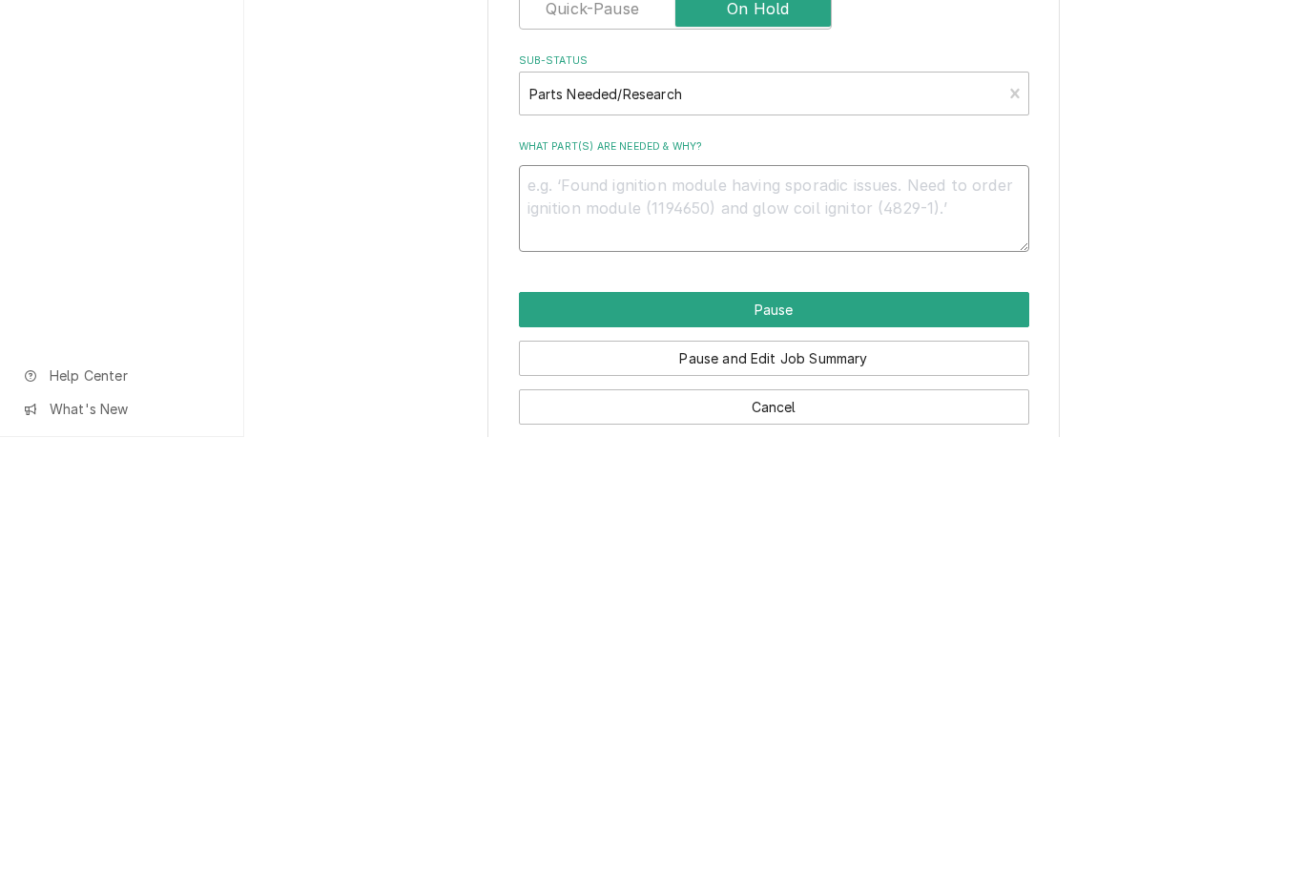
type textarea "x"
type textarea "Ne"
type textarea "x"
type textarea "Nee"
type textarea "x"
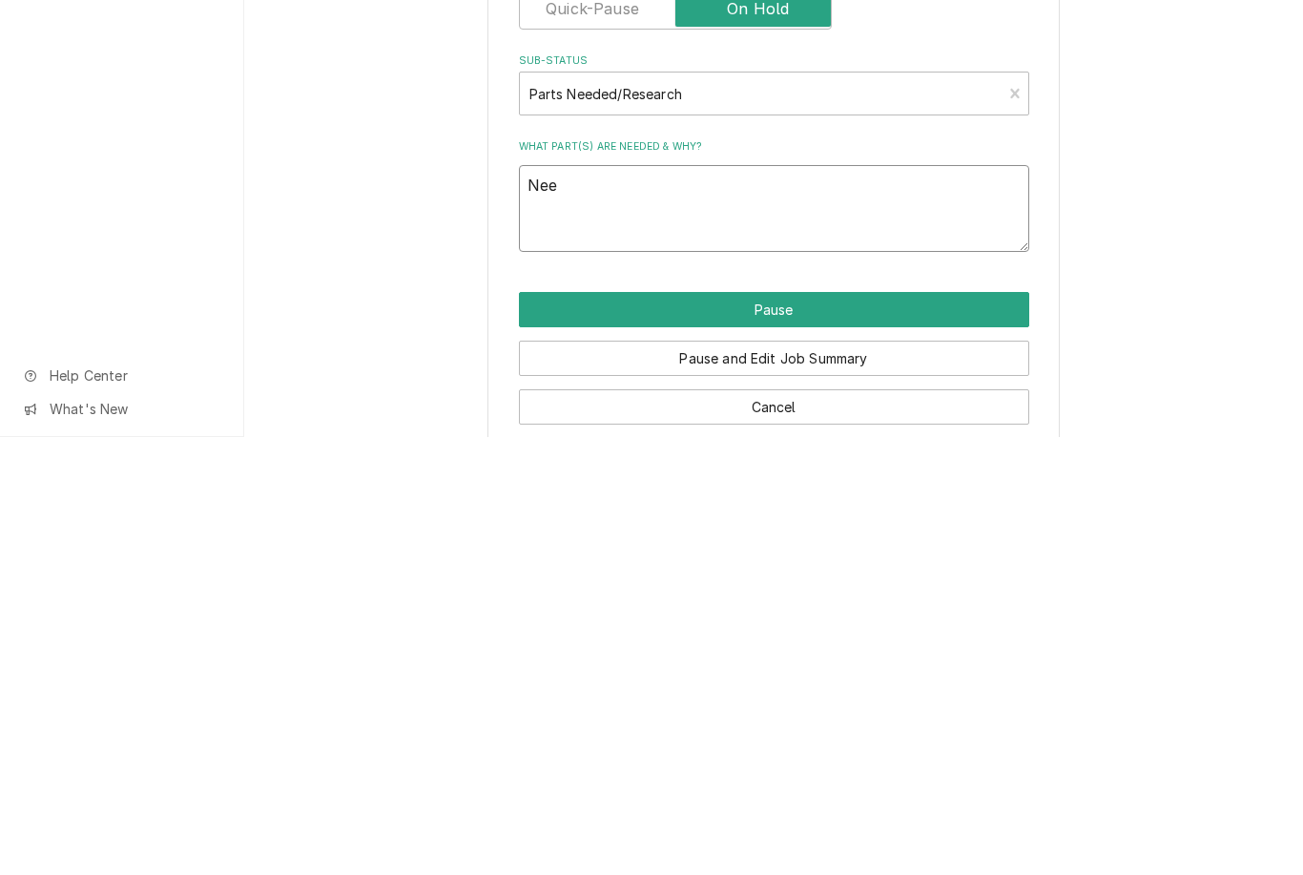
type textarea "Need"
type textarea "x"
type textarea "Needs"
type textarea "x"
type textarea "Needs A"
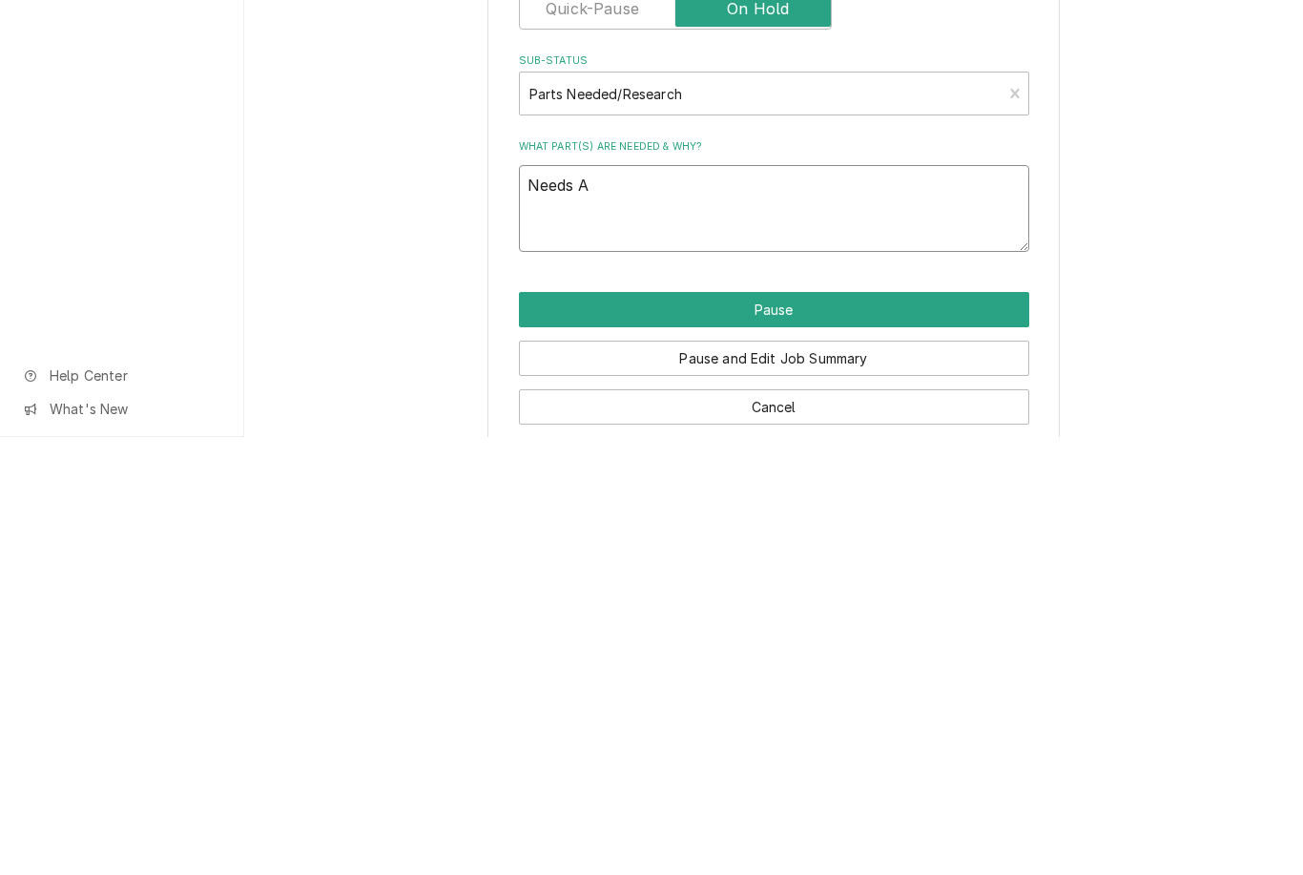
type textarea "x"
type textarea "Needs A"
type textarea "x"
type textarea "Needs A P"
type textarea "x"
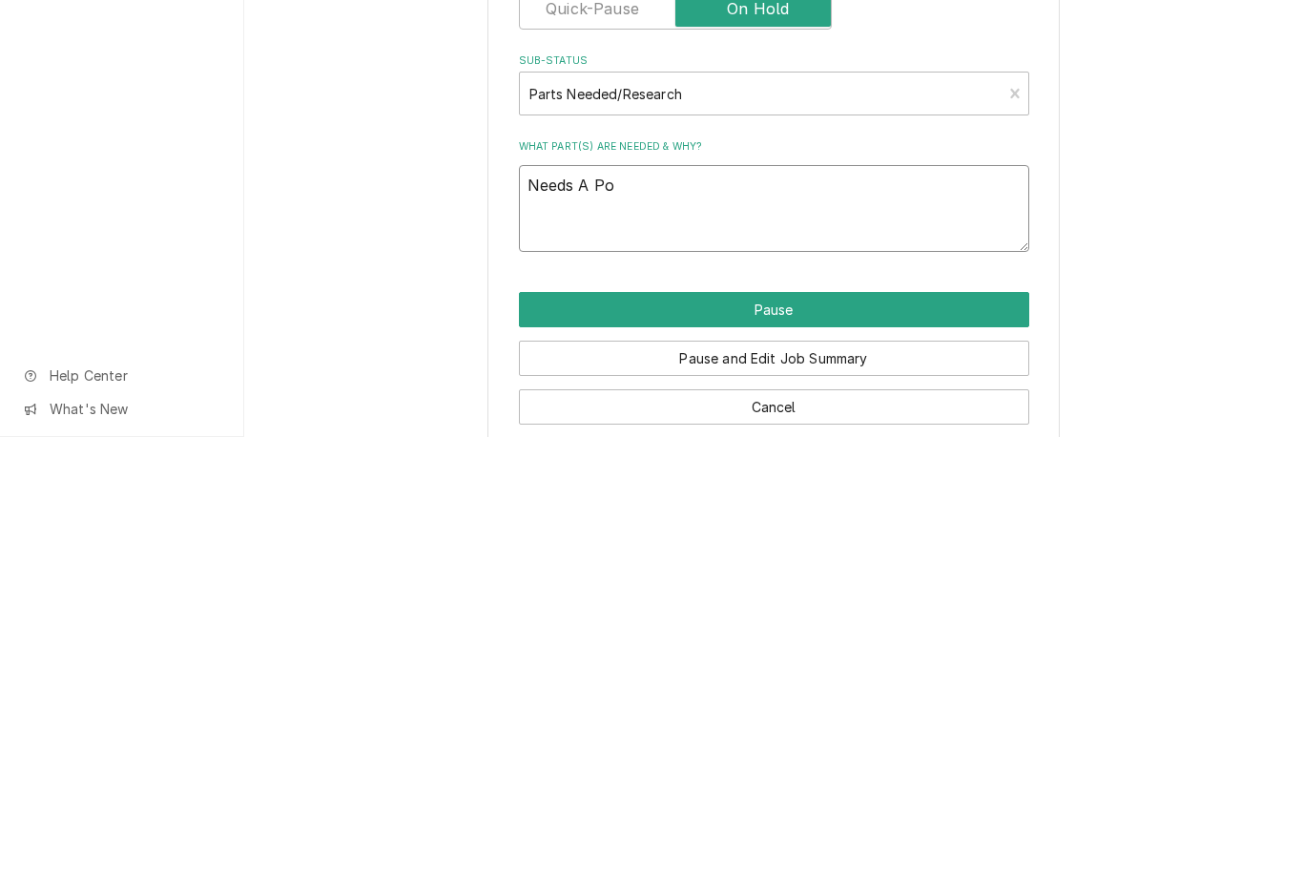
type textarea "Needs A Pot"
type textarea "x"
type textarea "Needs A Pote"
type textarea "x"
type textarea "Needs A Poten"
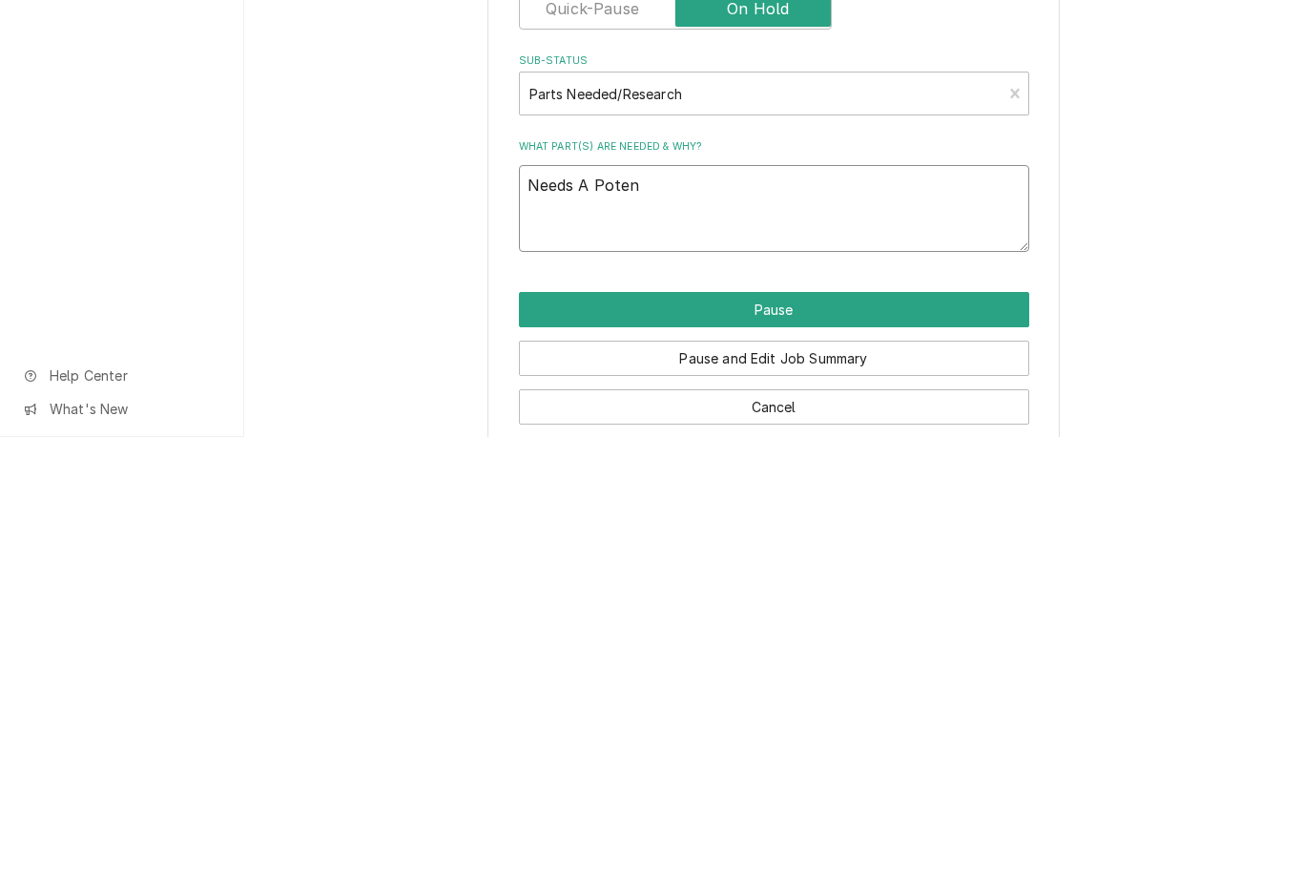
type textarea "x"
type textarea "Needs A Potent"
type textarea "x"
type textarea "Needs A Potenti"
type textarea "x"
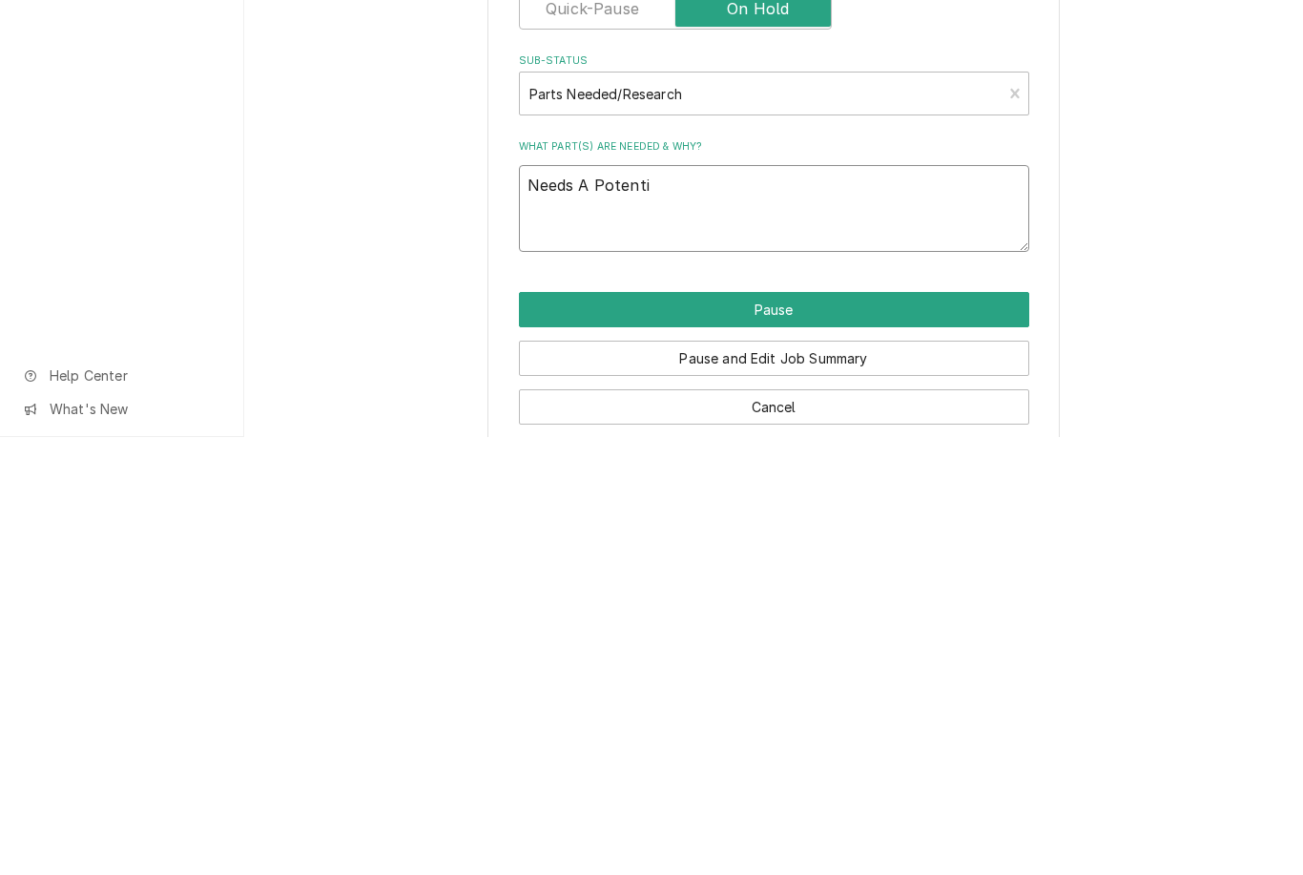
type textarea "Needs A Potentio"
type textarea "x"
type textarea "Needs A Potentiometer"
type textarea "x"
type textarea "Needs A Potentiometer"
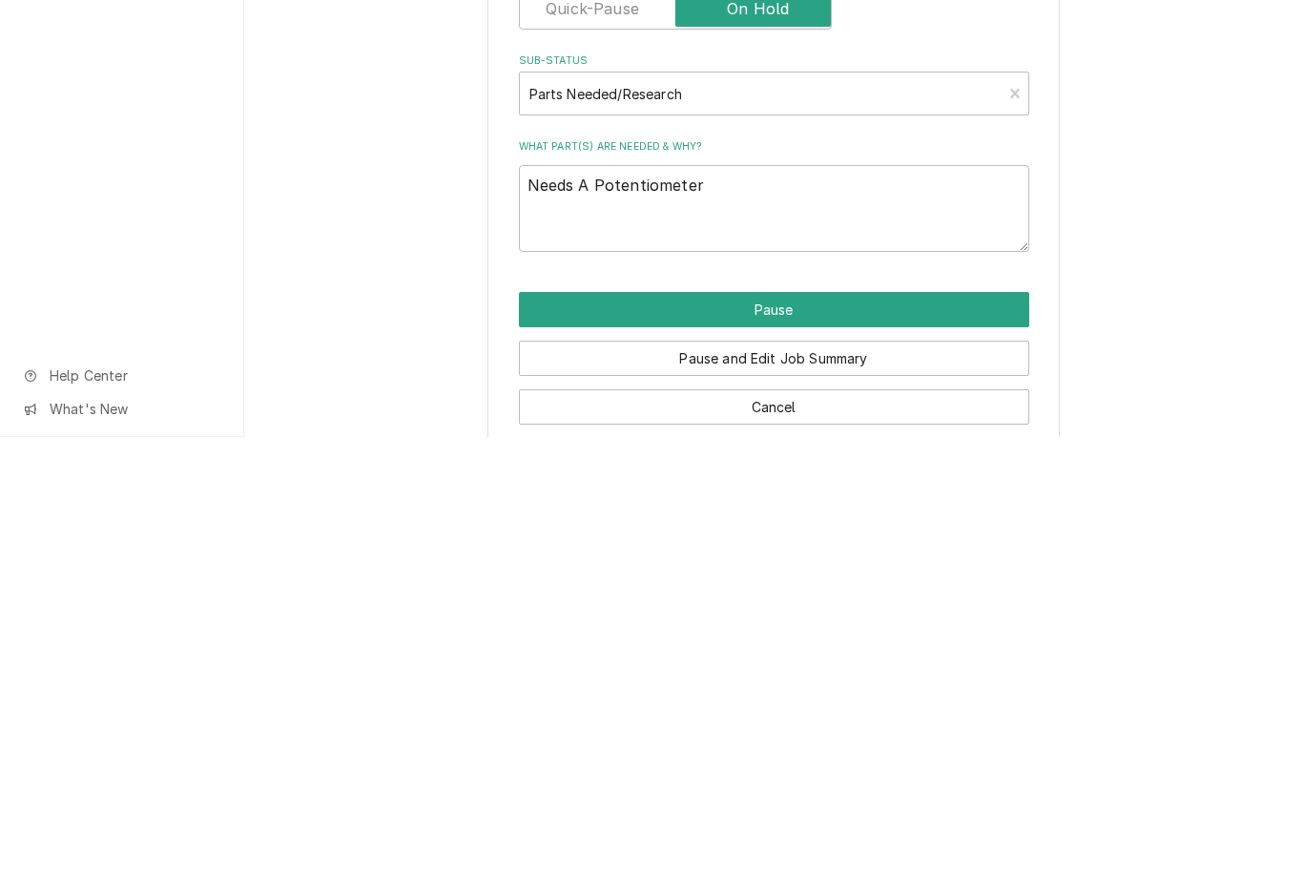
click at [813, 730] on button "Pause" at bounding box center [774, 747] width 511 height 35
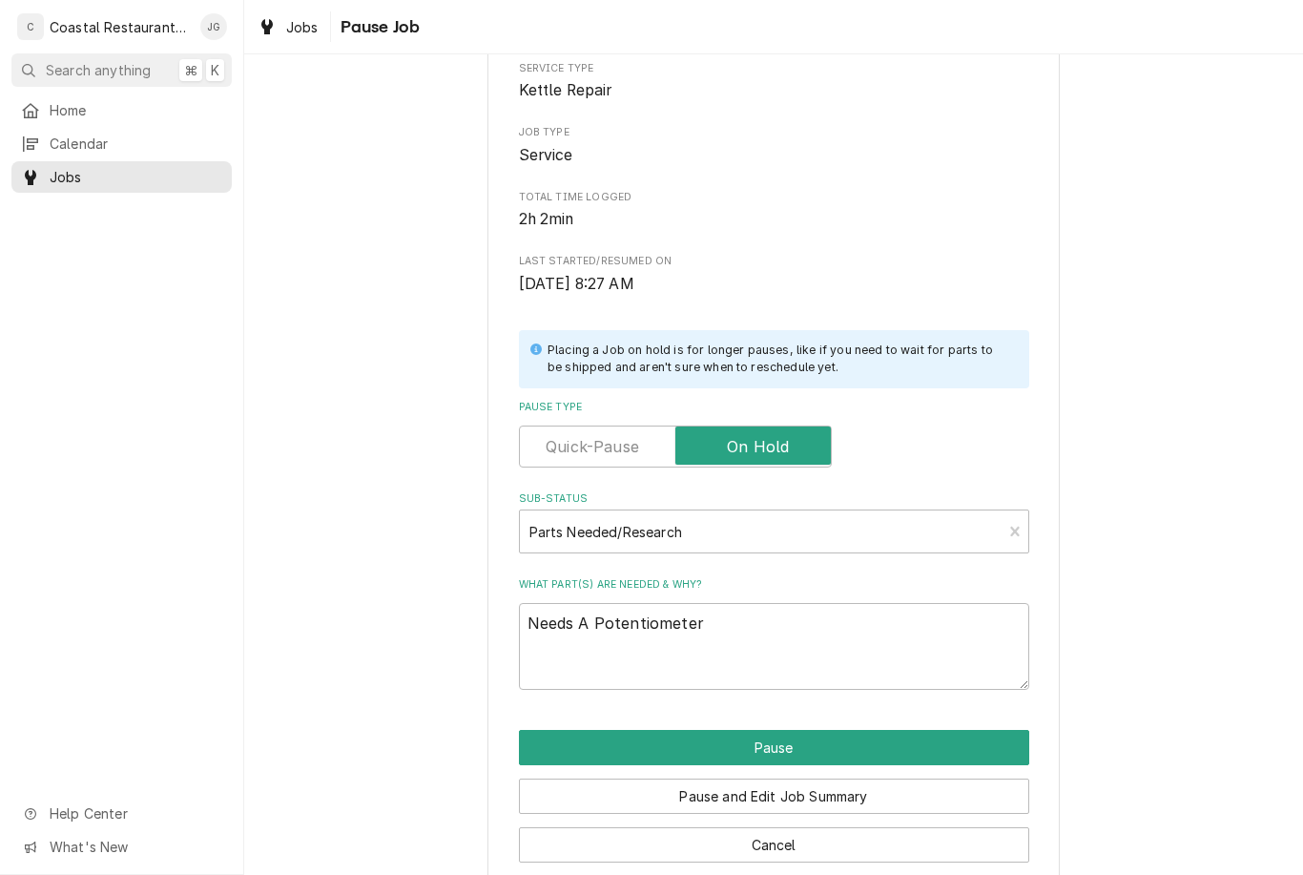
type textarea "x"
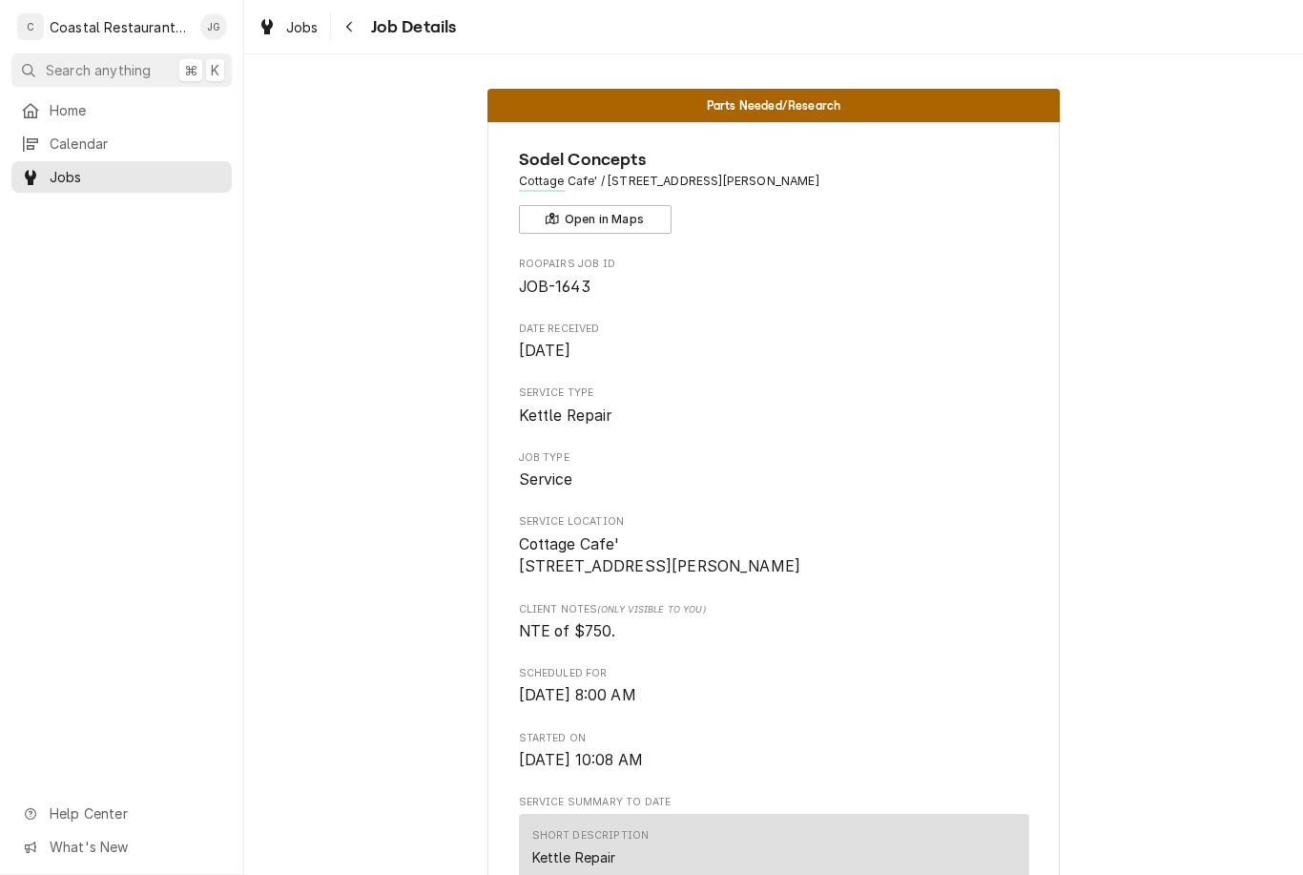
click at [63, 94] on link "Home" at bounding box center [121, 109] width 220 height 31
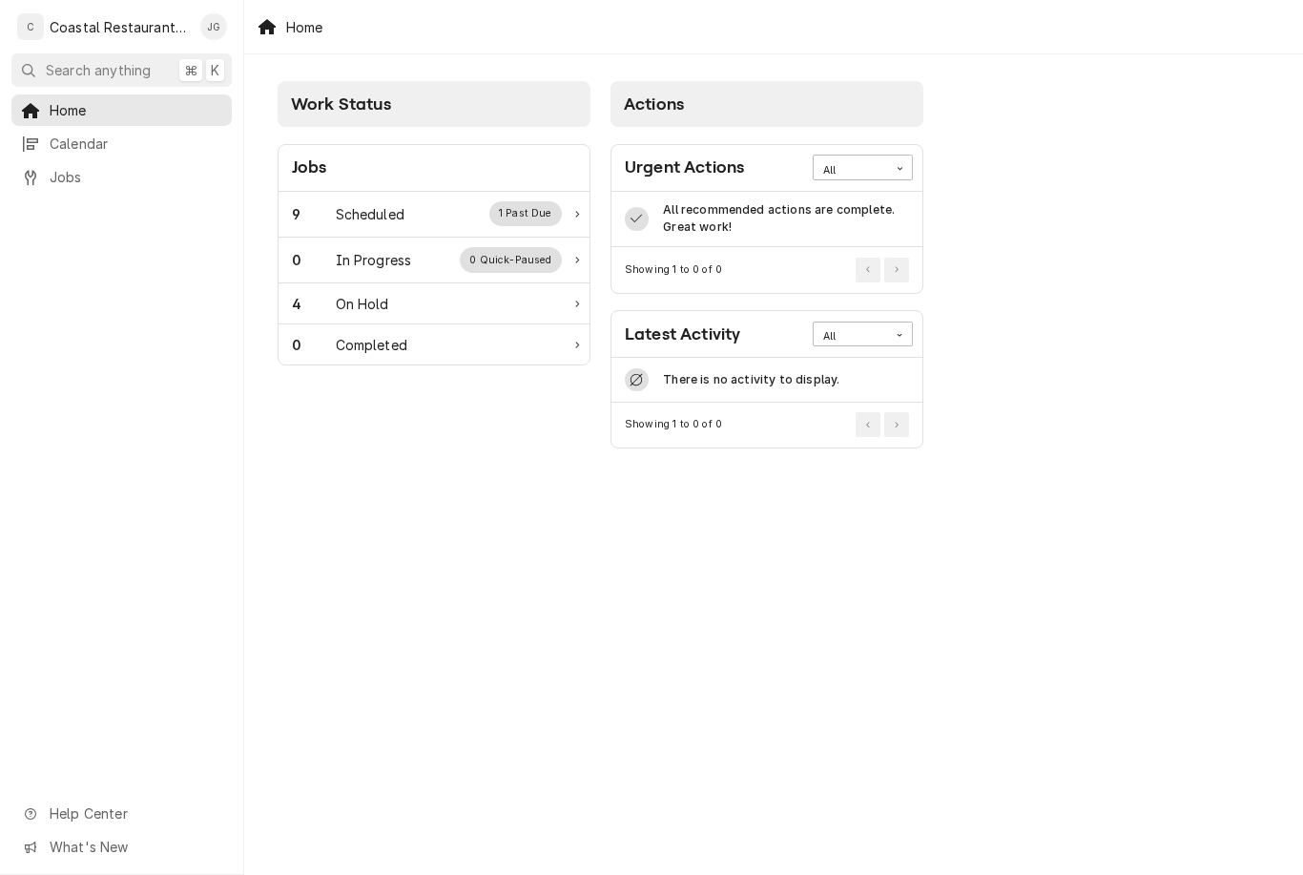
click at [408, 195] on div "9 Scheduled 1 Past Due" at bounding box center [434, 215] width 311 height 46
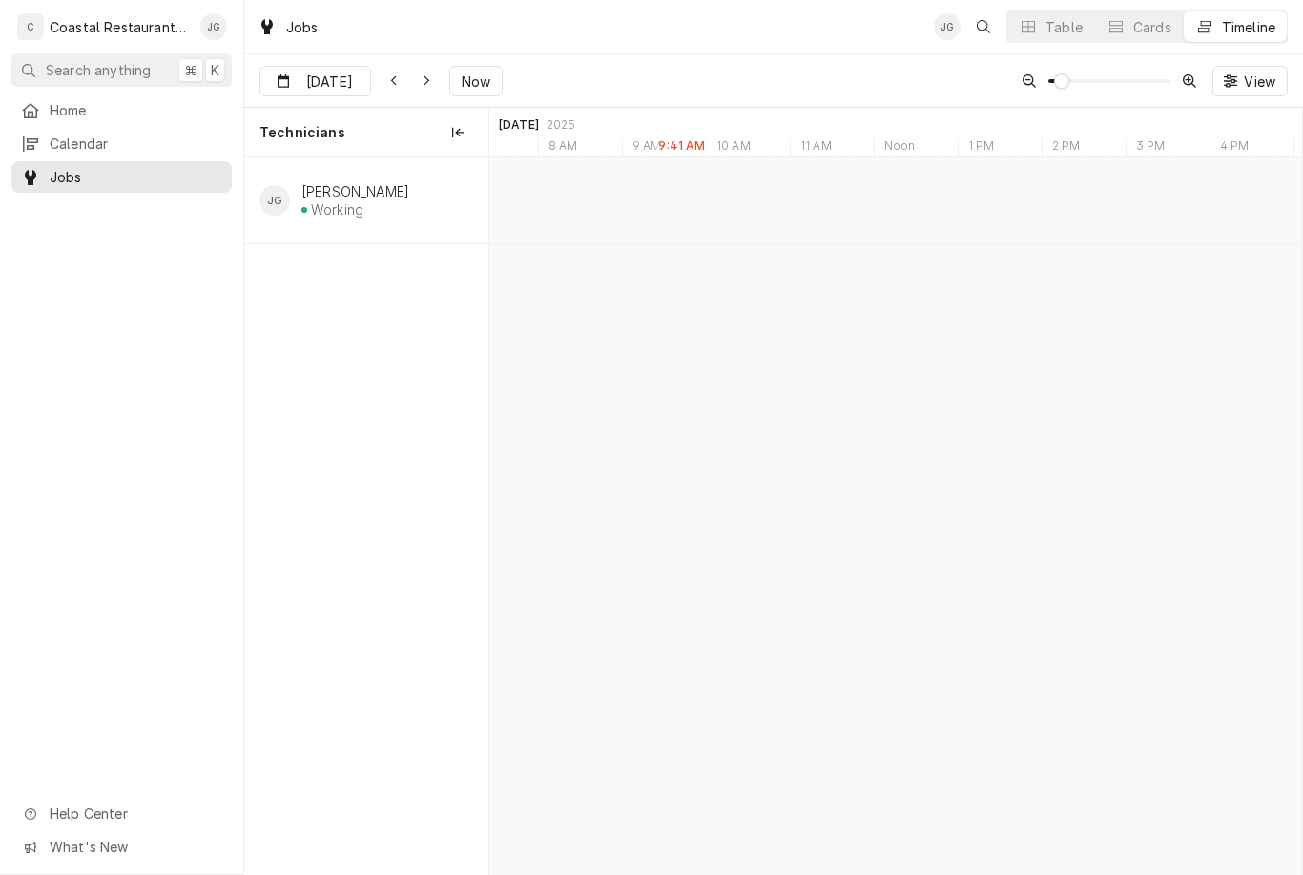
scroll to position [0, 16116]
click at [667, 201] on div "Oven Repair" at bounding box center [663, 204] width 52 height 16
